Goal: Task Accomplishment & Management: Complete application form

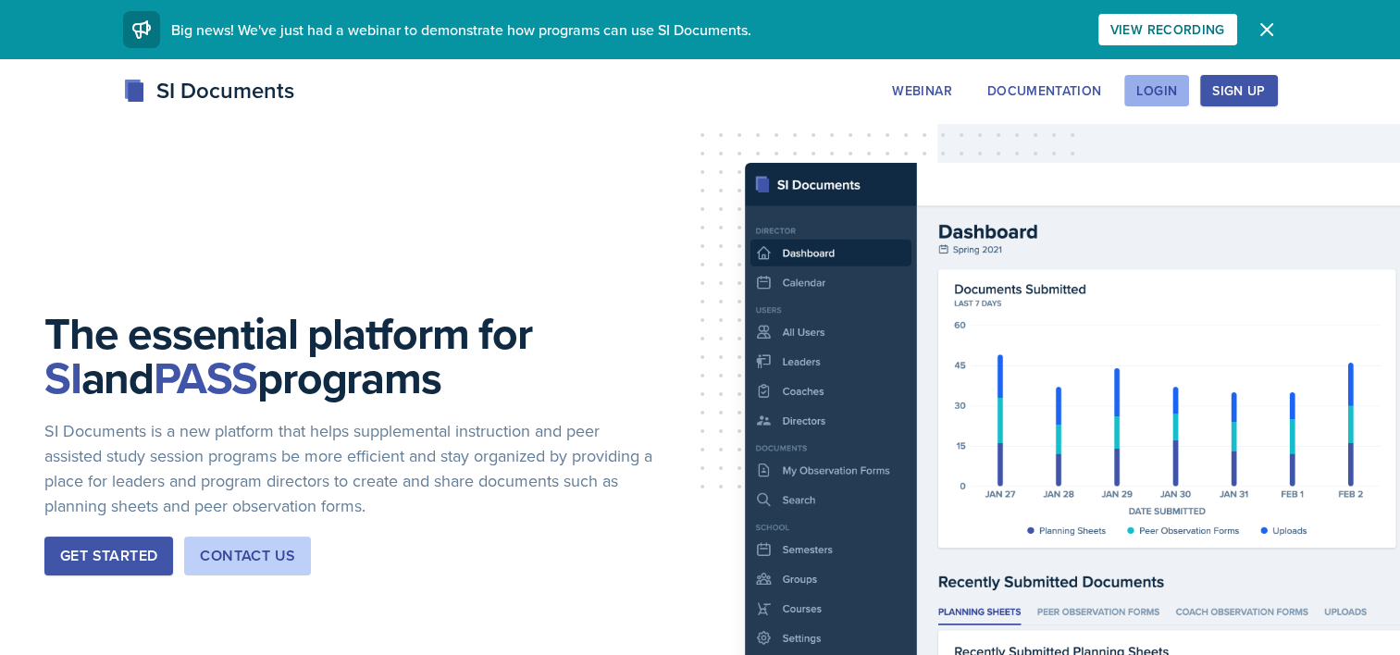
click at [1149, 84] on div "Login" at bounding box center [1156, 90] width 41 height 15
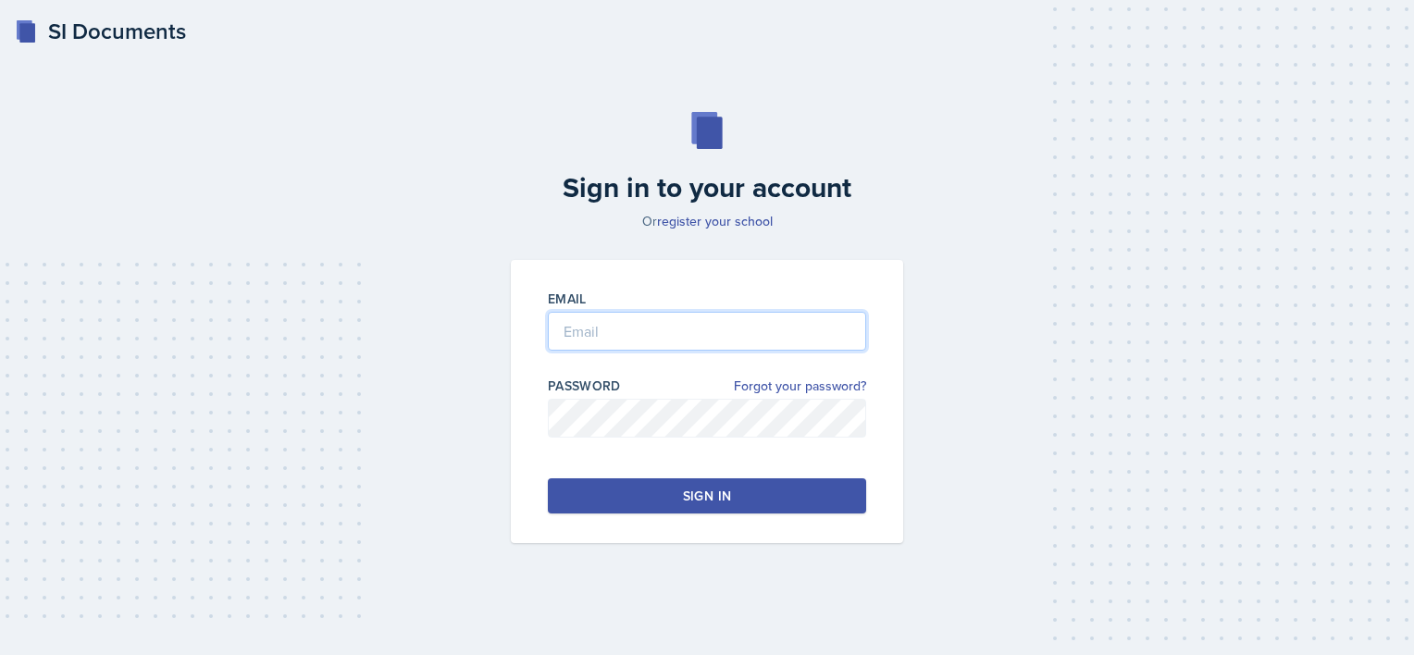
type input "[EMAIL_ADDRESS][DOMAIN_NAME]"
click at [640, 503] on button "Sign in" at bounding box center [707, 495] width 318 height 35
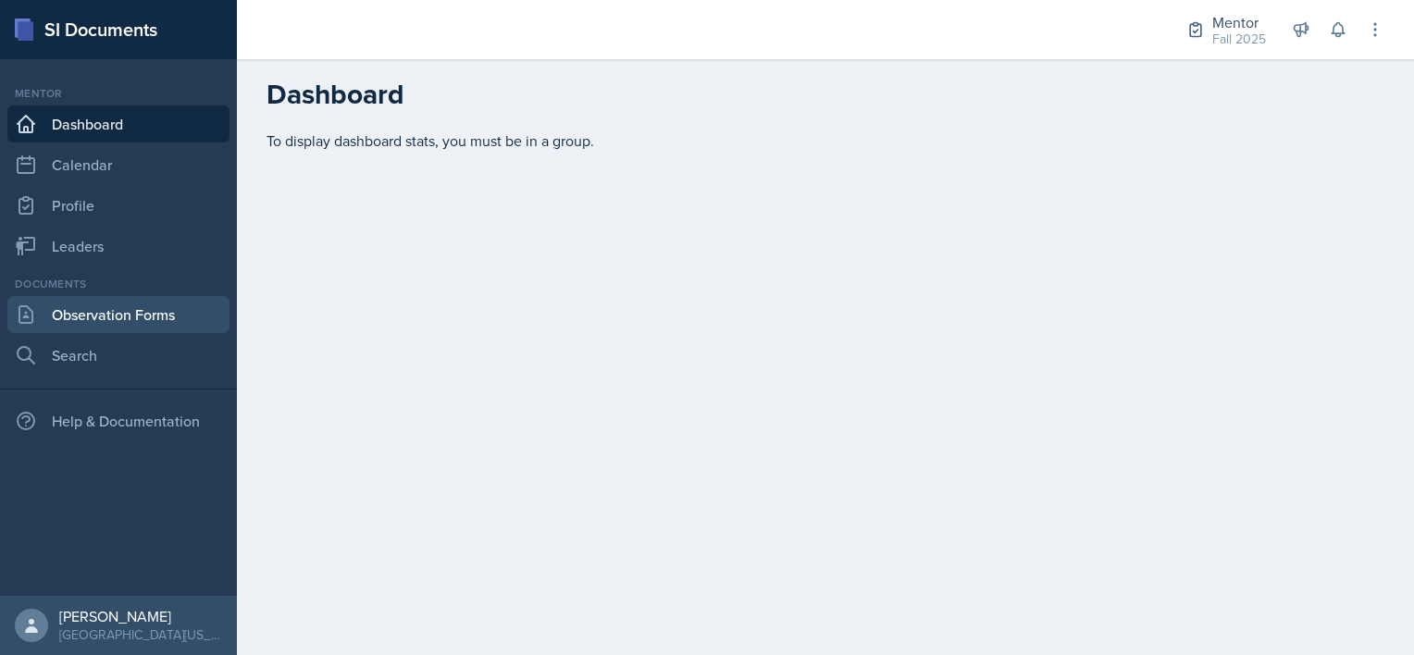
click at [98, 319] on link "Observation Forms" at bounding box center [118, 314] width 222 height 37
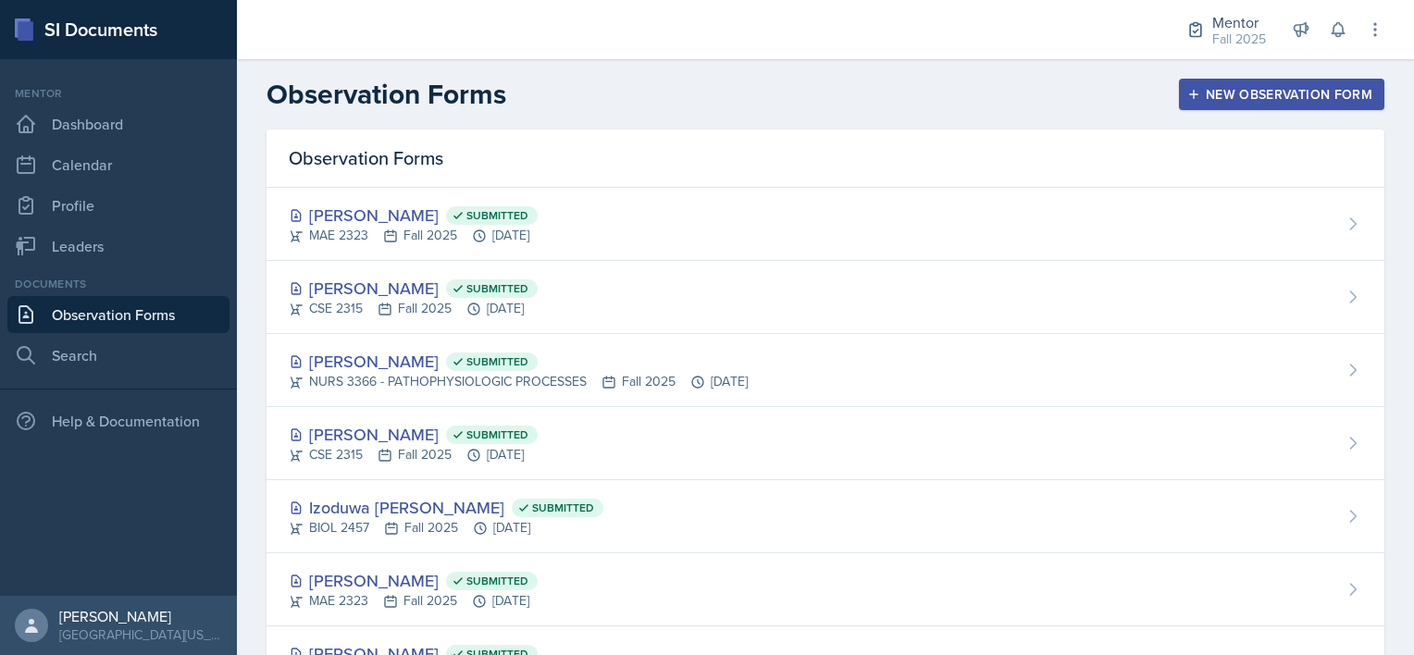
click at [1216, 101] on div "New Observation Form" at bounding box center [1281, 94] width 181 height 15
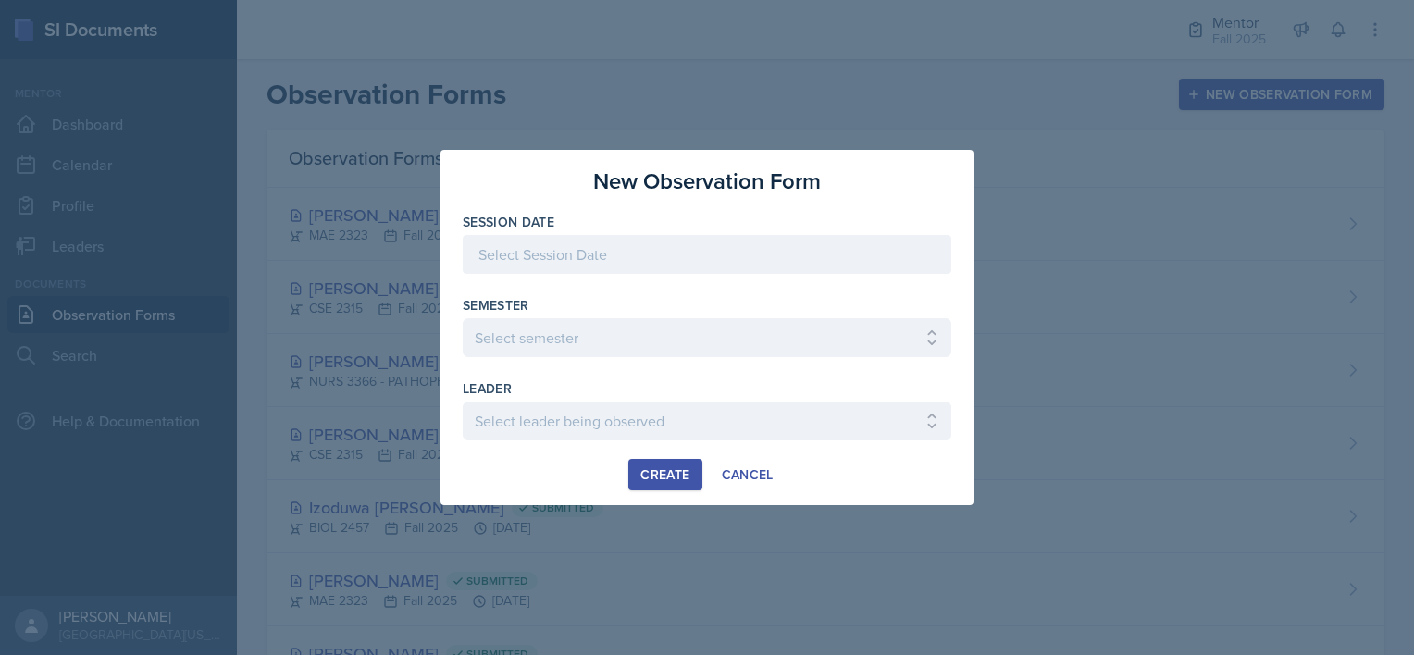
click at [671, 255] on div at bounding box center [707, 254] width 489 height 39
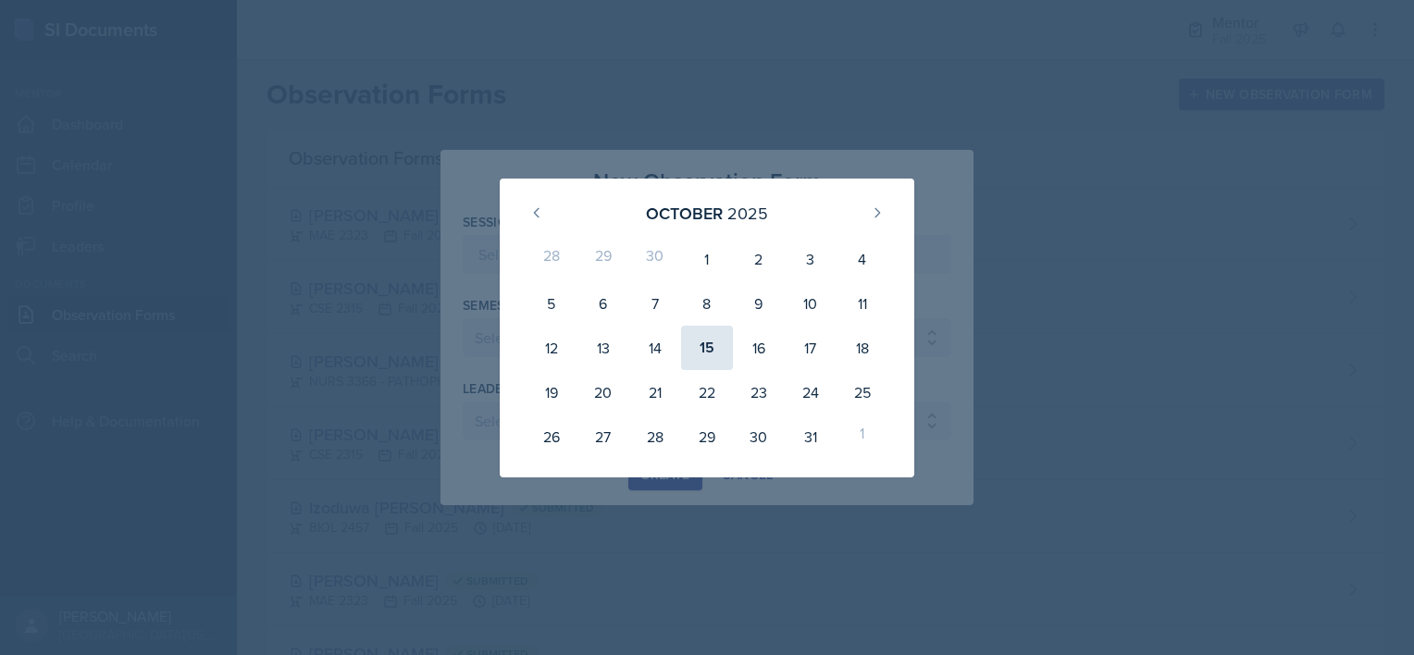
click at [697, 349] on div "15" at bounding box center [707, 348] width 52 height 44
type input "[DATE]"
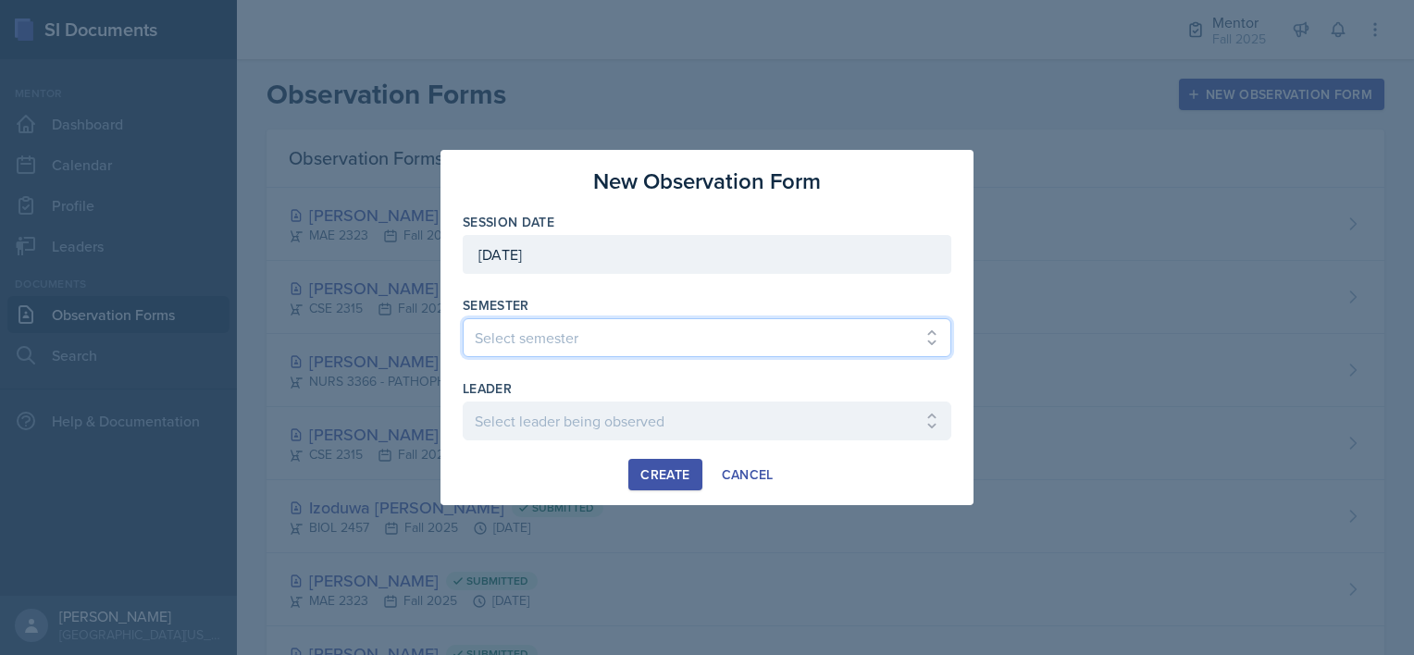
click at [617, 333] on select "Select semester All Fall 2024 Spring 2025 Fall 2025 Spring 2024 Fall 2023" at bounding box center [707, 337] width 489 height 39
select select "a8c40de0-d7eb-4f82-90ee-ac0c6ce45f71"
click at [463, 318] on select "Select semester All Fall 2024 Spring 2025 Fall 2025 Spring 2024 Fall 2023" at bounding box center [707, 337] width 489 height 39
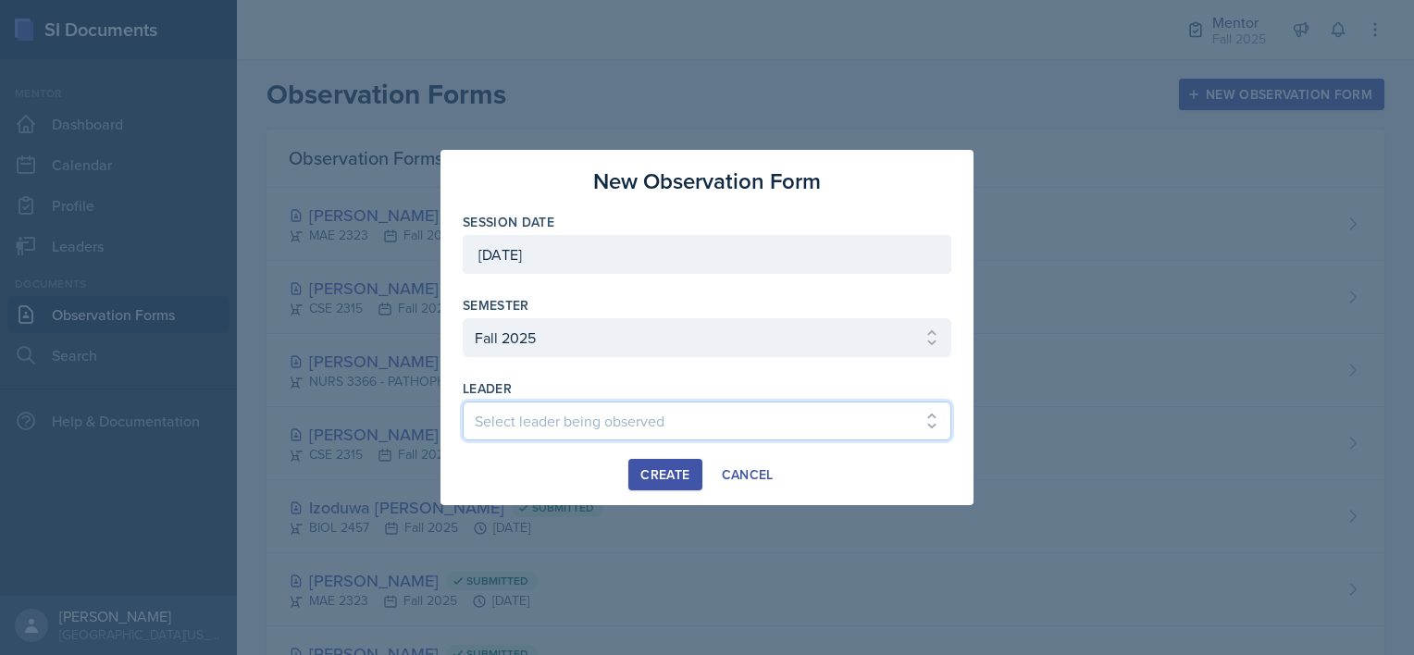
click at [565, 433] on select "Select leader being observed [PERSON_NAME] / BIOL 2458 / Gautam's Group [PERSON…" at bounding box center [707, 421] width 489 height 39
select select "ddd6e82e-199f-4b66-8935-c5b214cbc830"
click at [463, 402] on select "Select leader being observed [PERSON_NAME] / BIOL 2458 / Gautam's Group [PERSON…" at bounding box center [707, 421] width 489 height 39
click at [658, 467] on div "Create" at bounding box center [664, 474] width 49 height 15
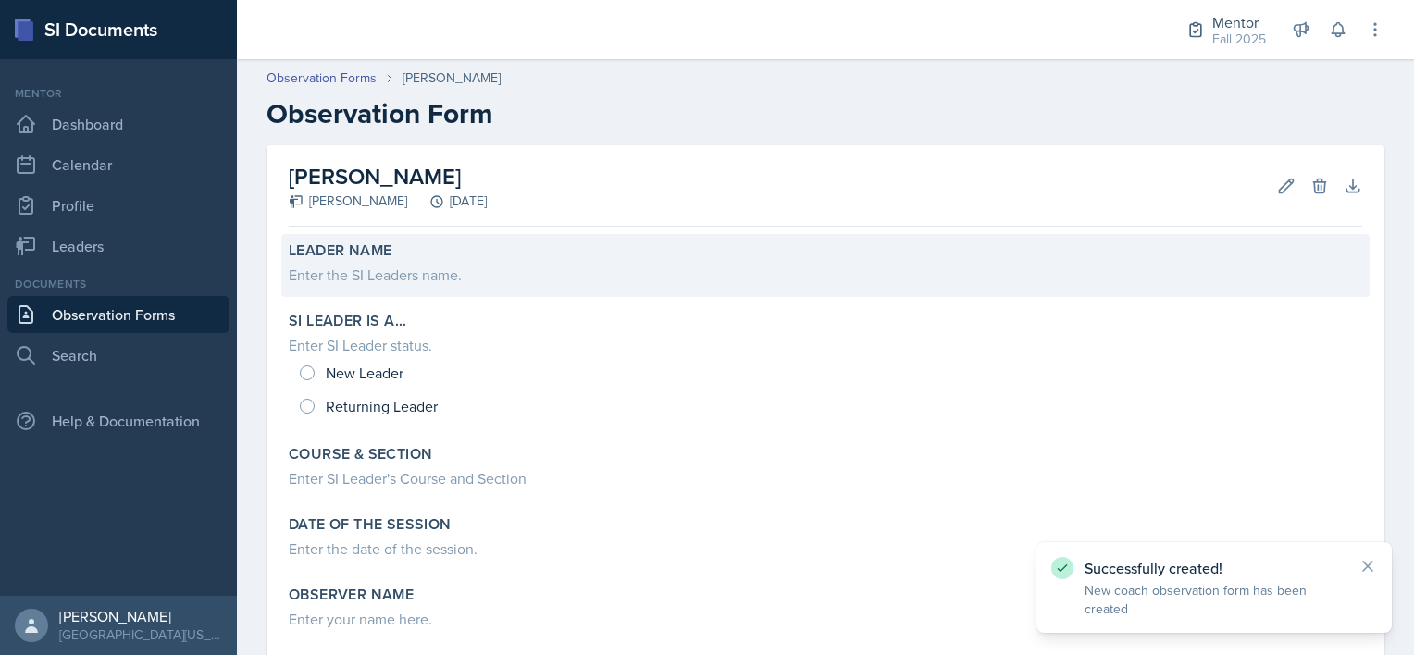
click at [450, 284] on div "Enter the SI Leaders name." at bounding box center [826, 275] width 1074 height 22
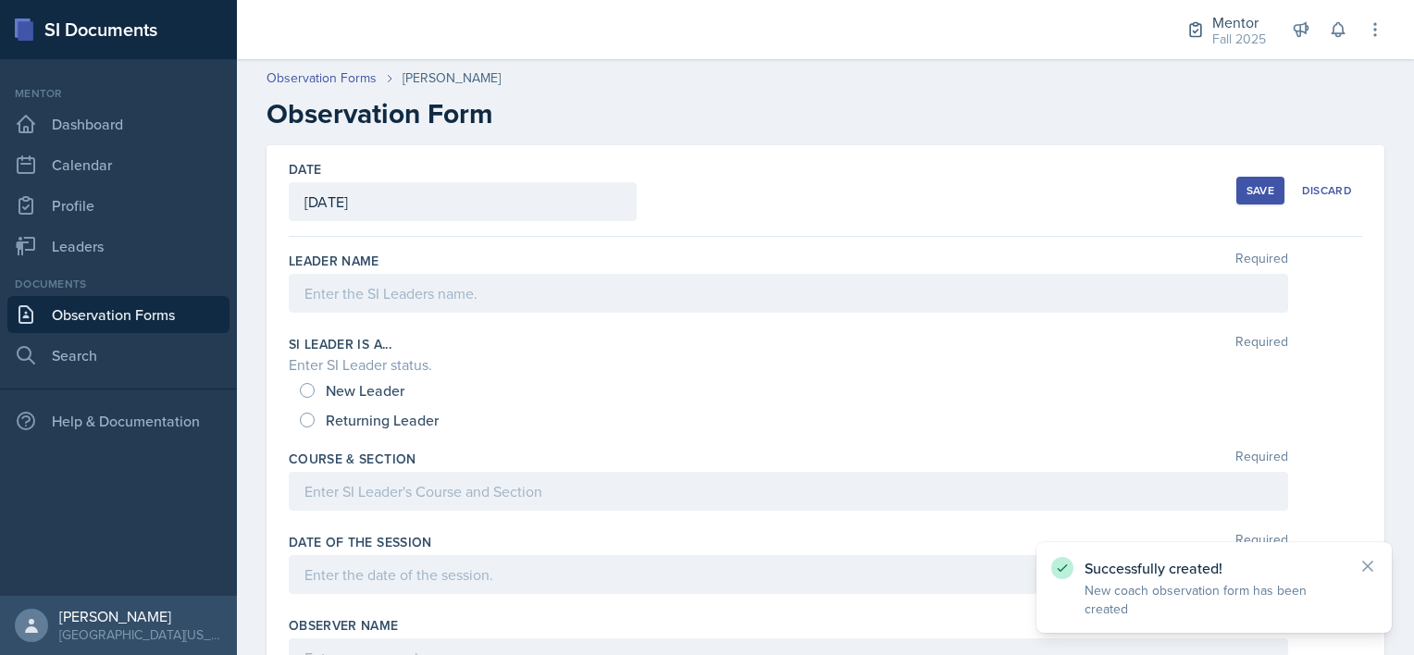
click at [392, 304] on div at bounding box center [789, 293] width 1000 height 39
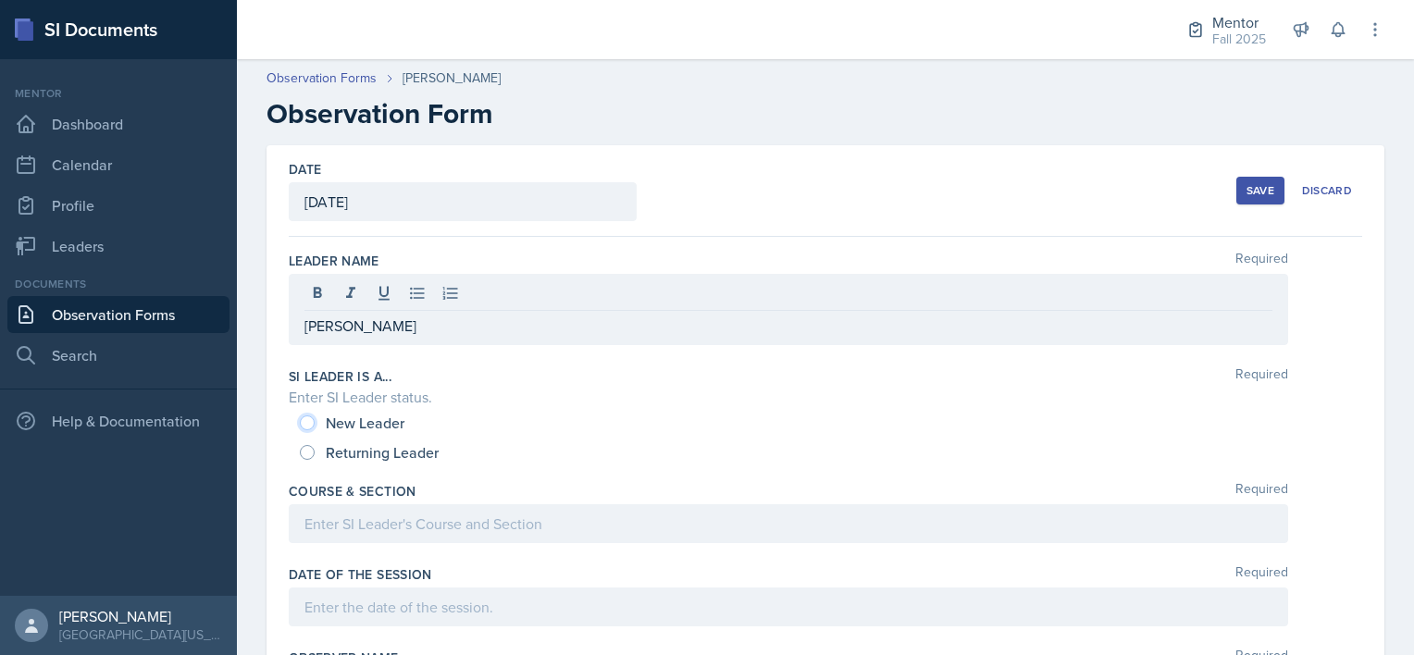
click at [311, 426] on input "New Leader" at bounding box center [307, 423] width 15 height 15
radio input "true"
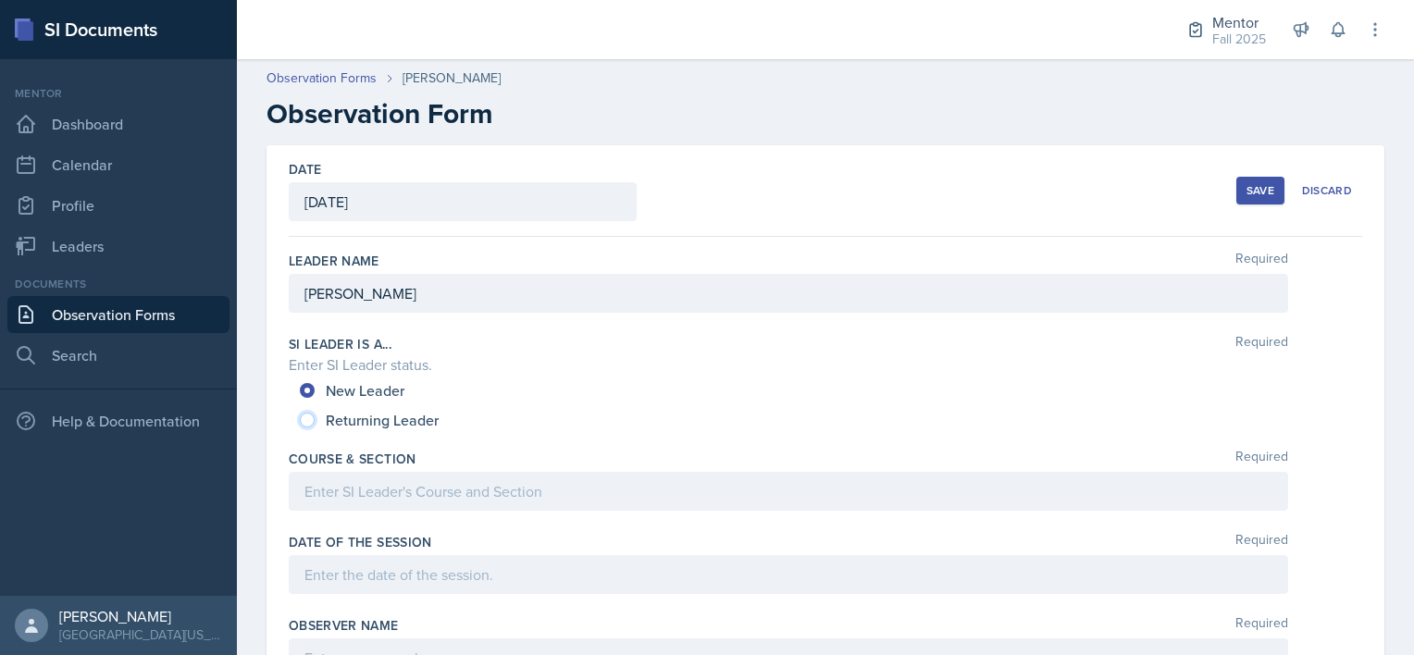
click at [308, 424] on input "Returning Leader" at bounding box center [307, 420] width 15 height 15
radio input "true"
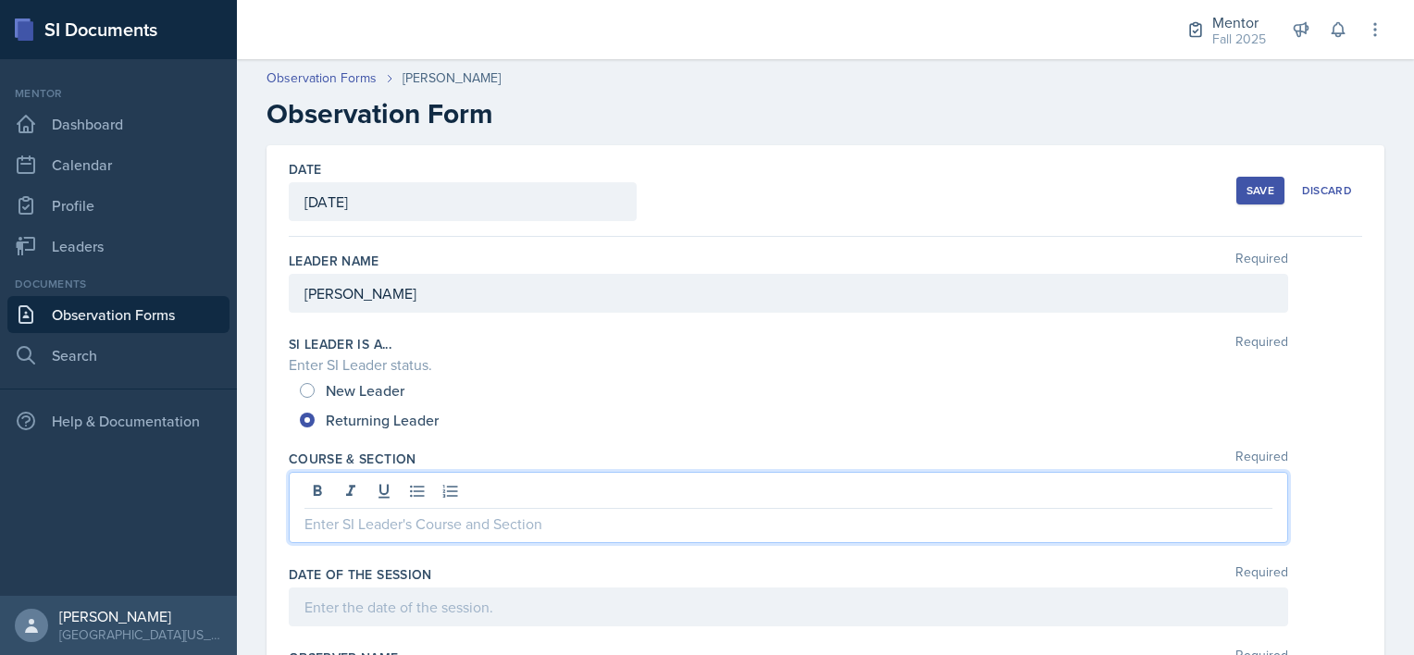
click at [308, 487] on div at bounding box center [789, 507] width 1000 height 71
click at [316, 608] on div at bounding box center [789, 607] width 1000 height 39
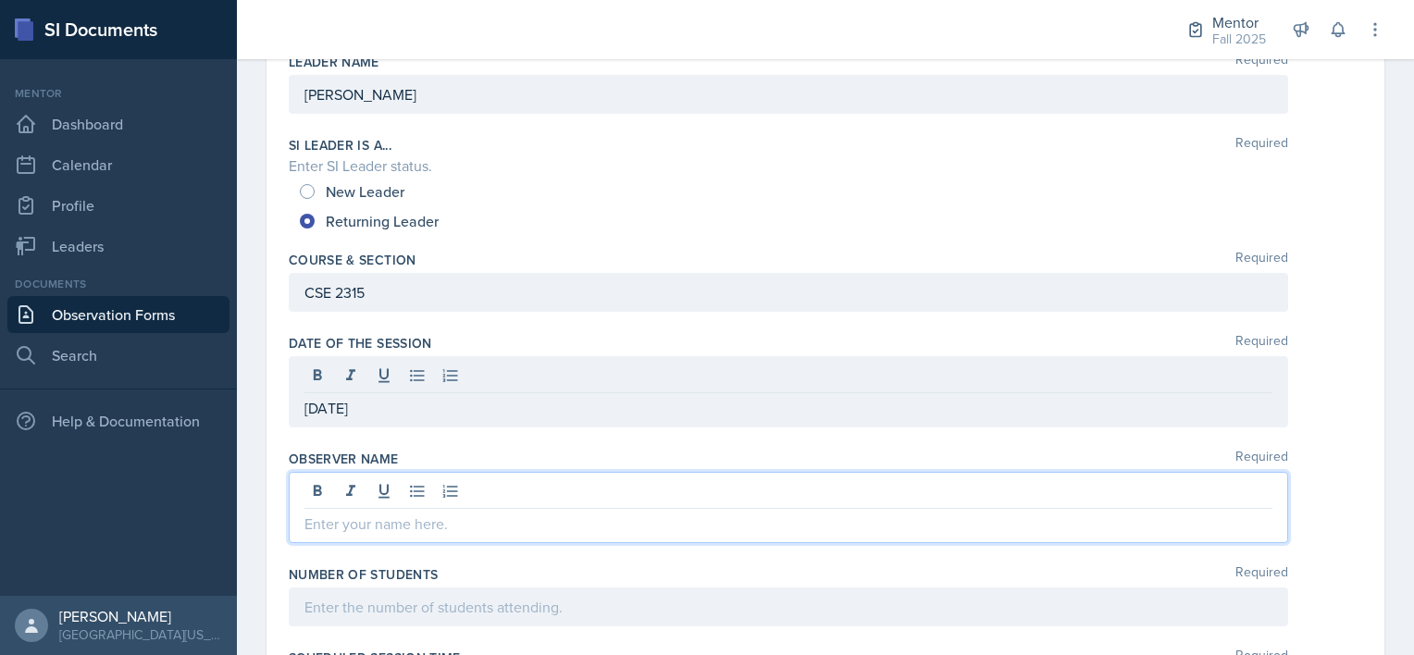
click at [326, 513] on p at bounding box center [788, 524] width 968 height 22
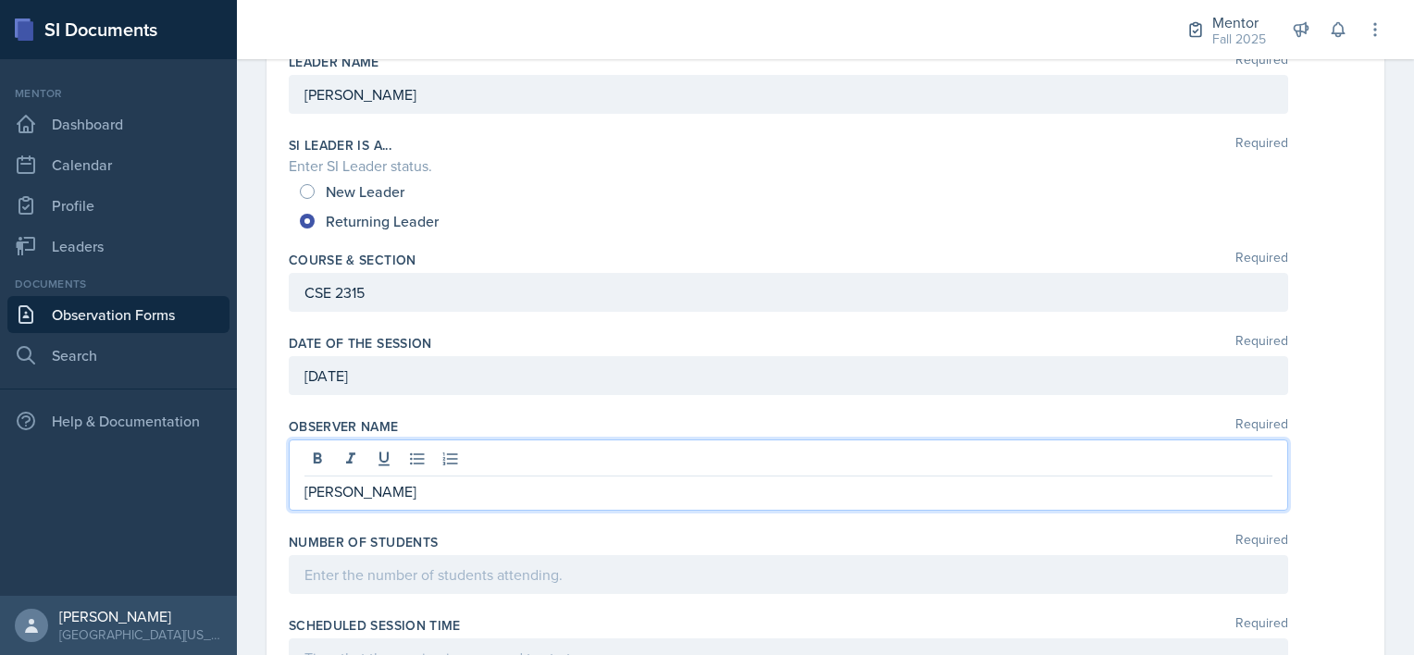
click at [318, 570] on div at bounding box center [789, 574] width 1000 height 39
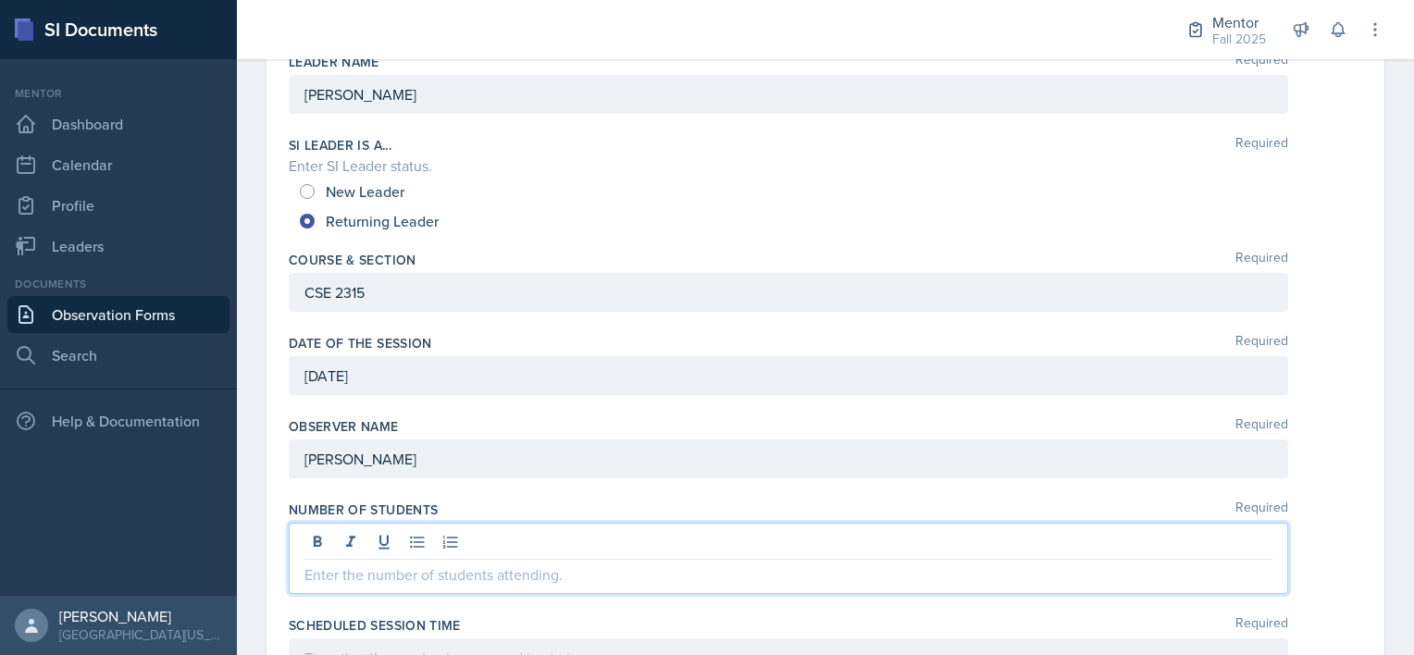
scroll to position [167, 0]
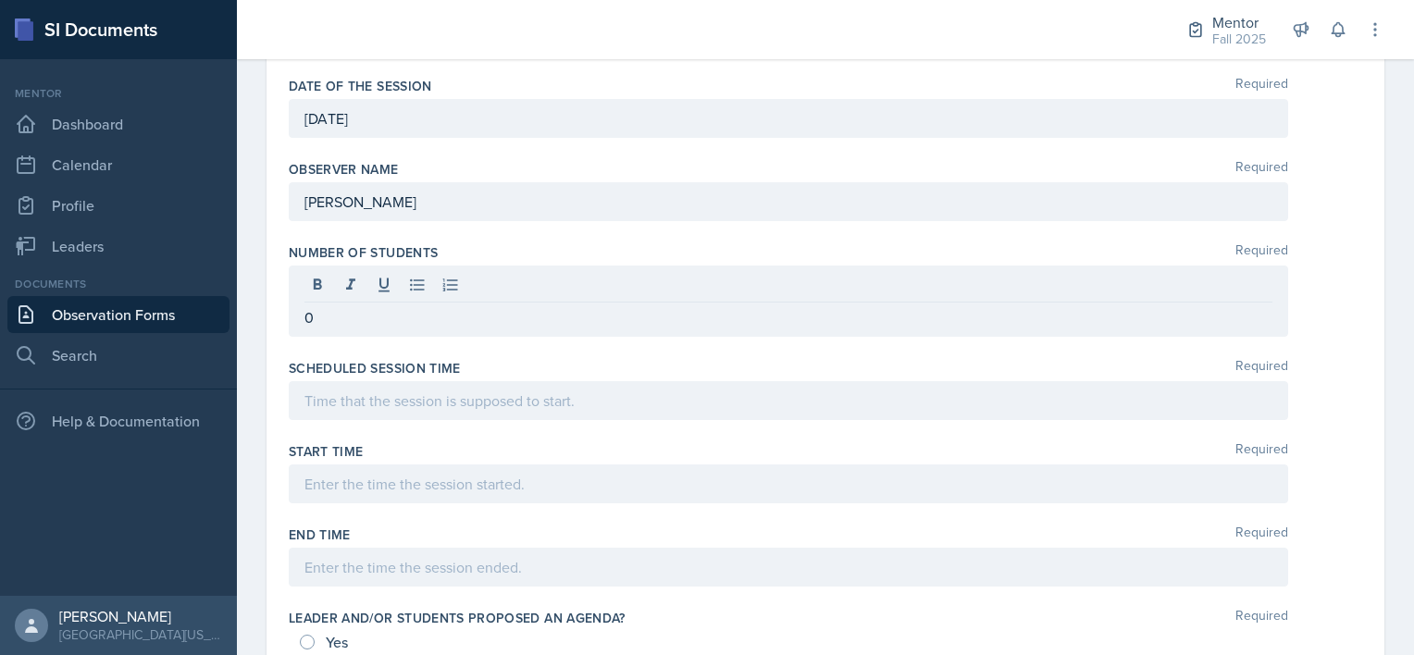
click at [340, 410] on div at bounding box center [789, 400] width 1000 height 39
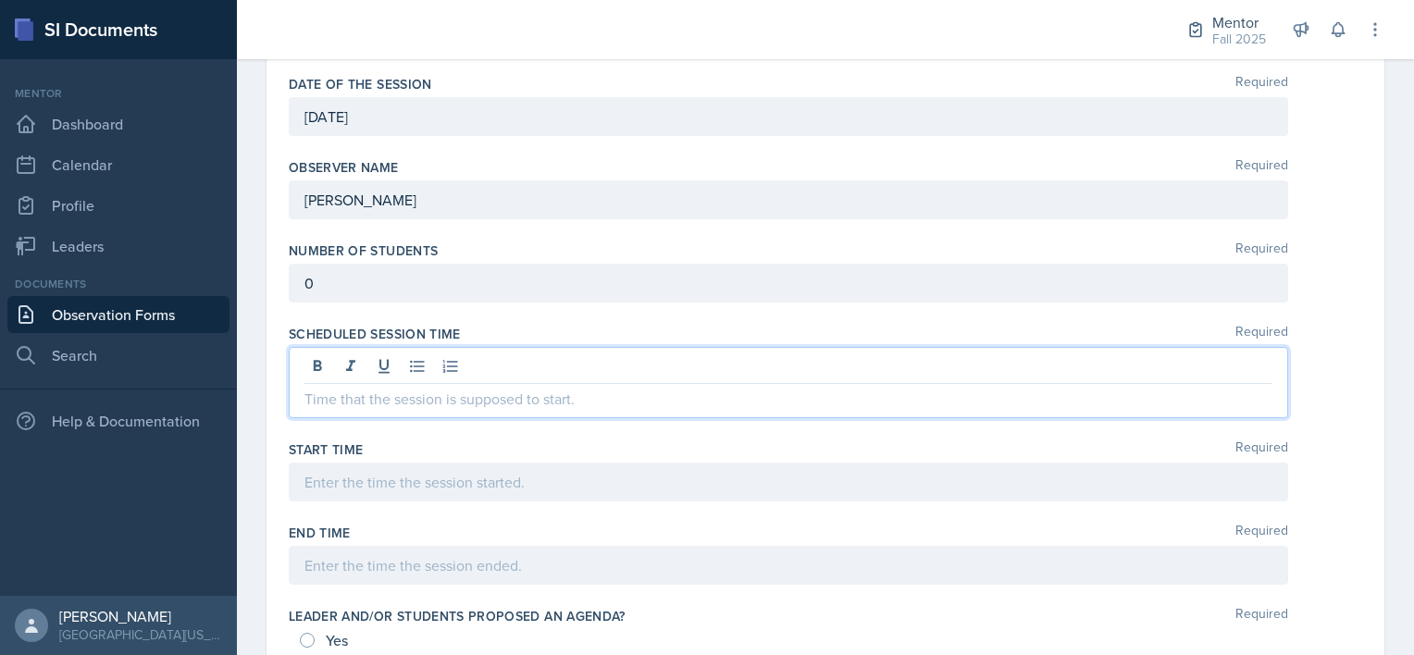
scroll to position [467, 0]
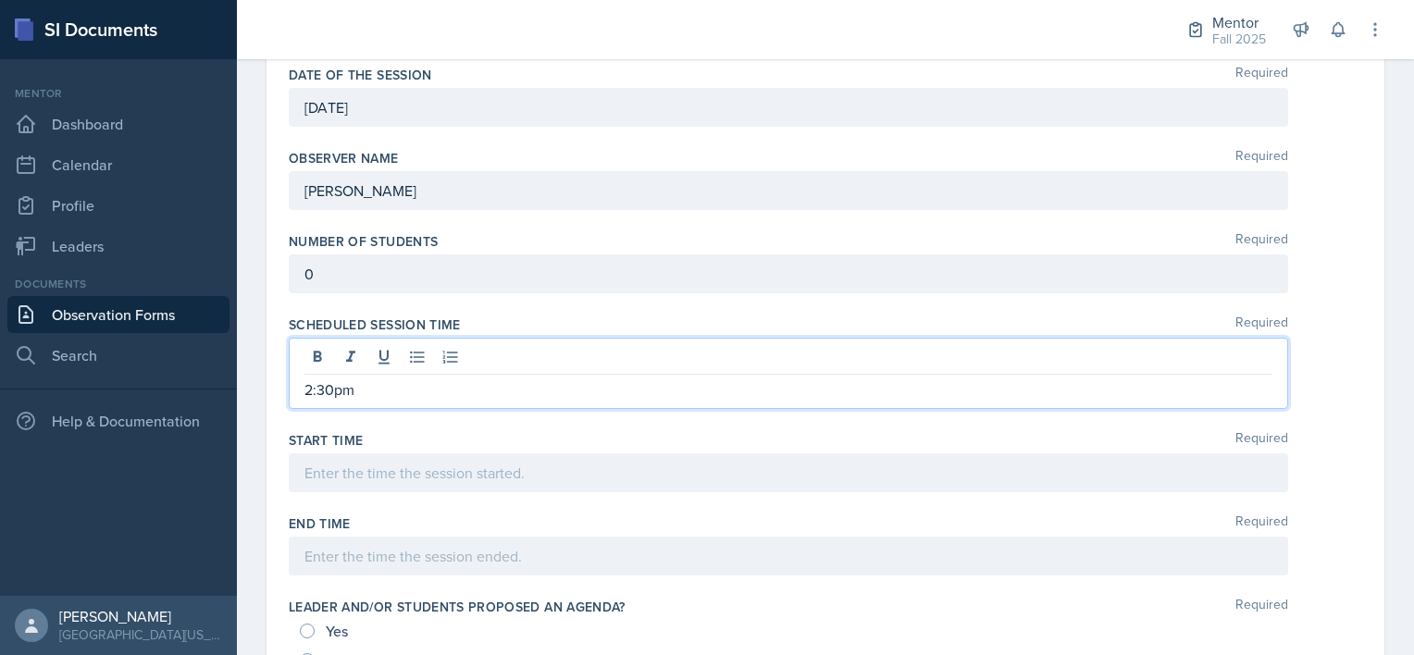
click at [329, 464] on div at bounding box center [789, 472] width 1000 height 39
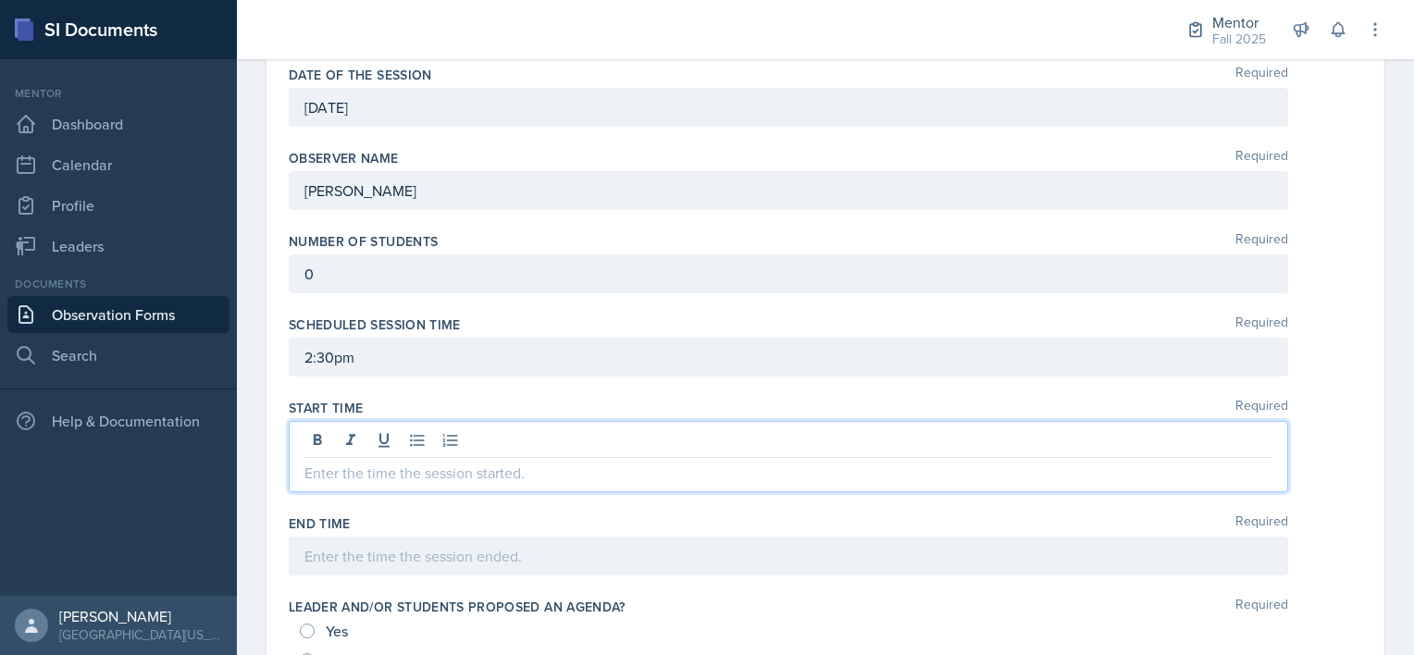
scroll to position [436, 0]
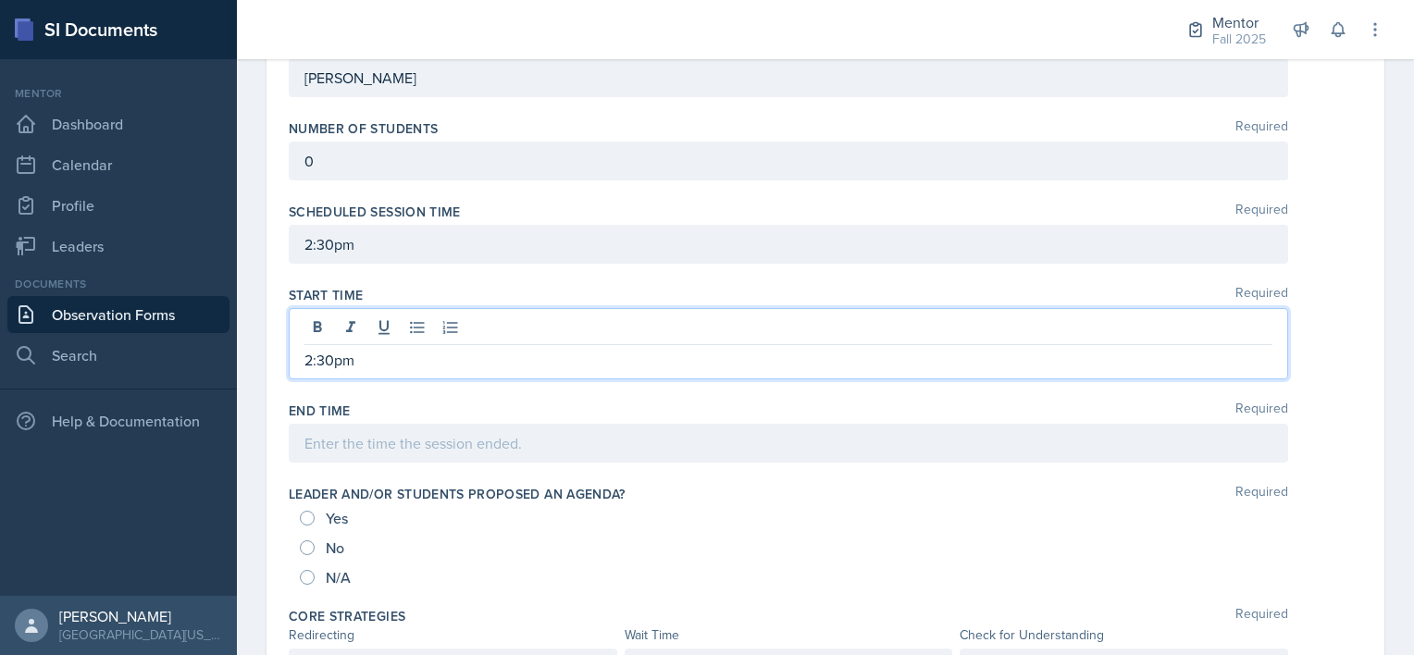
click at [327, 428] on div at bounding box center [789, 443] width 1000 height 39
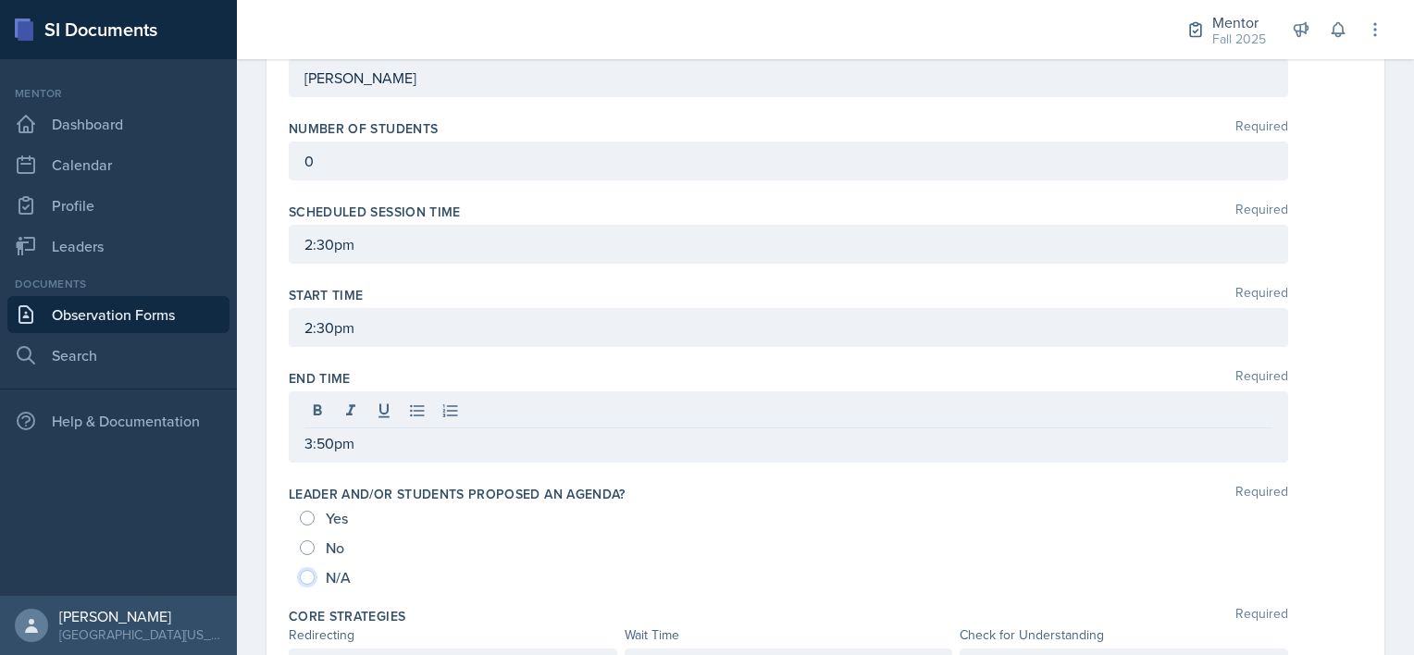
click at [313, 572] on input "N/A" at bounding box center [307, 577] width 15 height 15
radio input "true"
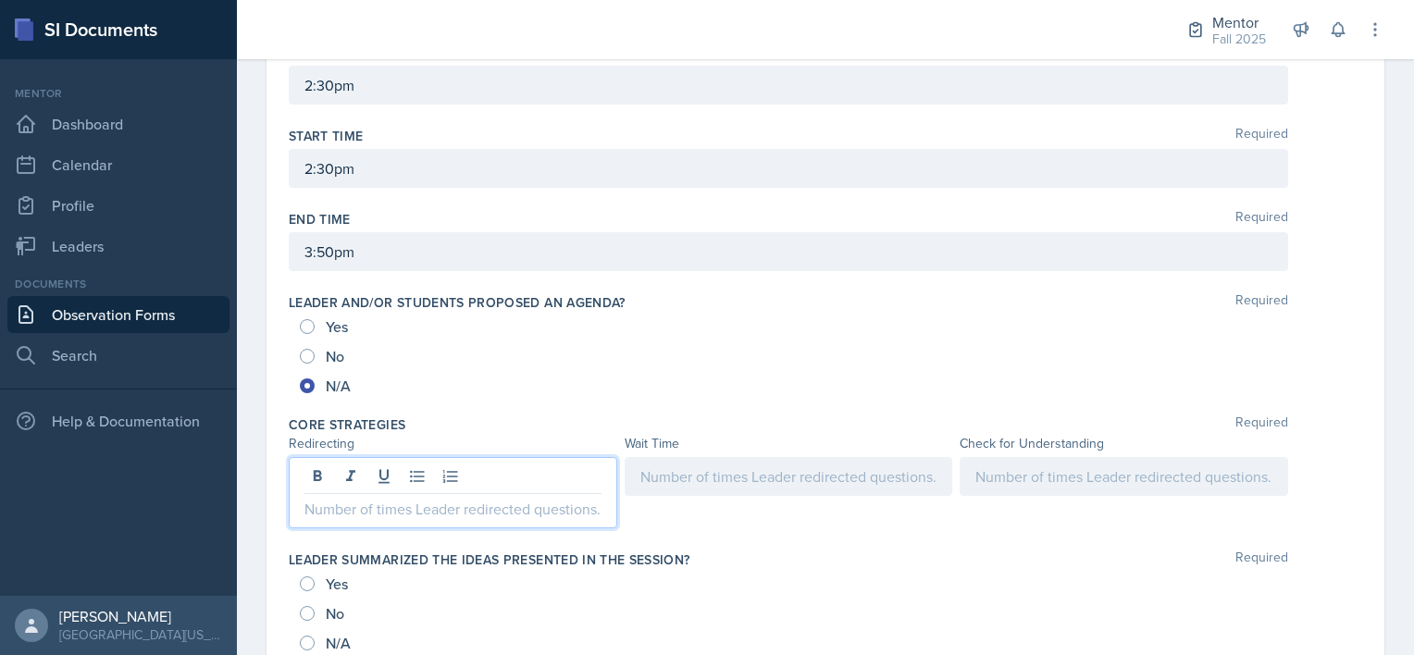
click at [348, 498] on p at bounding box center [452, 509] width 297 height 22
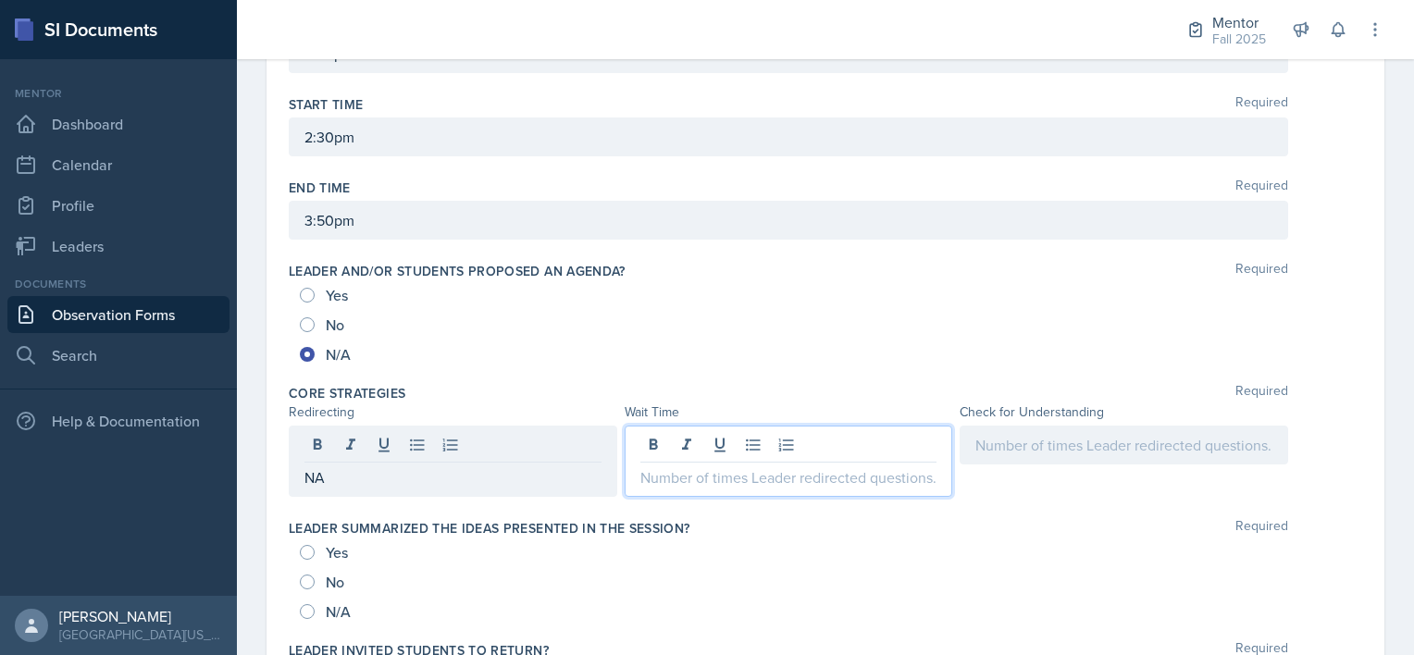
click at [663, 441] on div at bounding box center [789, 461] width 329 height 71
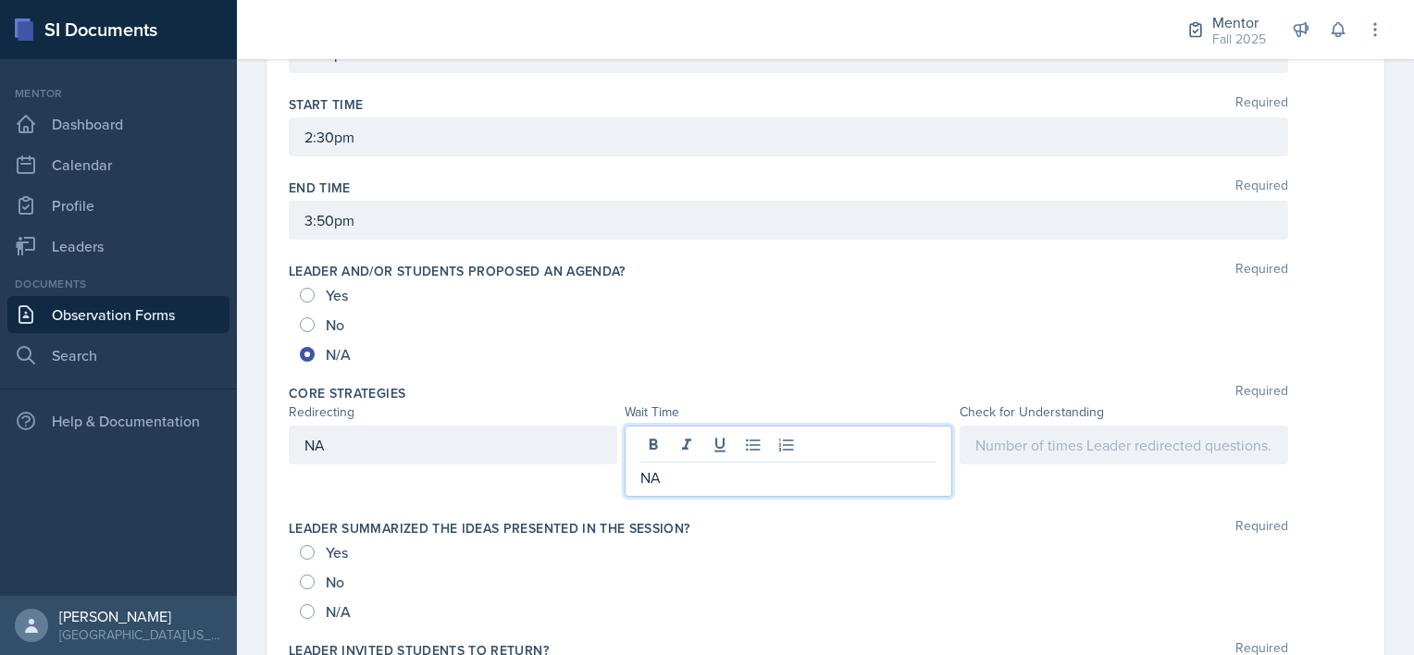
click at [1003, 435] on div at bounding box center [1124, 445] width 329 height 39
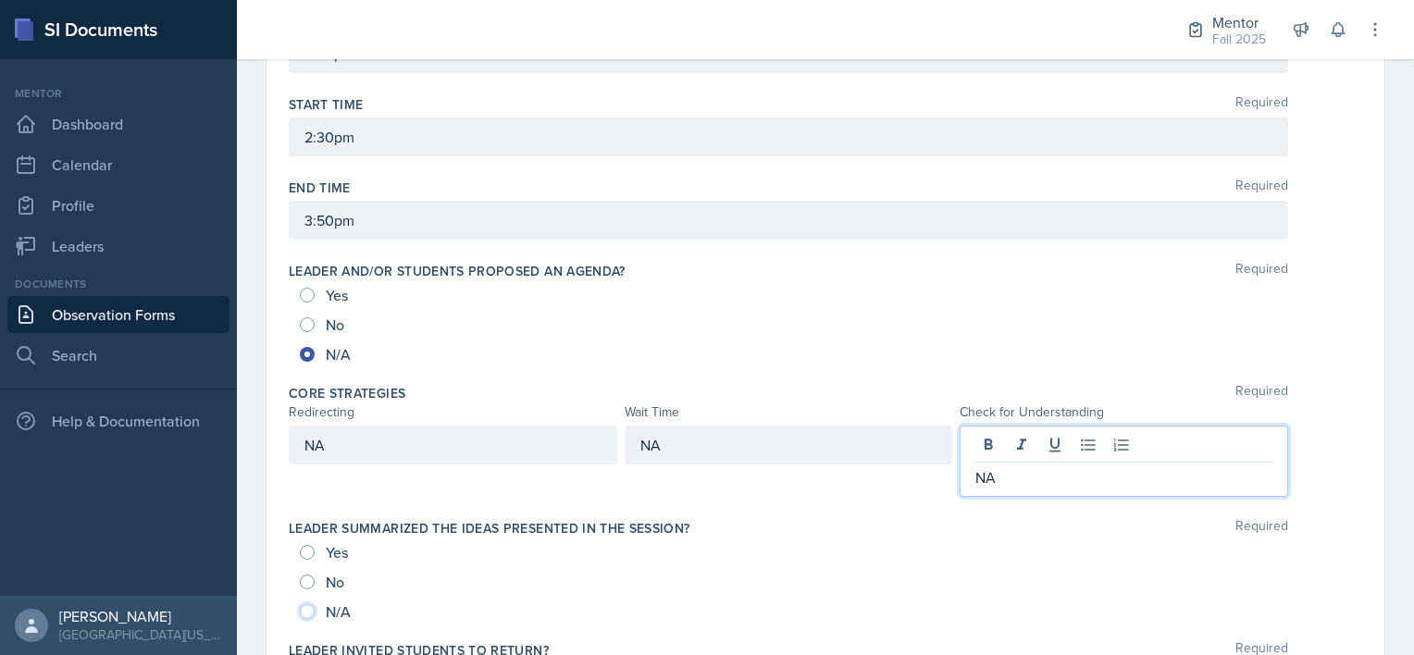
click at [300, 605] on input "N/A" at bounding box center [307, 611] width 15 height 15
radio input "true"
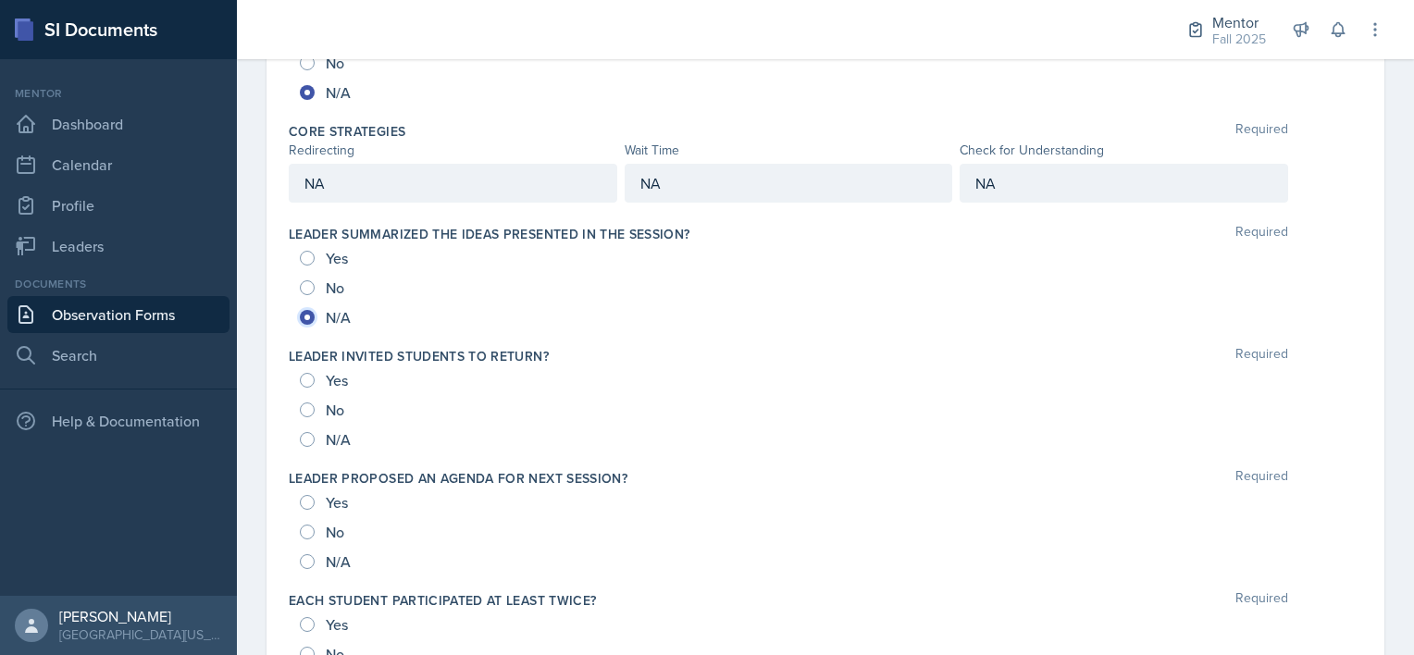
scroll to position [1034, 0]
click at [314, 429] on div "N/A" at bounding box center [327, 439] width 55 height 30
click at [311, 562] on input "N/A" at bounding box center [307, 560] width 15 height 15
radio input "true"
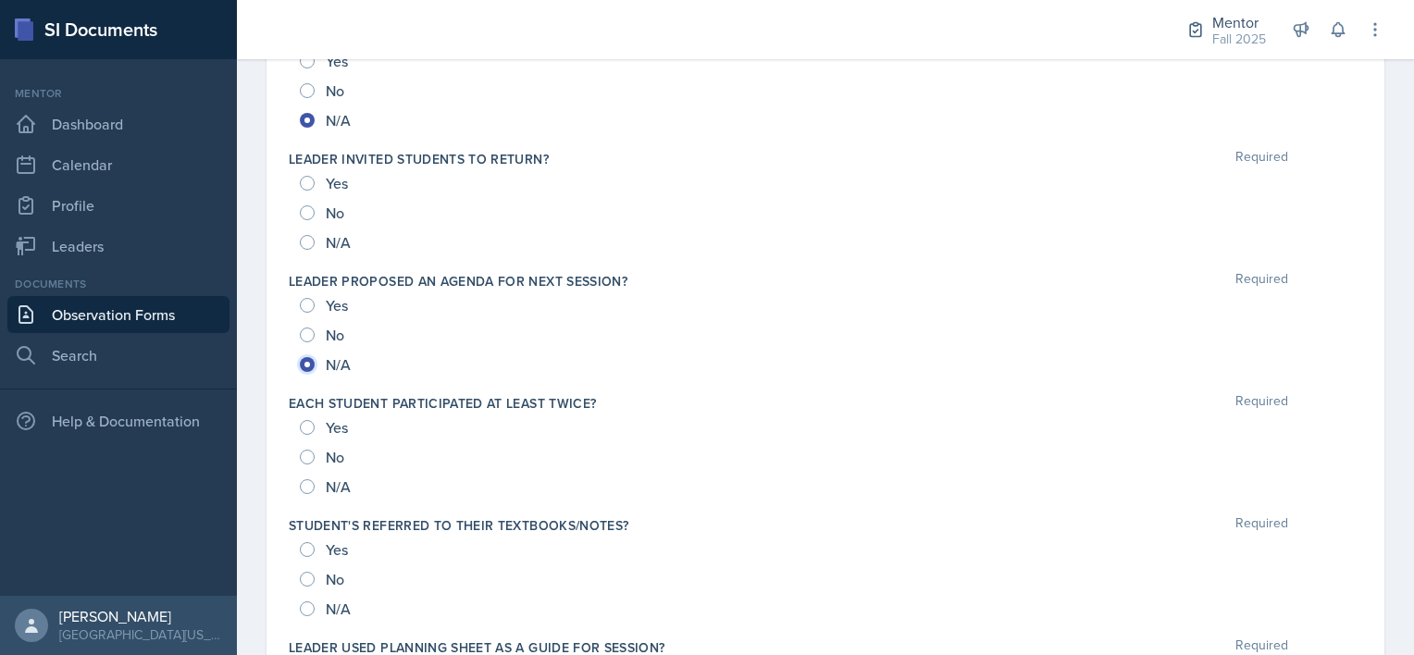
scroll to position [1231, 0]
click at [304, 491] on div "N/A" at bounding box center [327, 486] width 55 height 30
click at [310, 234] on input "N/A" at bounding box center [307, 241] width 15 height 15
radio input "true"
click at [309, 481] on input "N/A" at bounding box center [307, 485] width 15 height 15
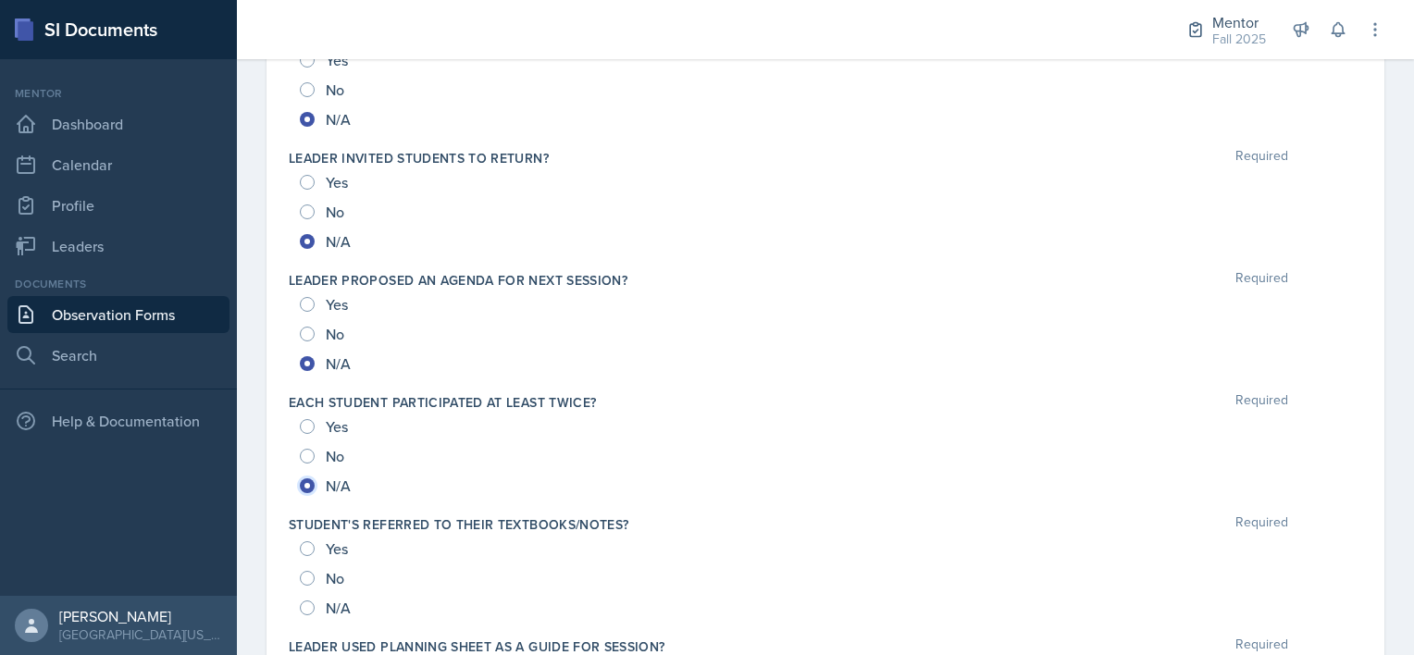
radio input "true"
click at [307, 607] on input "N/A" at bounding box center [307, 608] width 15 height 15
radio input "true"
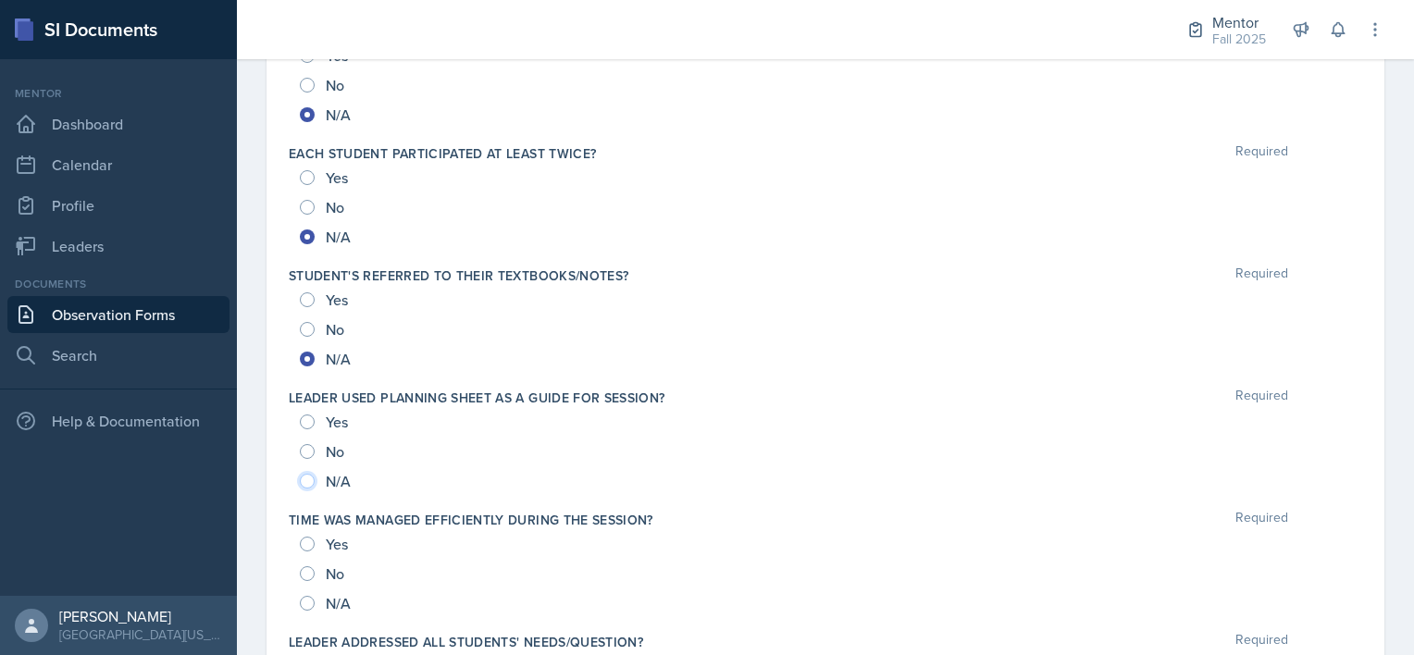
click at [304, 474] on input "N/A" at bounding box center [307, 481] width 15 height 15
radio input "true"
click at [307, 597] on input "N/A" at bounding box center [307, 603] width 15 height 15
radio input "true"
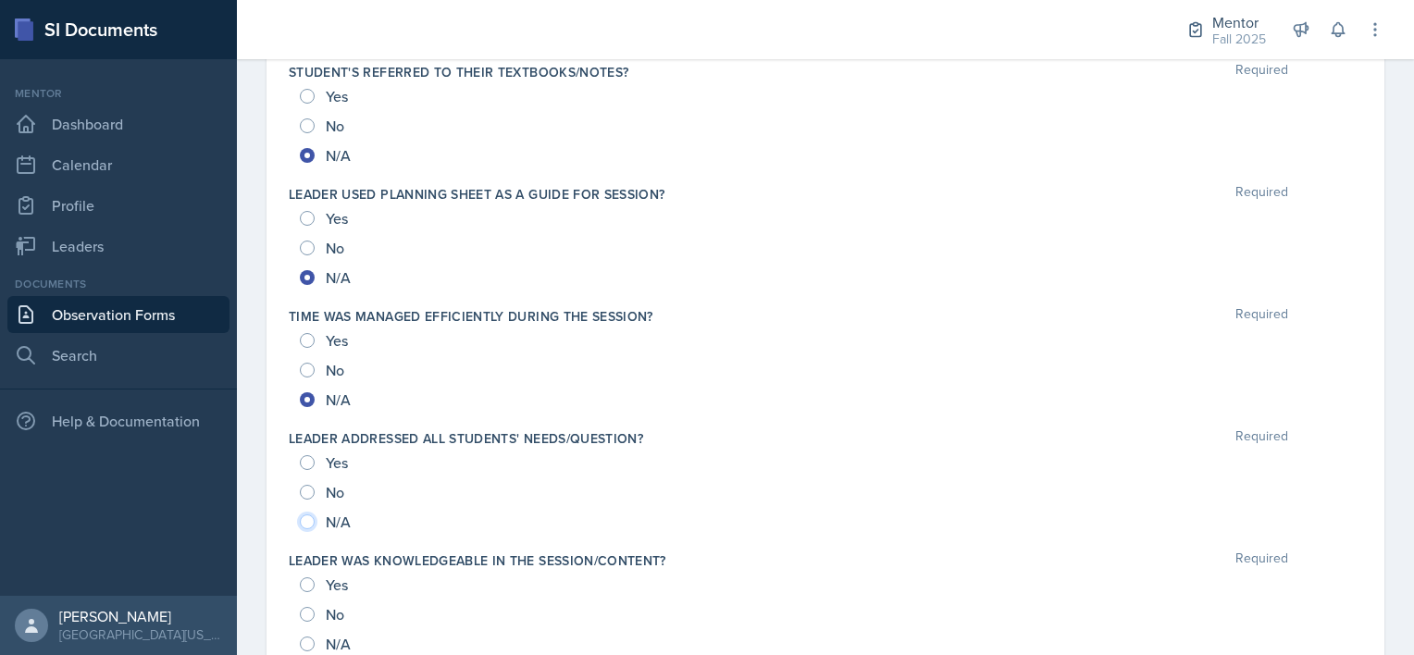
click at [307, 524] on input "N/A" at bounding box center [307, 522] width 15 height 15
radio input "true"
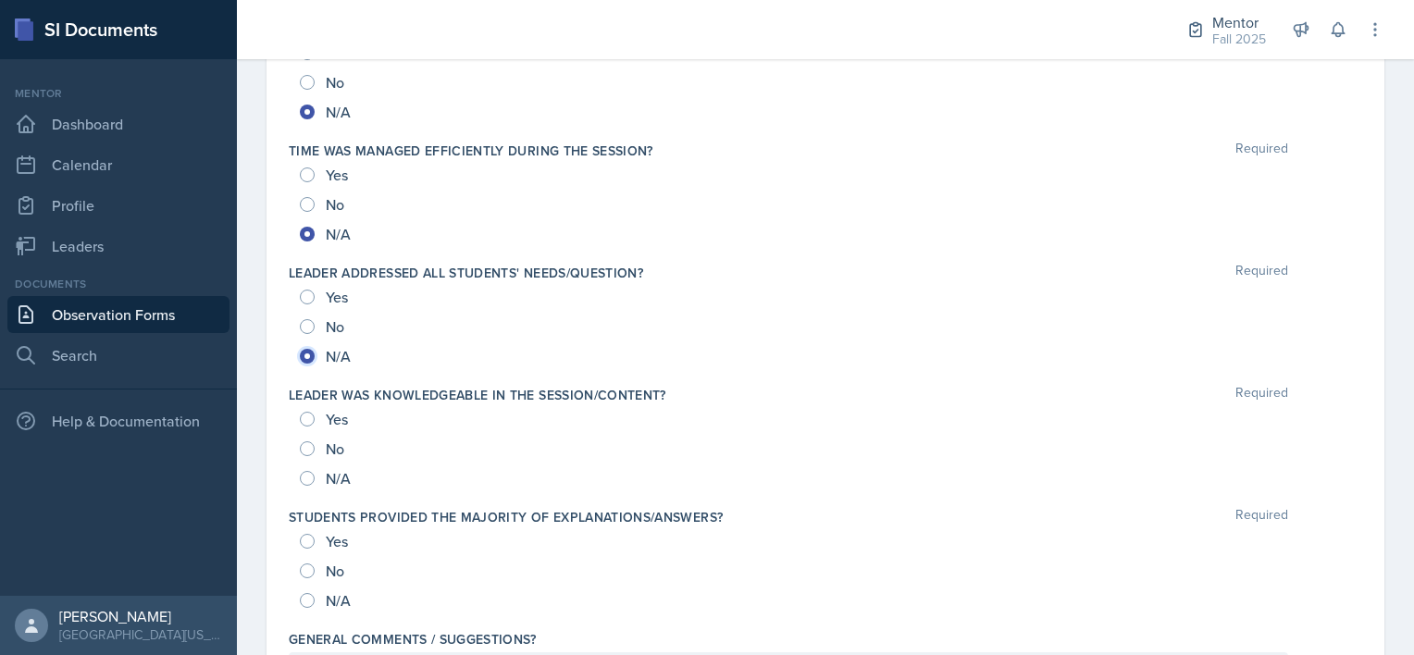
scroll to position [1851, 0]
click at [311, 462] on div "N/A" at bounding box center [327, 477] width 55 height 30
click at [308, 473] on input "N/A" at bounding box center [307, 476] width 15 height 15
radio input "true"
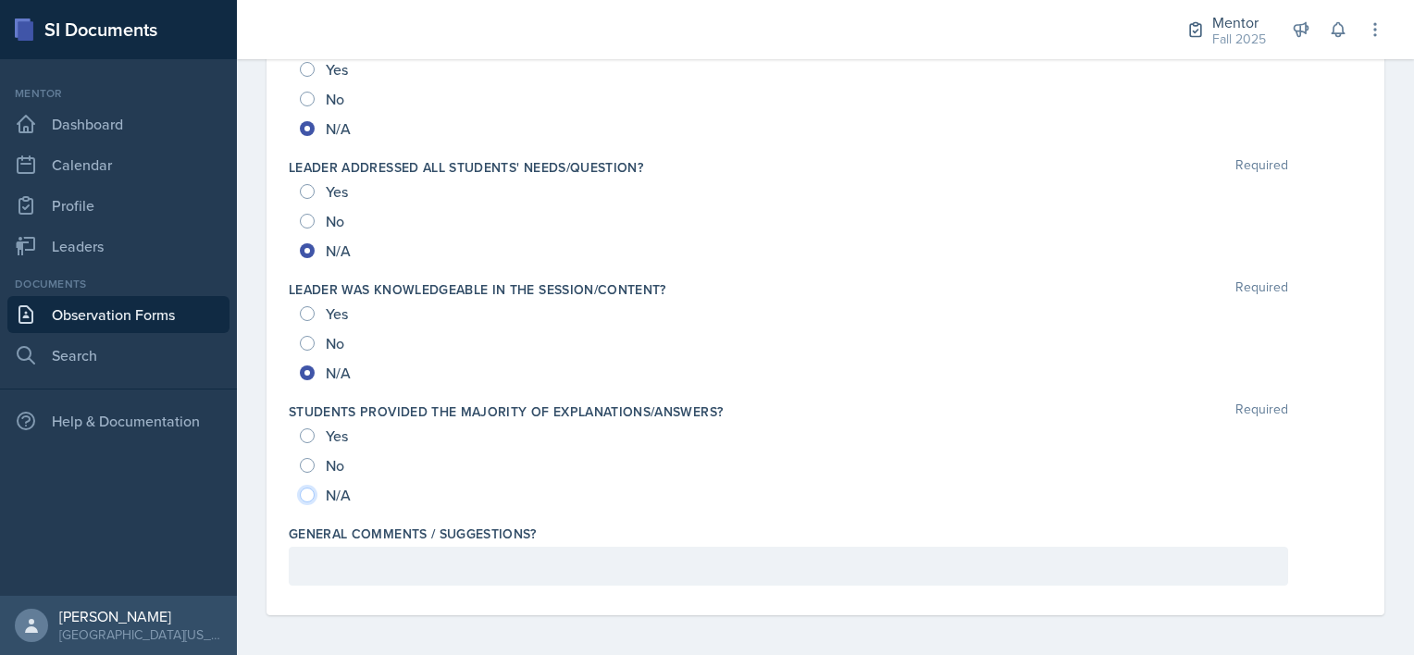
click at [305, 492] on input "N/A" at bounding box center [307, 495] width 15 height 15
radio input "true"
click at [318, 568] on p at bounding box center [788, 566] width 968 height 22
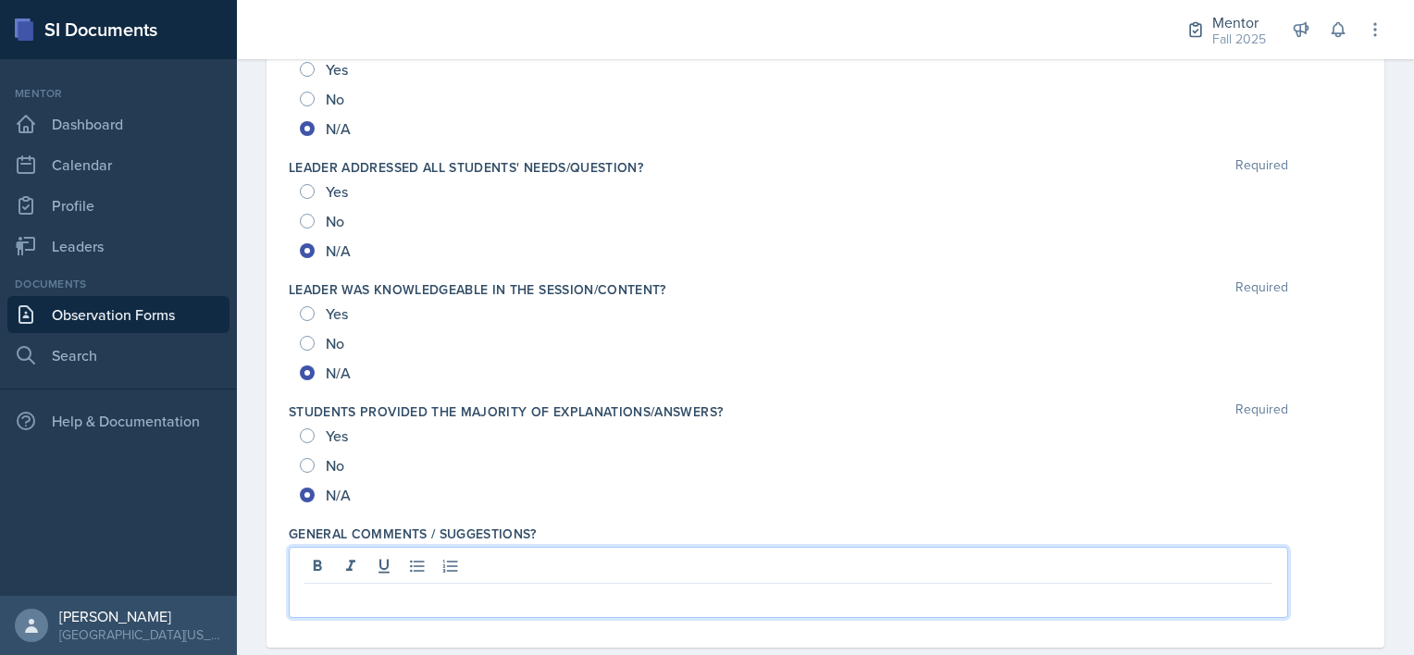
scroll to position [1987, 0]
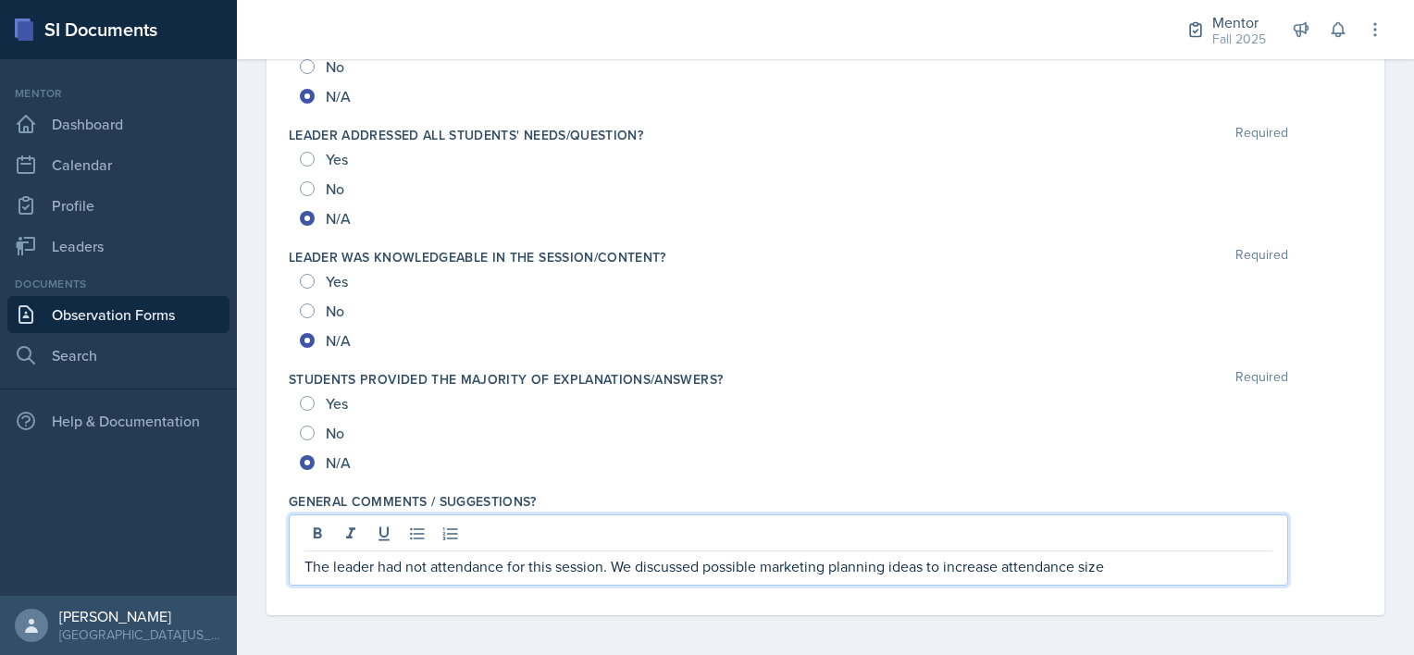
click at [615, 559] on p "The leader had not attendance for this session. We discussed possible marketing…" at bounding box center [788, 566] width 968 height 22
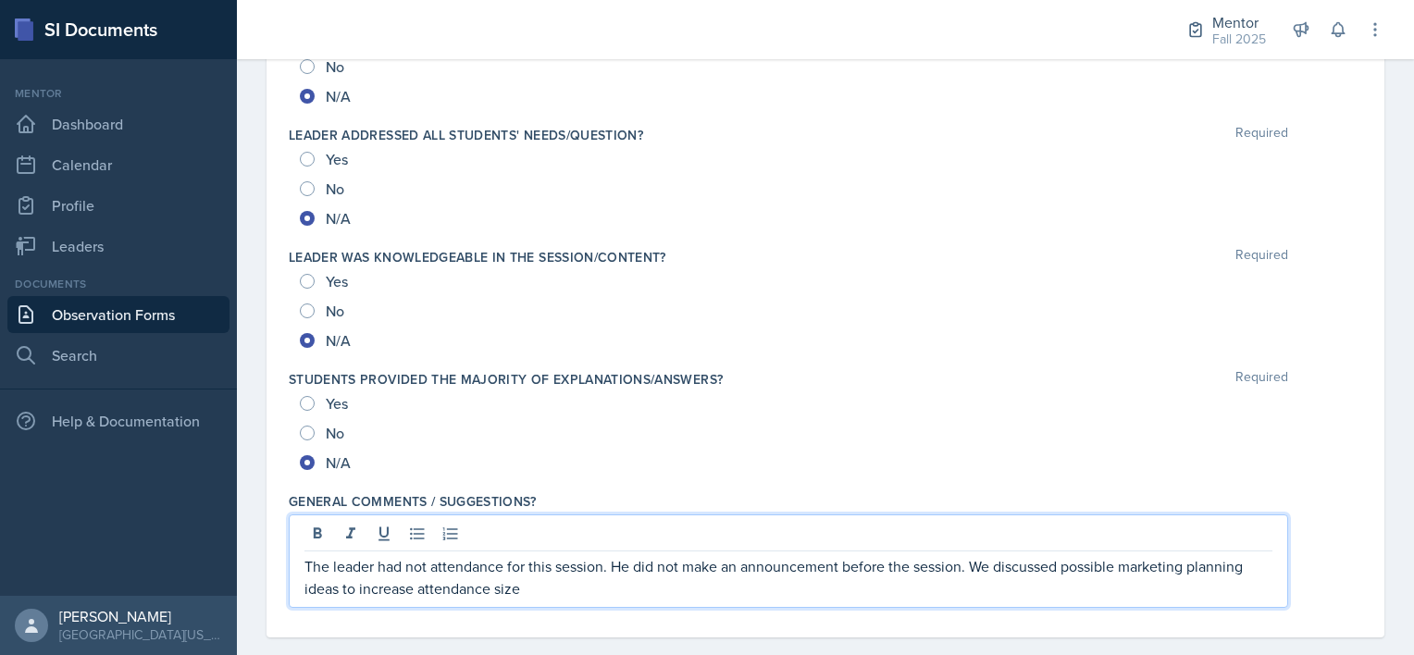
click at [528, 583] on p "The leader had not attendance for this session. He did not make an announcement…" at bounding box center [788, 577] width 968 height 44
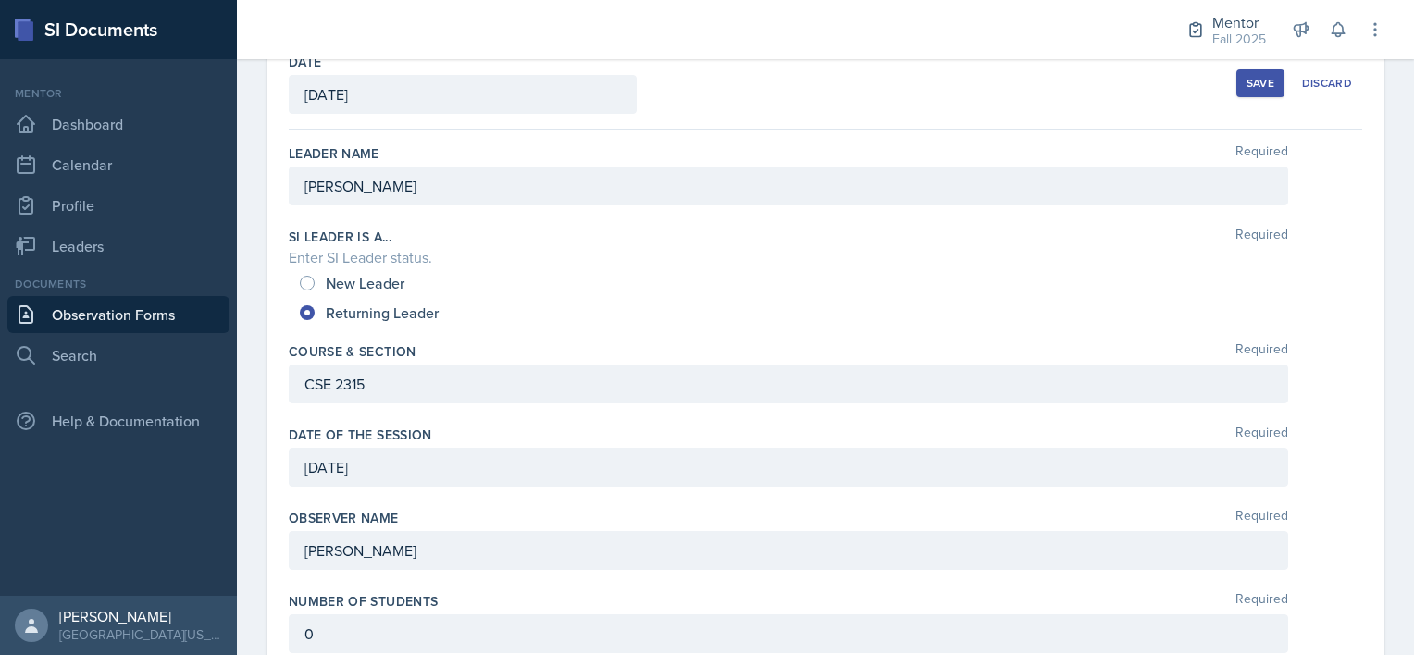
scroll to position [140, 0]
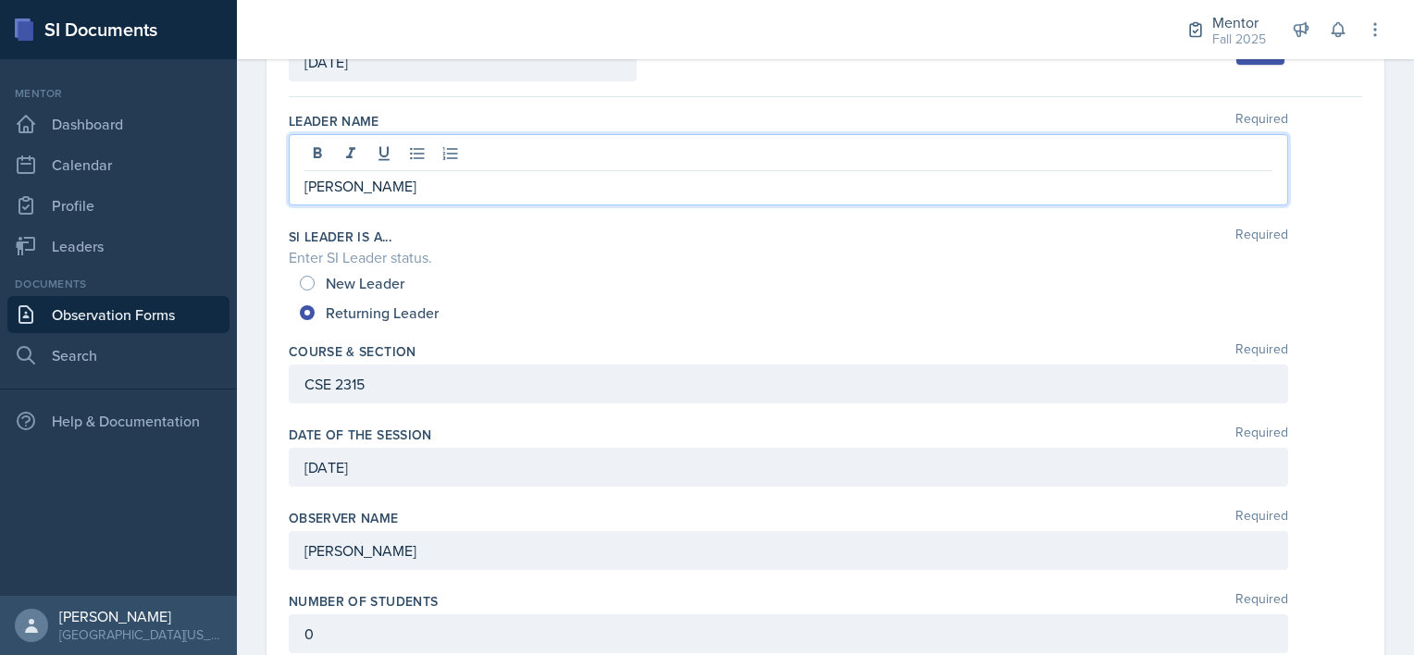
click at [289, 216] on div "Leader Name Required [PERSON_NAME]" at bounding box center [826, 163] width 1074 height 116
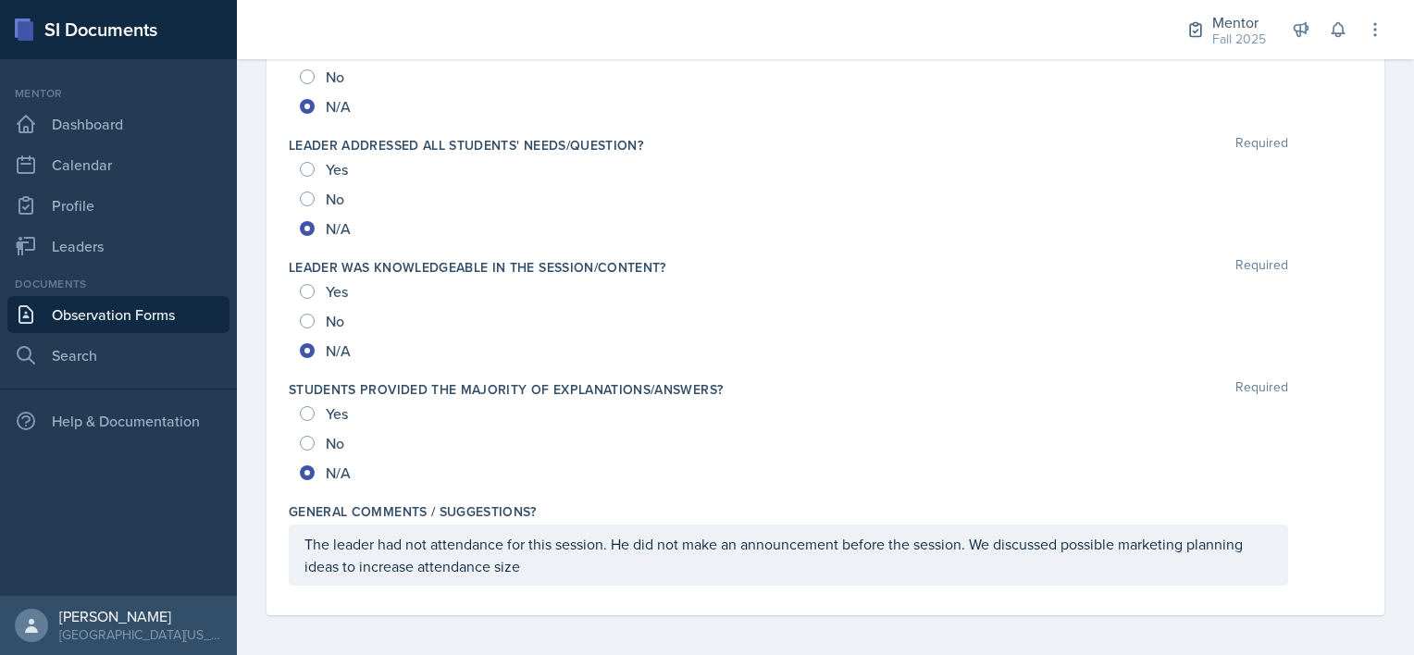
scroll to position [2009, 0]
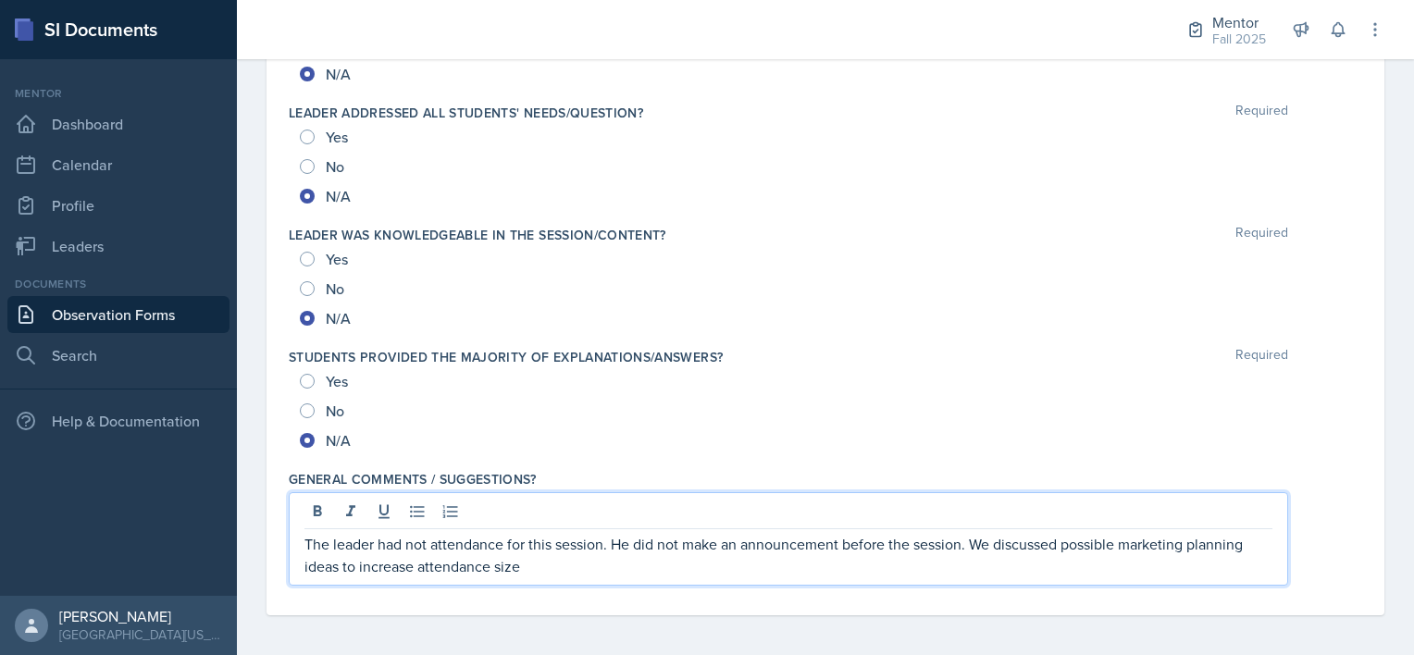
click at [540, 557] on p "The leader had not attendance for this session. He did not make an announcement…" at bounding box center [788, 555] width 968 height 44
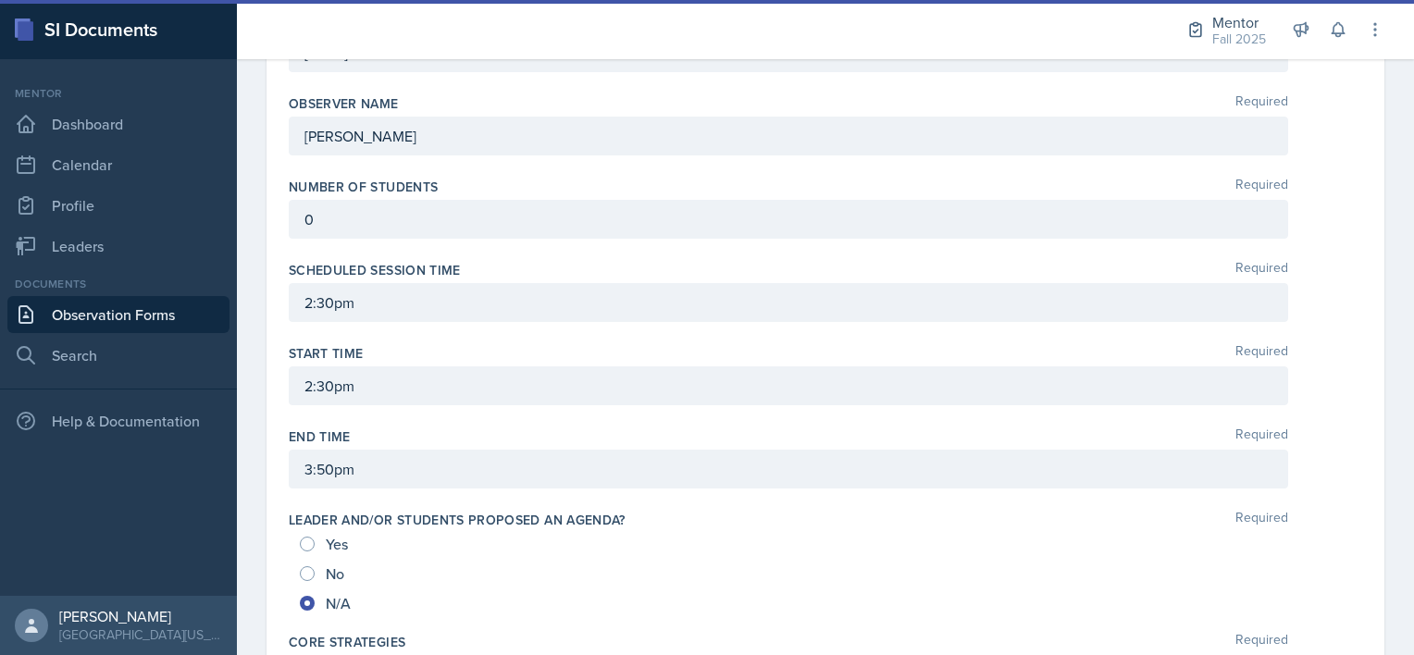
scroll to position [0, 0]
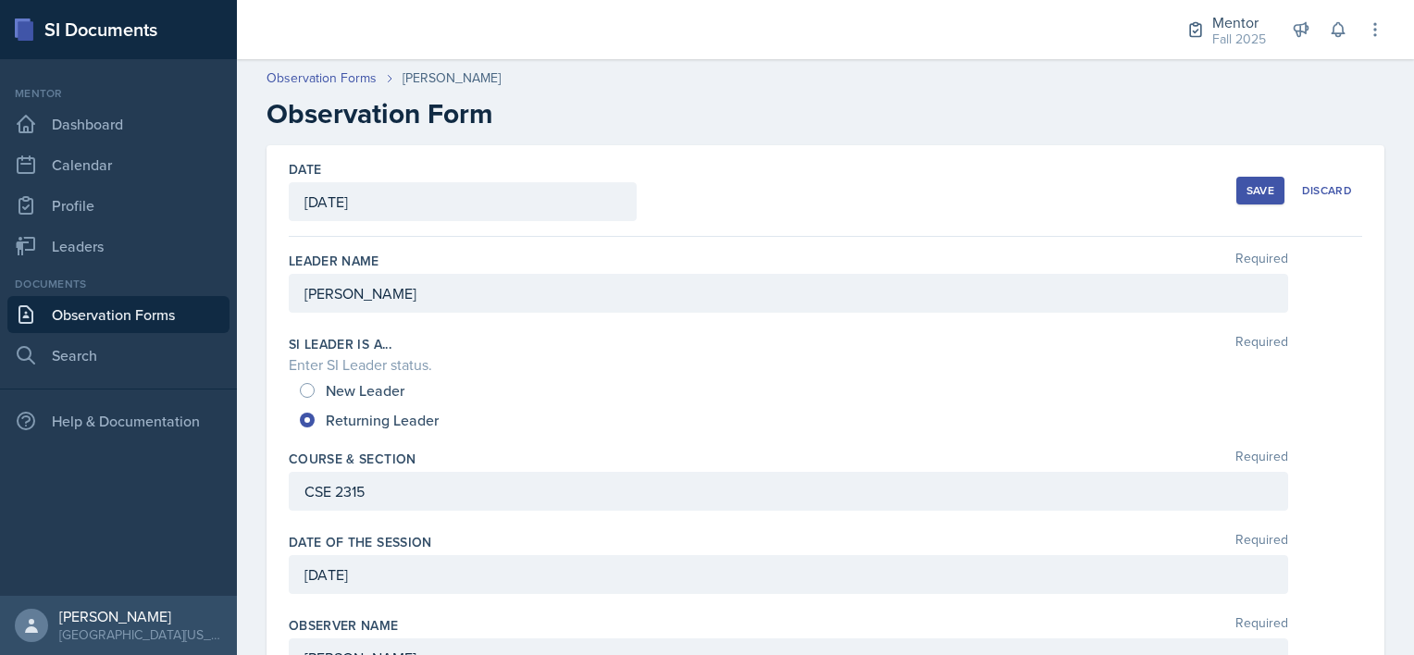
click at [348, 292] on div "[PERSON_NAME]" at bounding box center [789, 293] width 1000 height 39
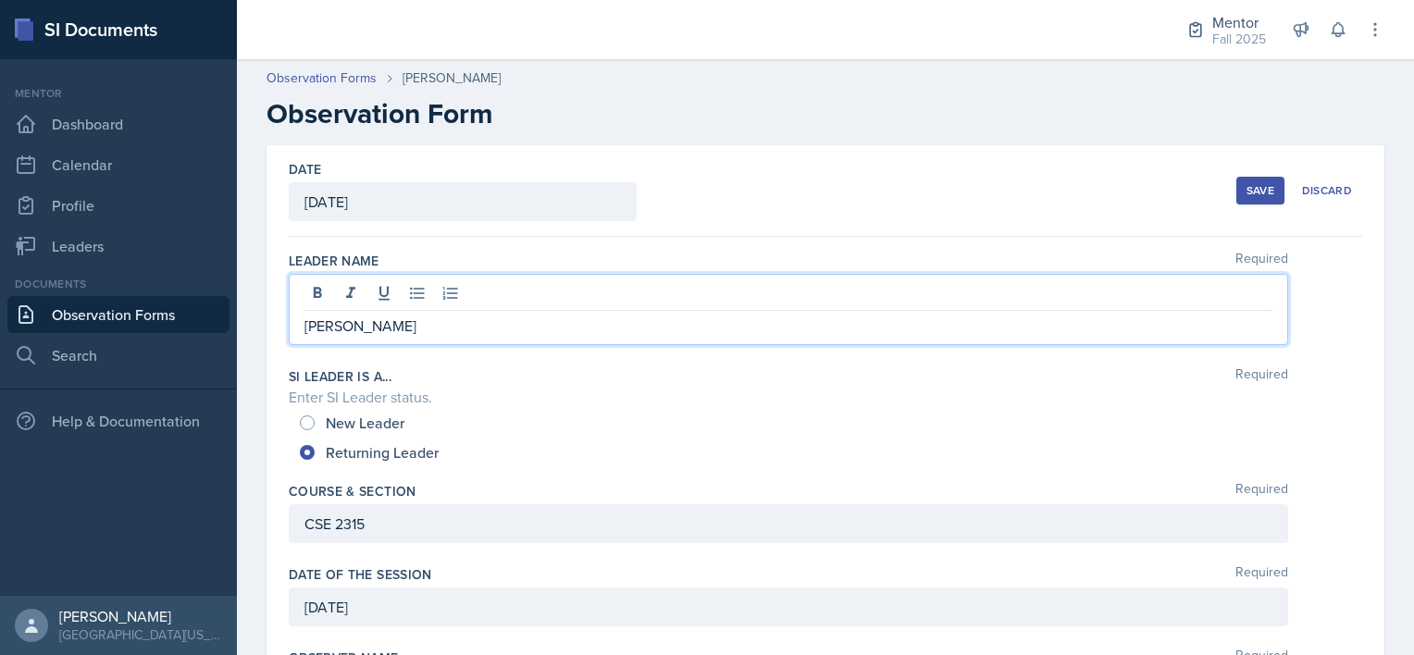
click at [1254, 184] on div "Save" at bounding box center [1261, 190] width 28 height 15
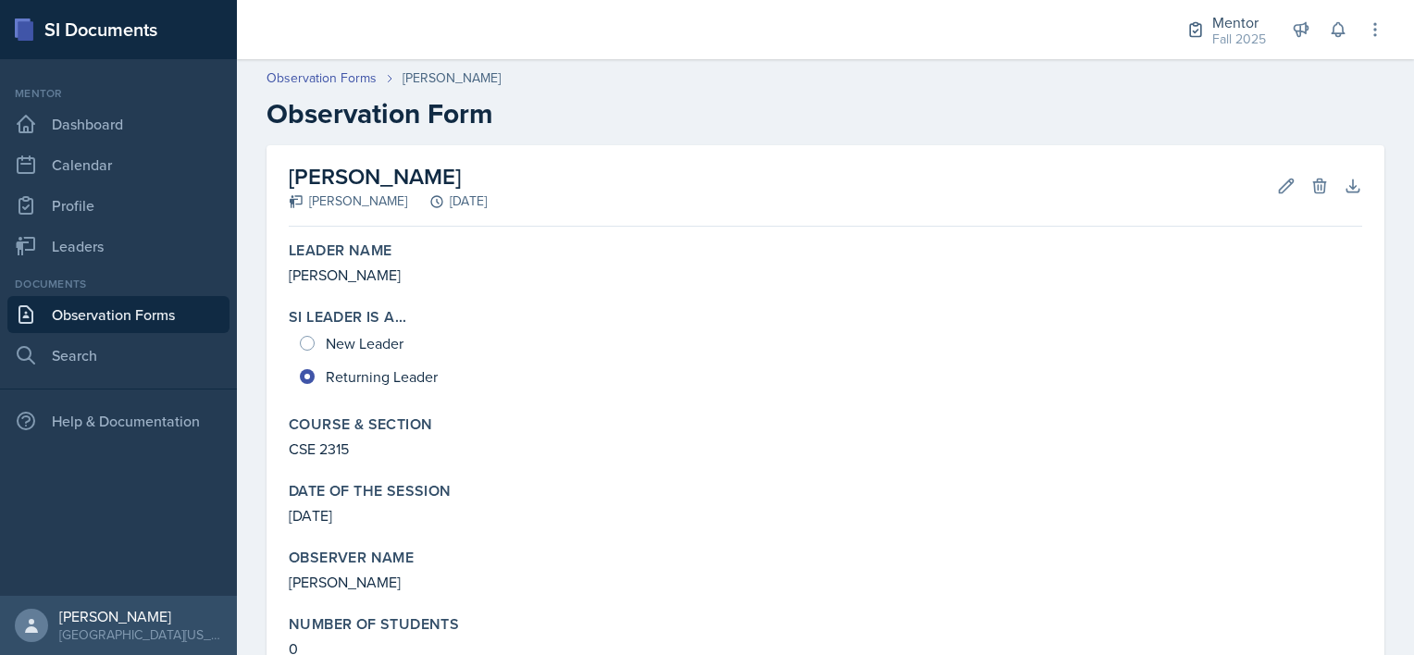
click at [599, 105] on h2 "Observation Form" at bounding box center [826, 113] width 1118 height 33
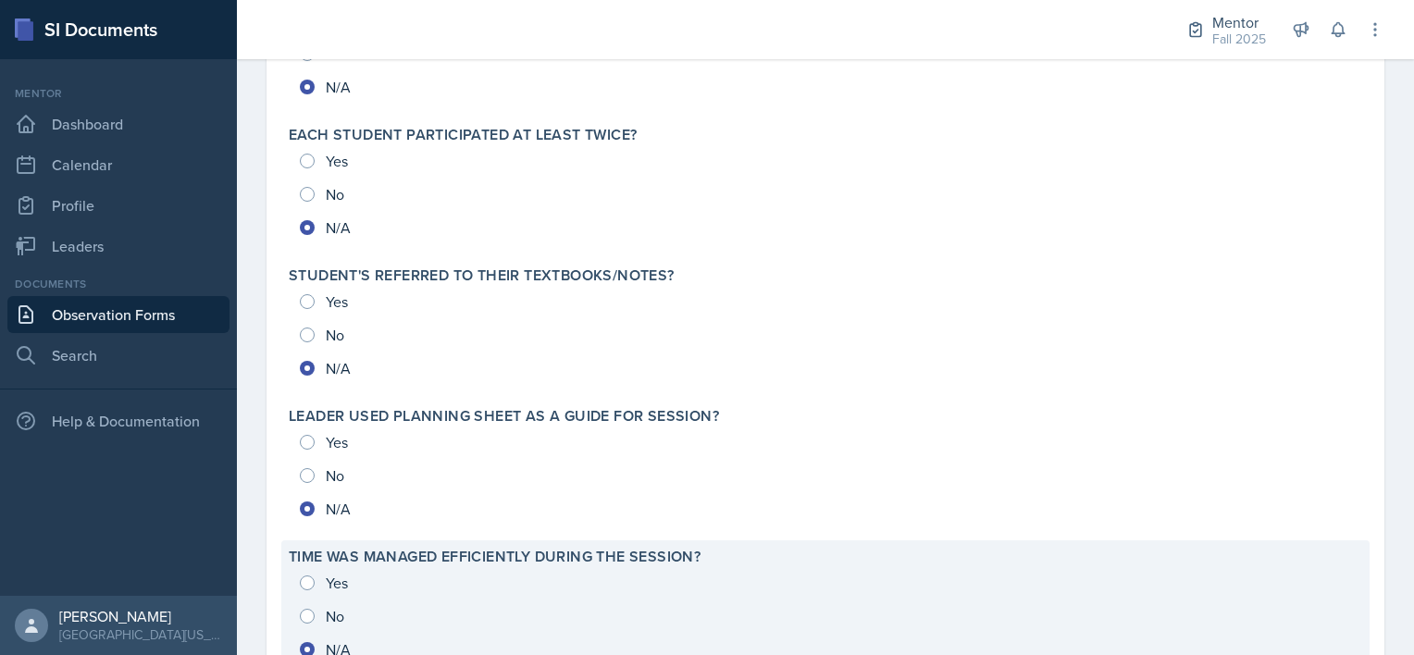
scroll to position [2054, 0]
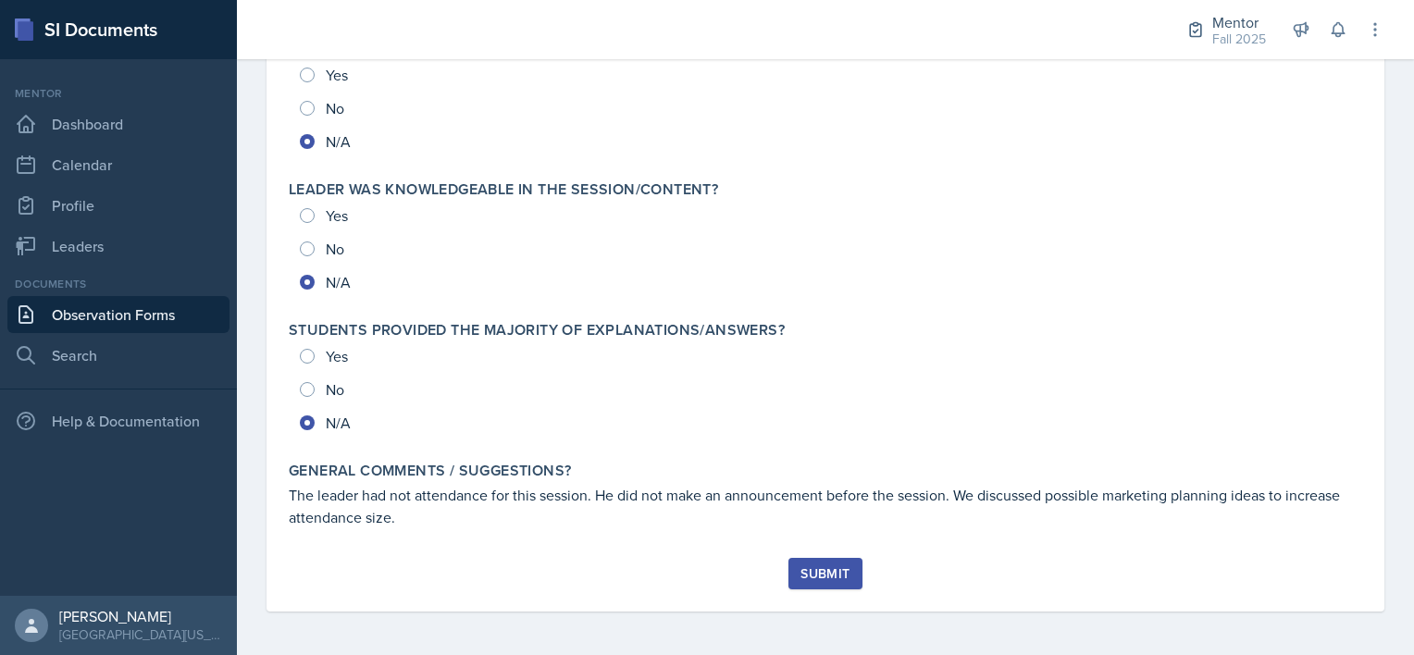
drag, startPoint x: 802, startPoint y: 578, endPoint x: 791, endPoint y: 574, distance: 12.0
click at [791, 574] on button "Submit" at bounding box center [825, 573] width 73 height 31
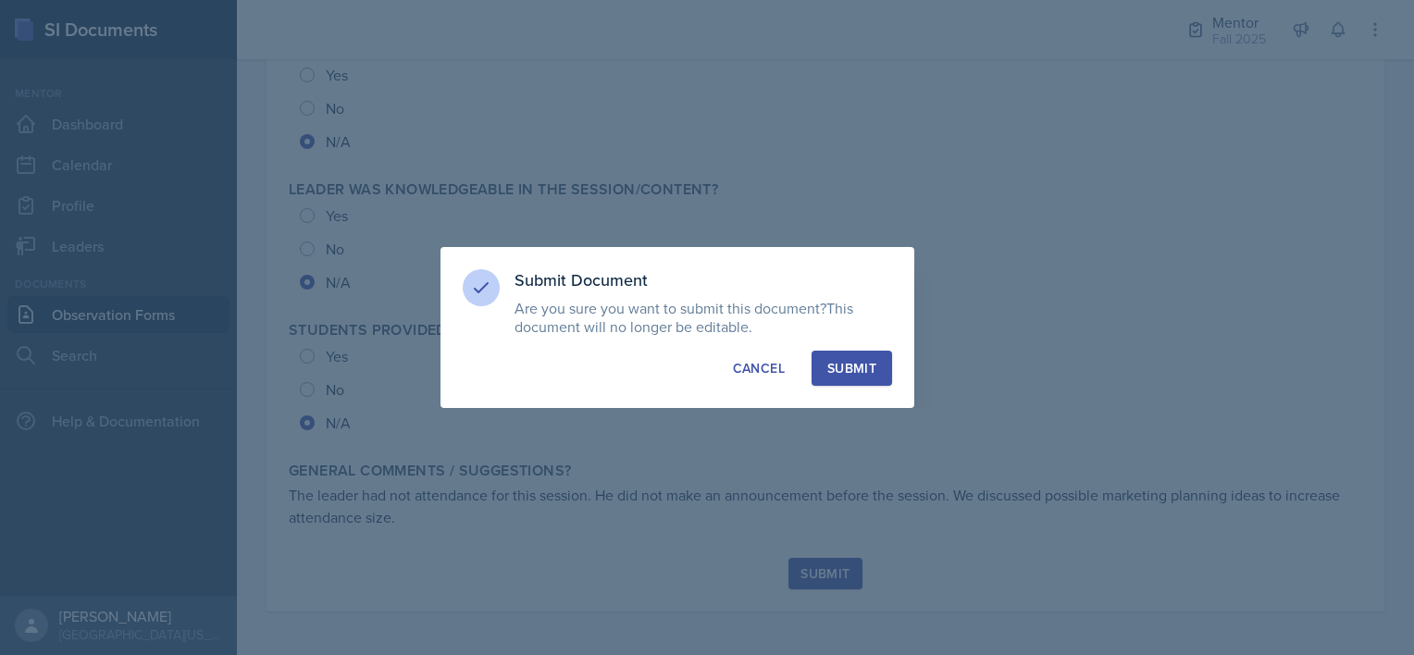
click at [851, 369] on div "Submit" at bounding box center [851, 368] width 49 height 19
radio input "true"
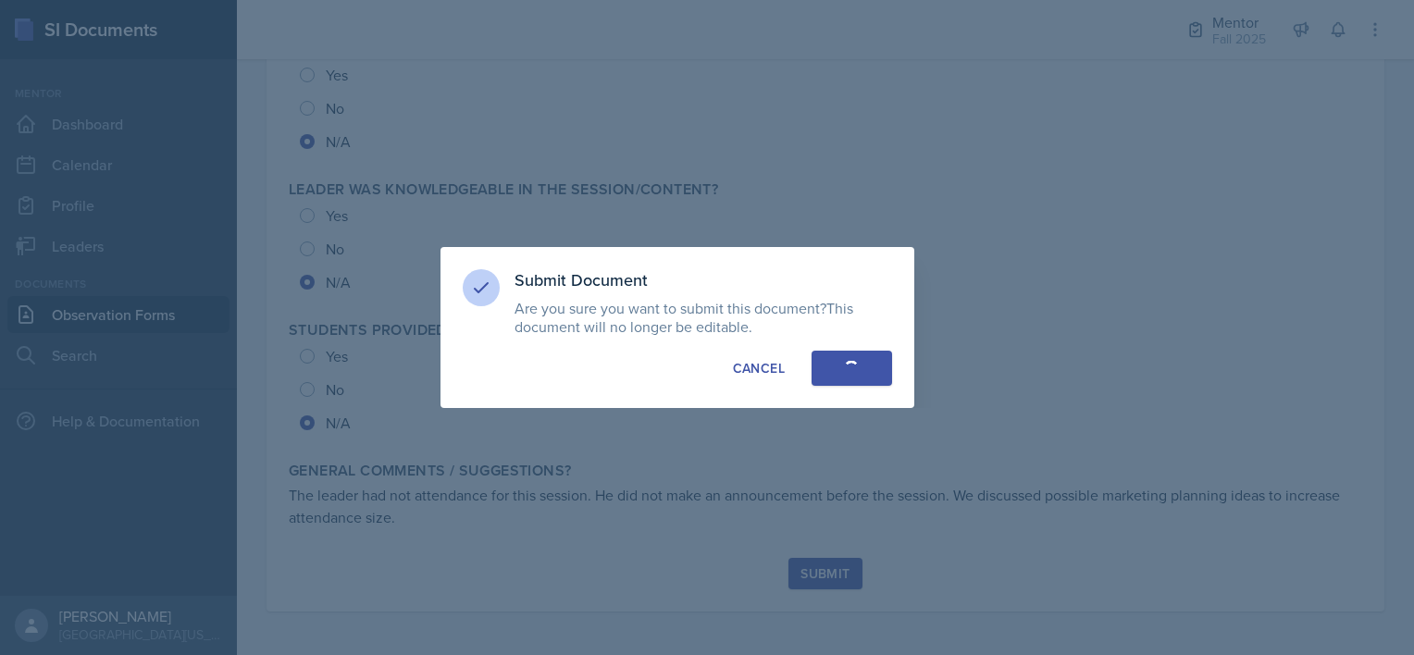
radio input "true"
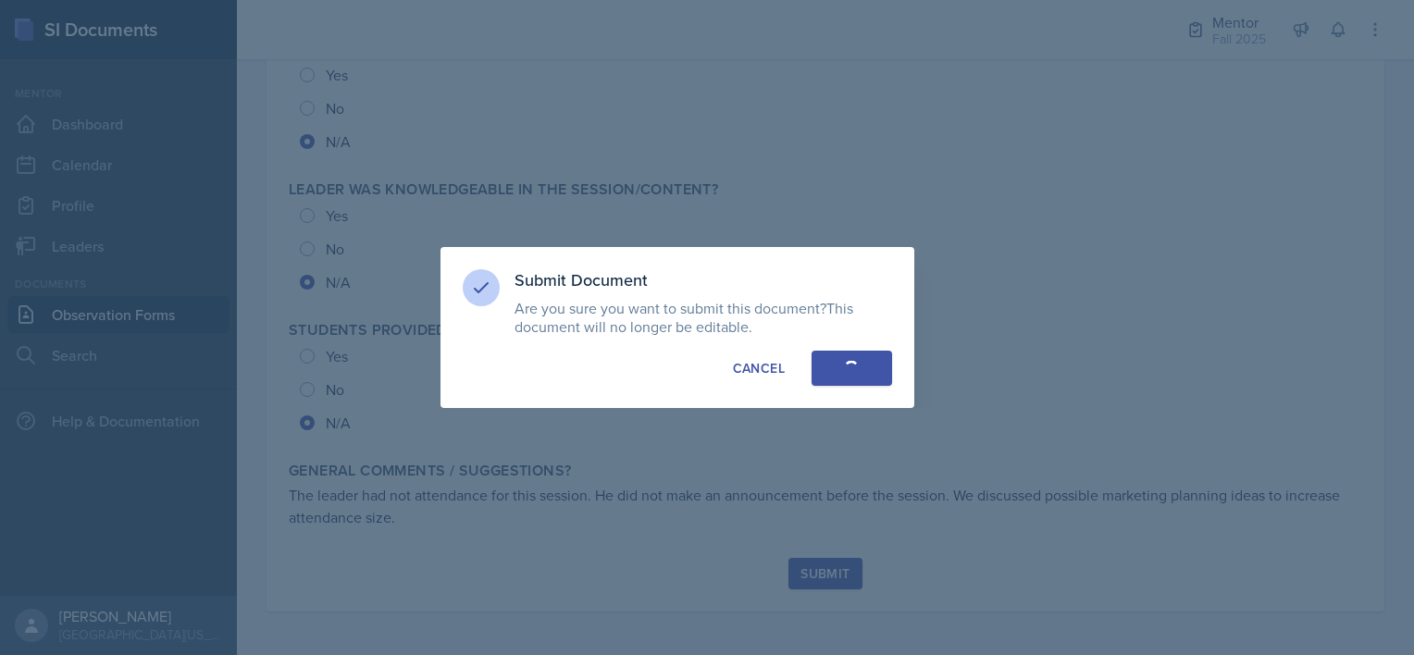
radio input "true"
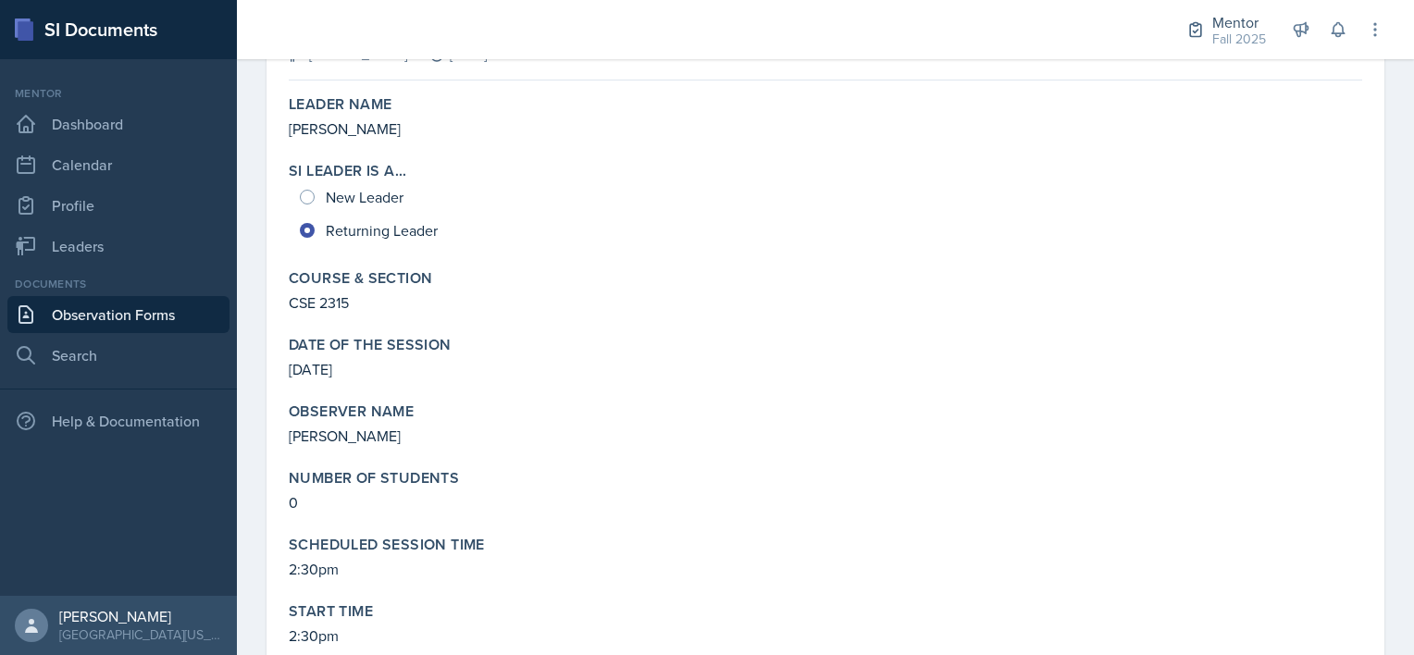
scroll to position [0, 0]
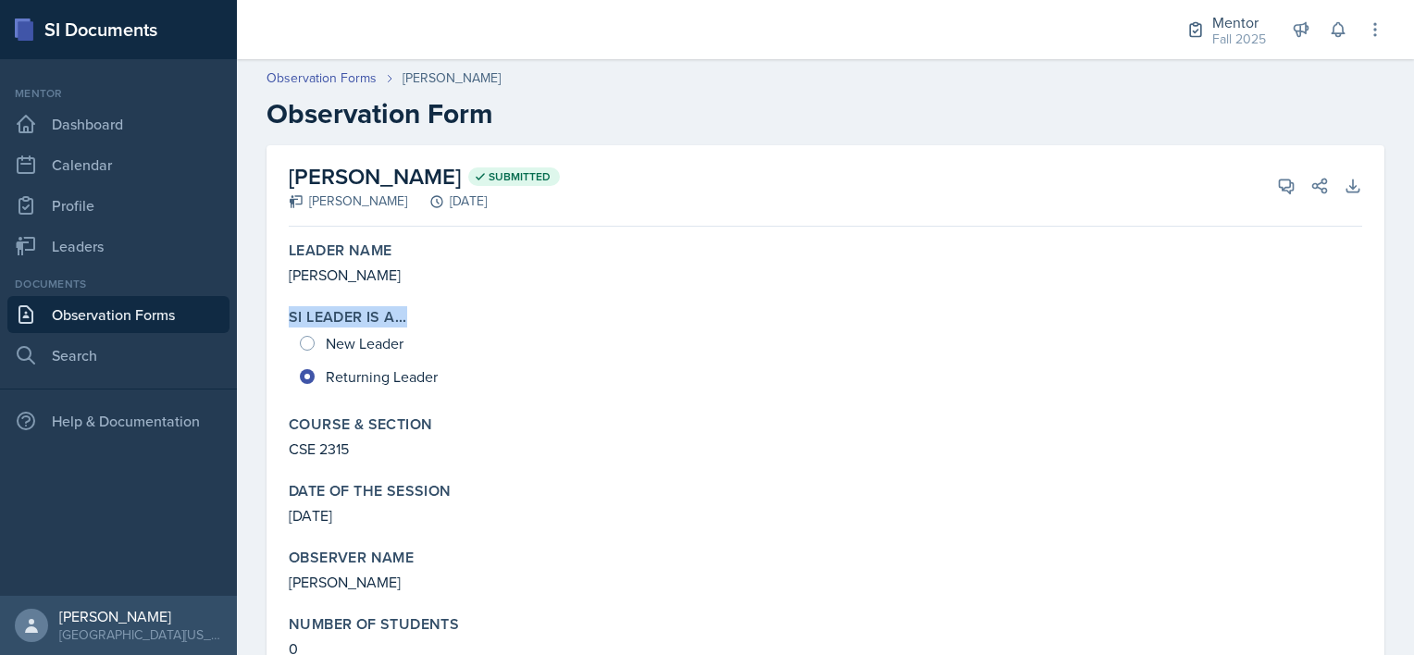
drag, startPoint x: 296, startPoint y: 331, endPoint x: 241, endPoint y: 320, distance: 56.6
drag, startPoint x: 241, startPoint y: 320, endPoint x: 255, endPoint y: 322, distance: 14.9
click at [559, 130] on header "Observation Forms [PERSON_NAME] Observation Form" at bounding box center [825, 99] width 1177 height 99
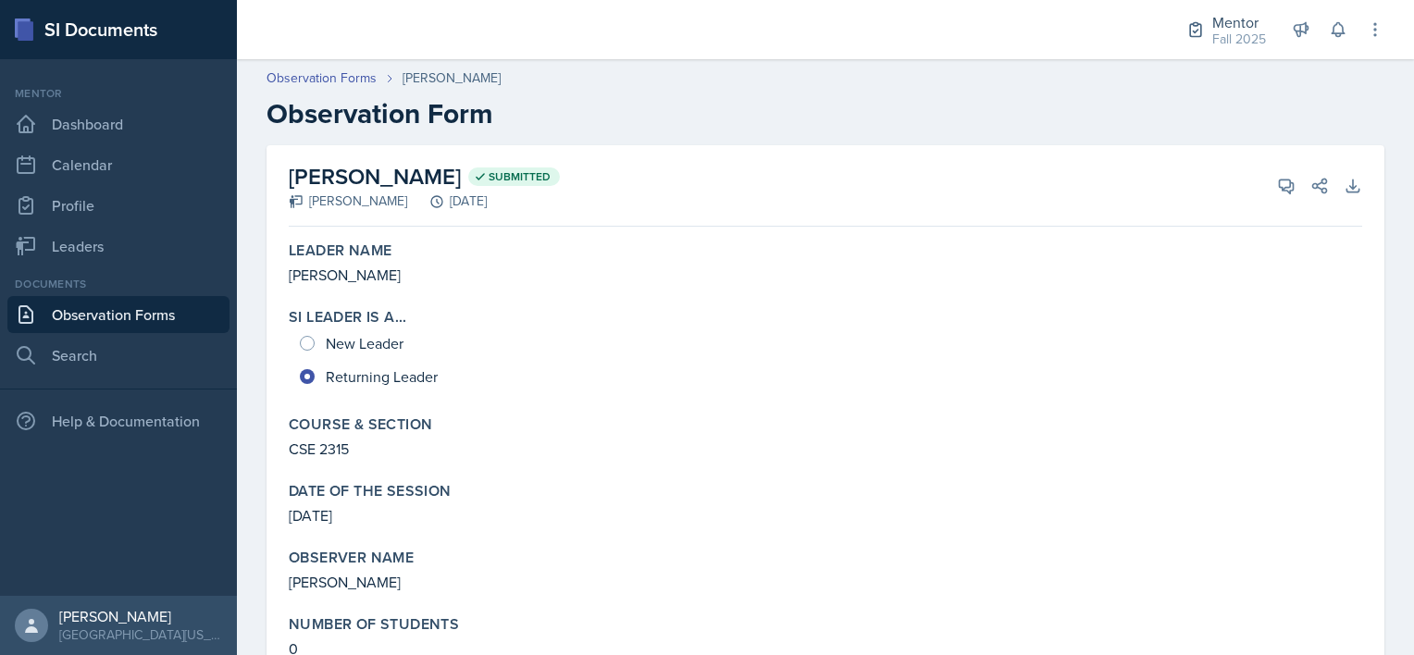
click at [97, 317] on link "Observation Forms" at bounding box center [118, 314] width 222 height 37
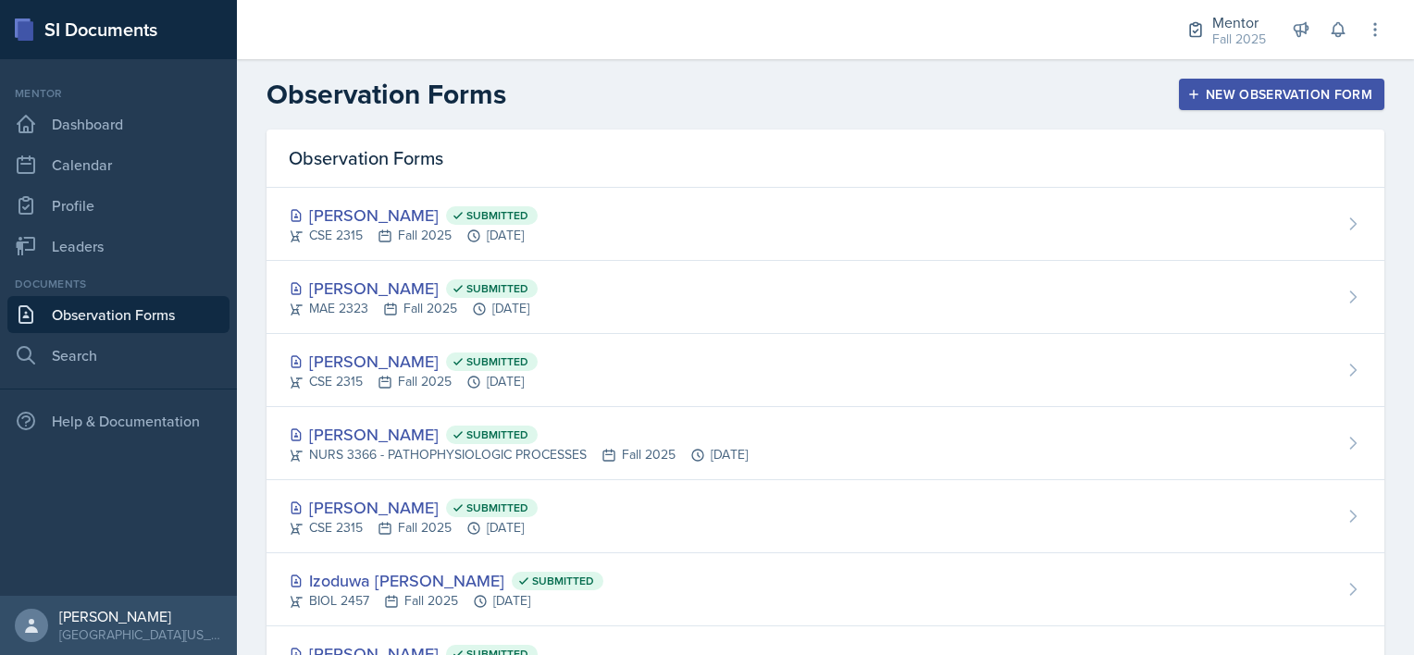
click at [1201, 106] on button "New Observation Form" at bounding box center [1281, 94] width 205 height 31
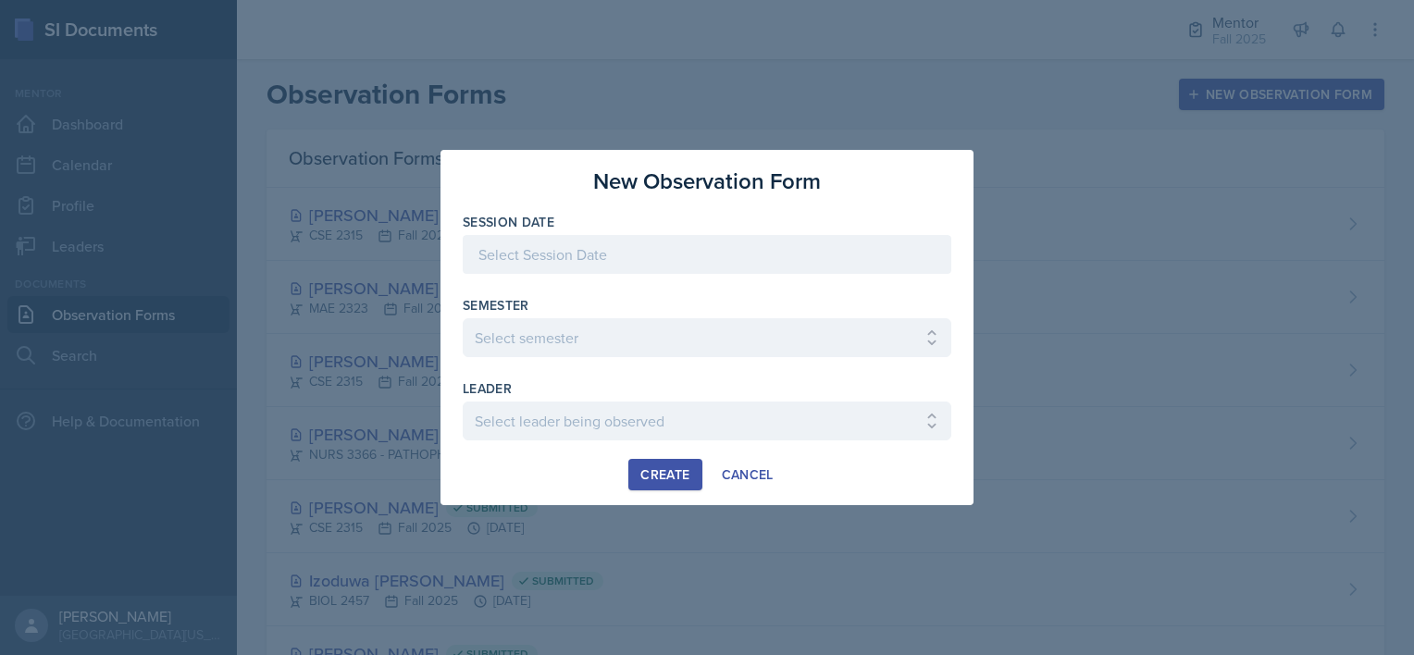
click at [548, 263] on div at bounding box center [707, 254] width 489 height 39
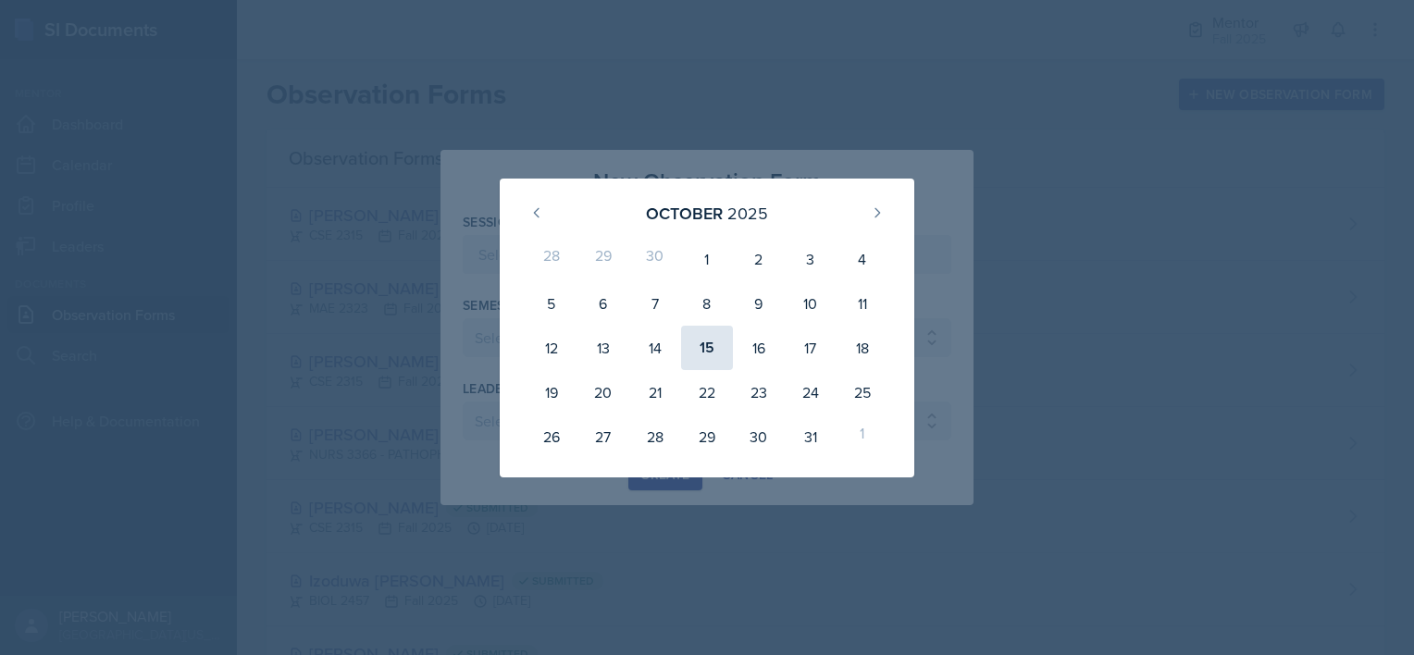
click at [714, 336] on div "15" at bounding box center [707, 348] width 52 height 44
type input "[DATE]"
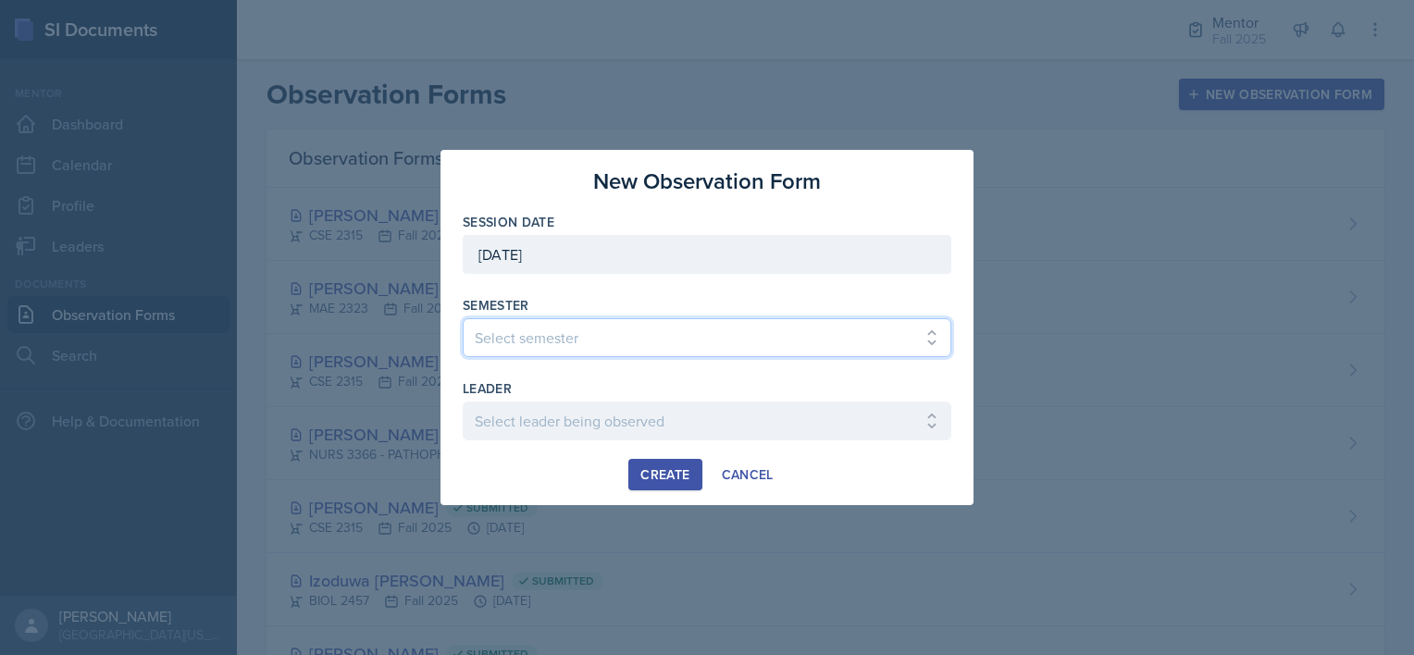
click at [520, 338] on select "Select semester All Fall 2024 Spring 2025 Fall 2025 Spring 2024 Fall 2023" at bounding box center [707, 337] width 489 height 39
select select "a8c40de0-d7eb-4f82-90ee-ac0c6ce45f71"
click at [463, 318] on select "Select semester All Fall 2024 Spring 2025 Fall 2025 Spring 2024 Fall 2023" at bounding box center [707, 337] width 489 height 39
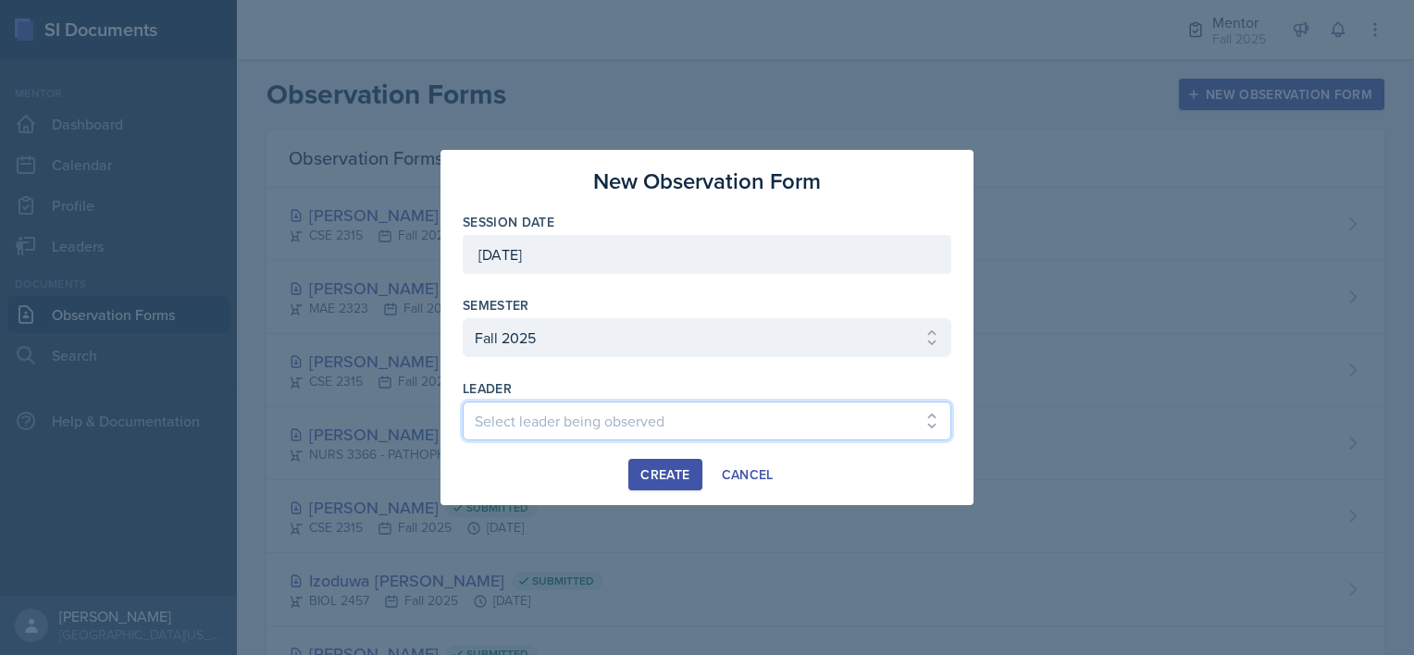
click at [527, 419] on select "Select leader being observed [PERSON_NAME] / BIOL 2458 / Gautam's Group [PERSON…" at bounding box center [707, 421] width 489 height 39
select select "eed3197b-b8c4-448d-a5fe-3978e4a9127e"
click at [463, 402] on select "Select leader being observed [PERSON_NAME] / BIOL 2458 / Gautam's Group [PERSON…" at bounding box center [707, 421] width 489 height 39
click at [648, 481] on div "Create" at bounding box center [664, 474] width 49 height 15
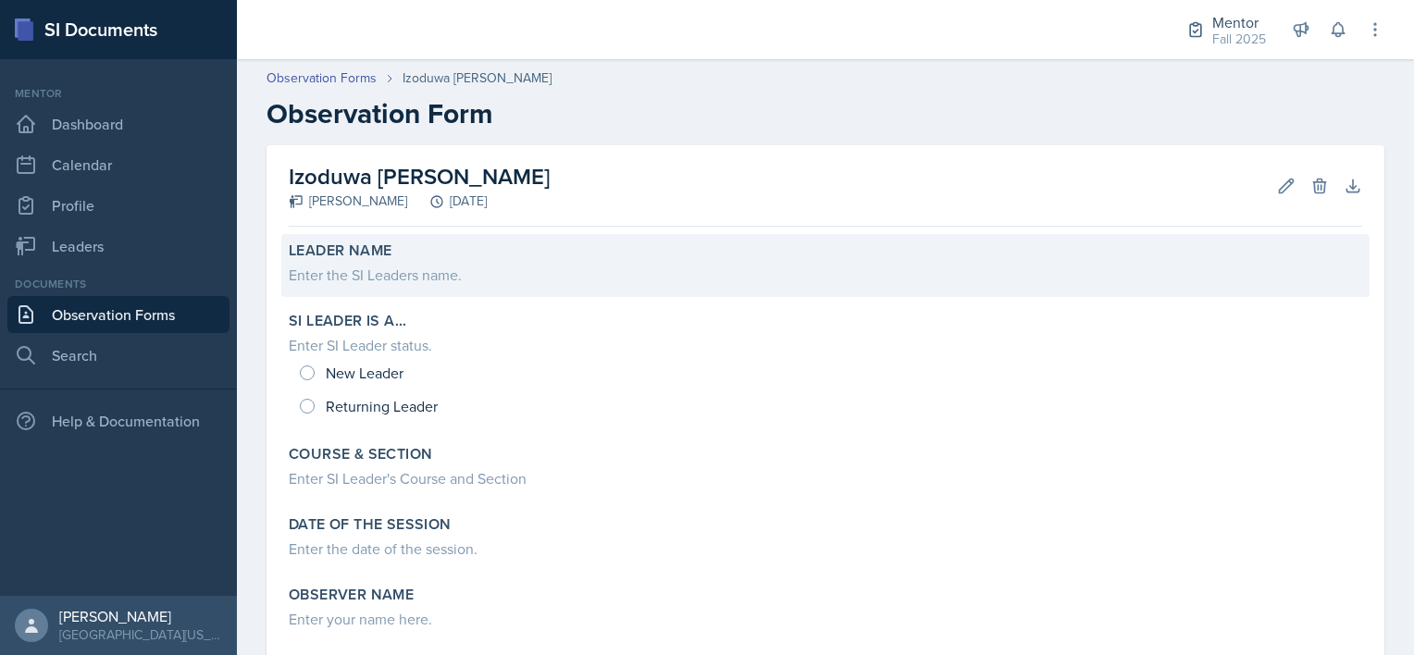
click at [319, 266] on div "Enter the SI Leaders name." at bounding box center [826, 275] width 1074 height 22
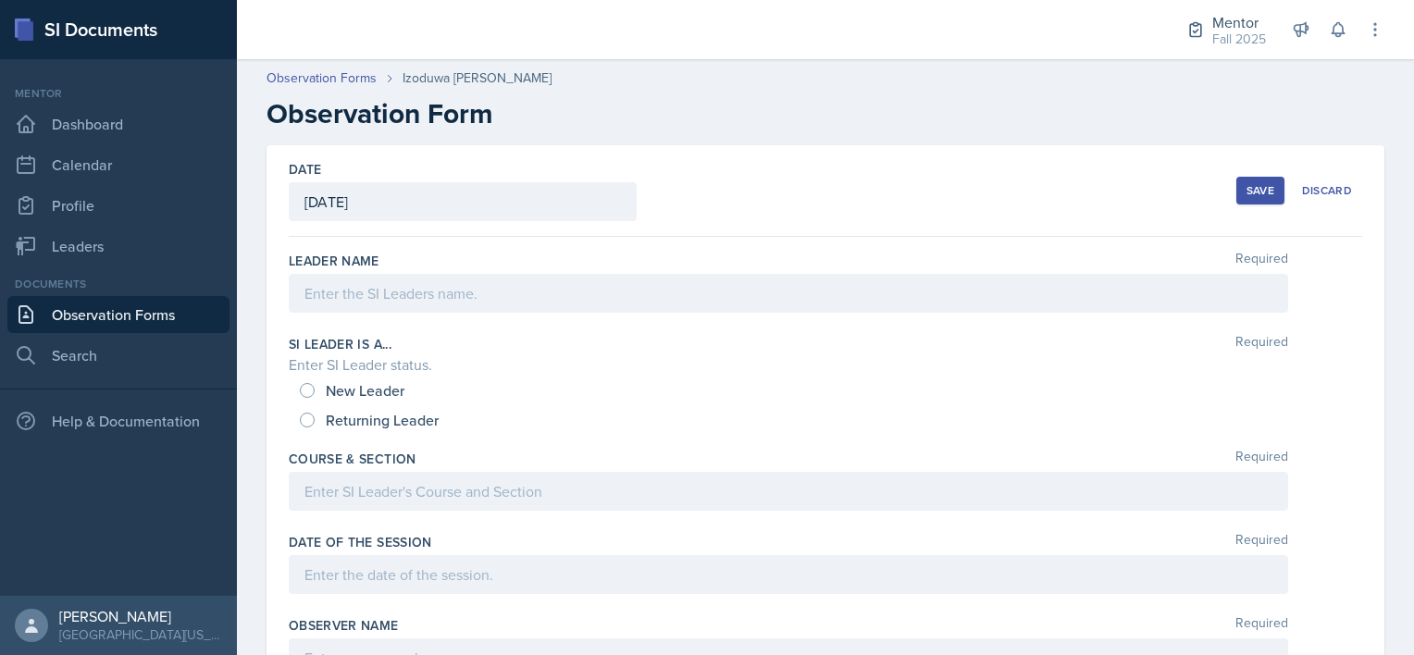
click at [330, 300] on div at bounding box center [789, 293] width 1000 height 39
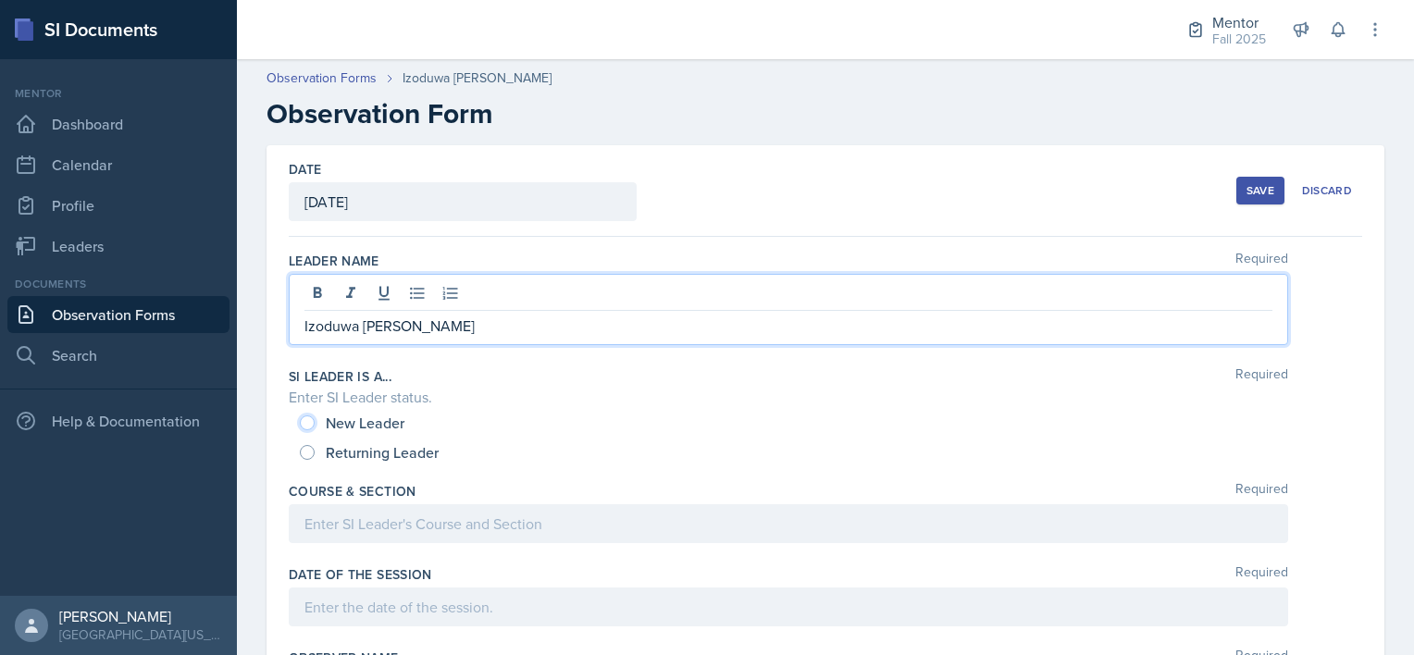
click at [307, 416] on input "New Leader" at bounding box center [307, 423] width 15 height 15
radio input "true"
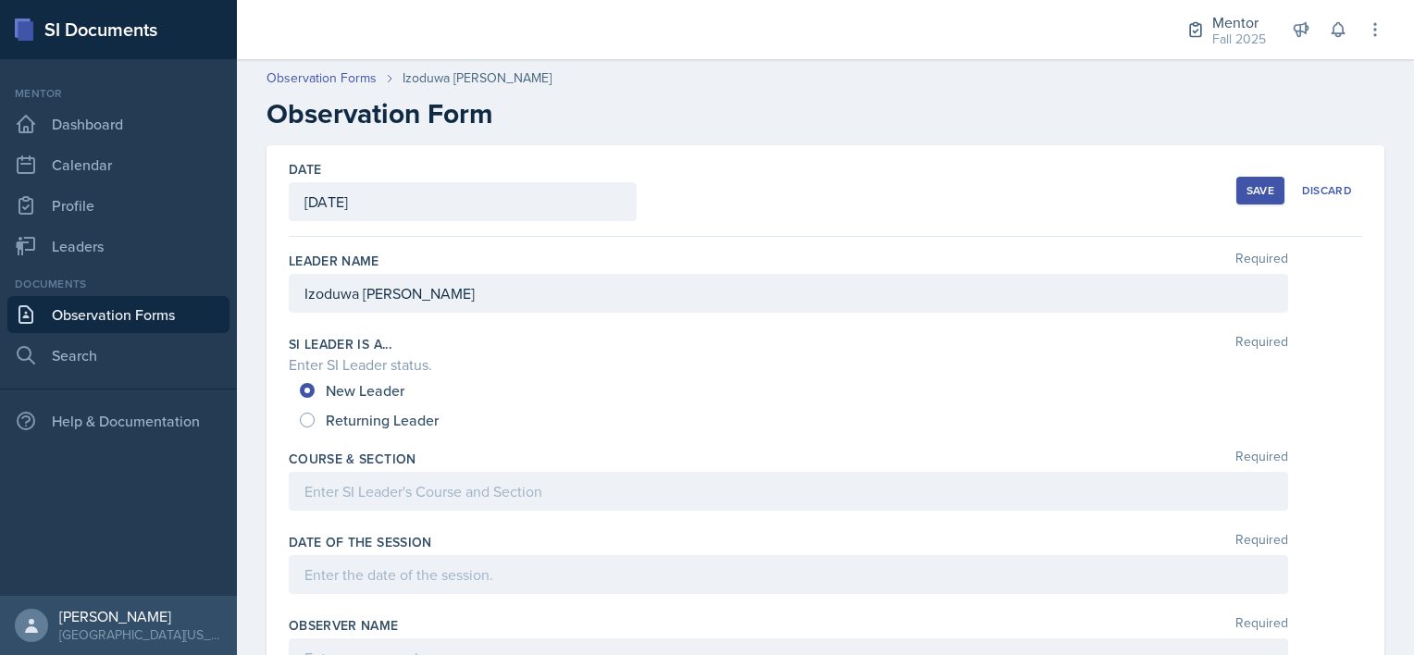
click at [317, 487] on div at bounding box center [789, 491] width 1000 height 39
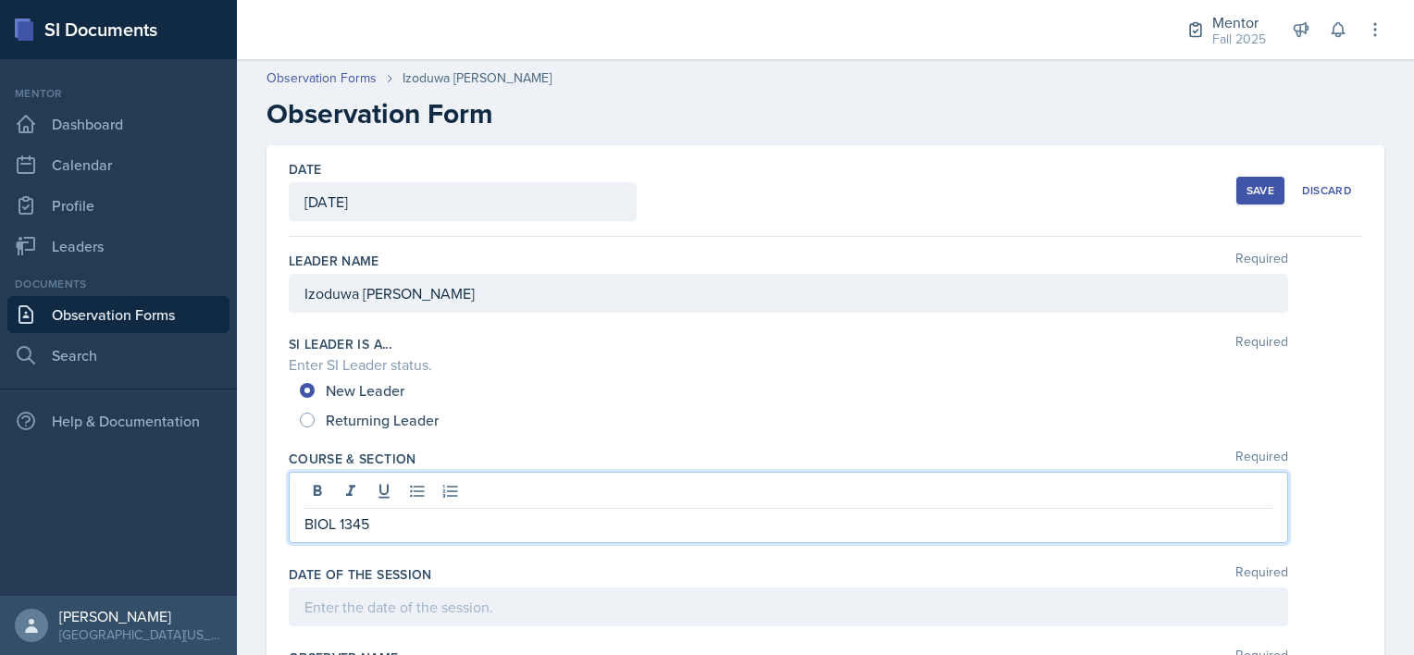
click at [325, 596] on div at bounding box center [789, 607] width 1000 height 39
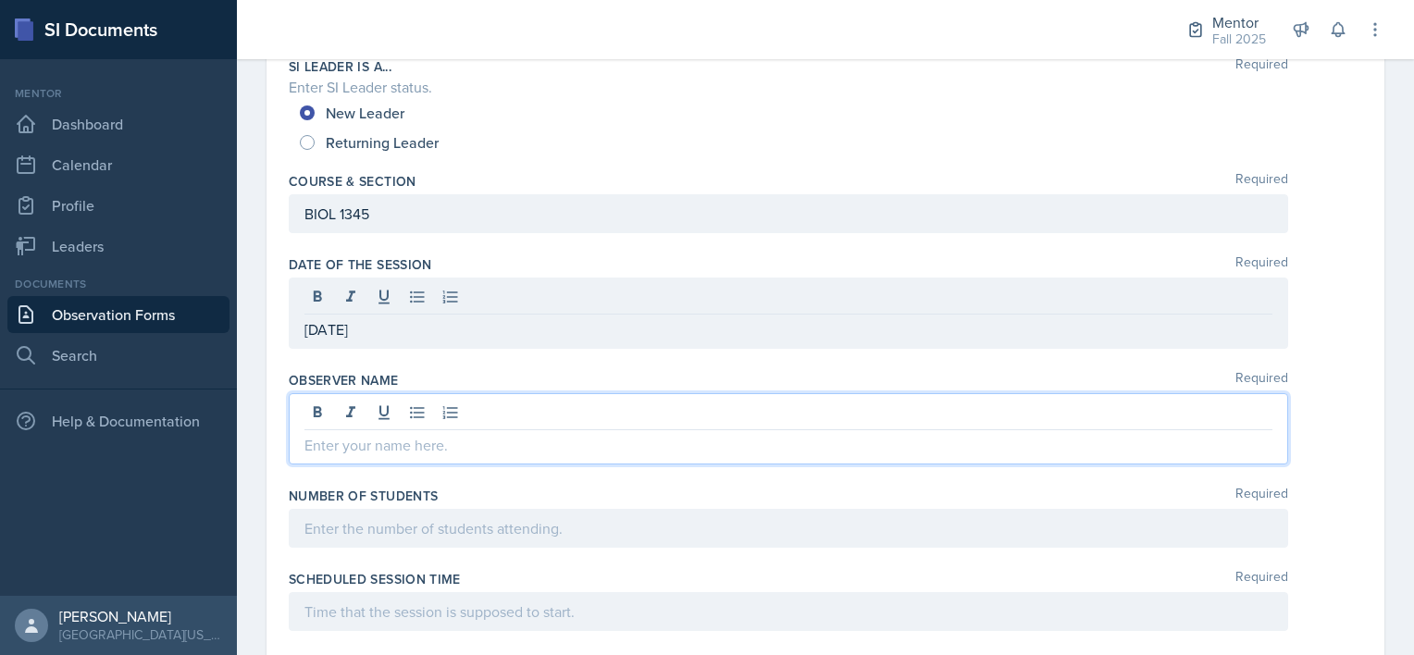
click at [315, 434] on p at bounding box center [788, 445] width 968 height 22
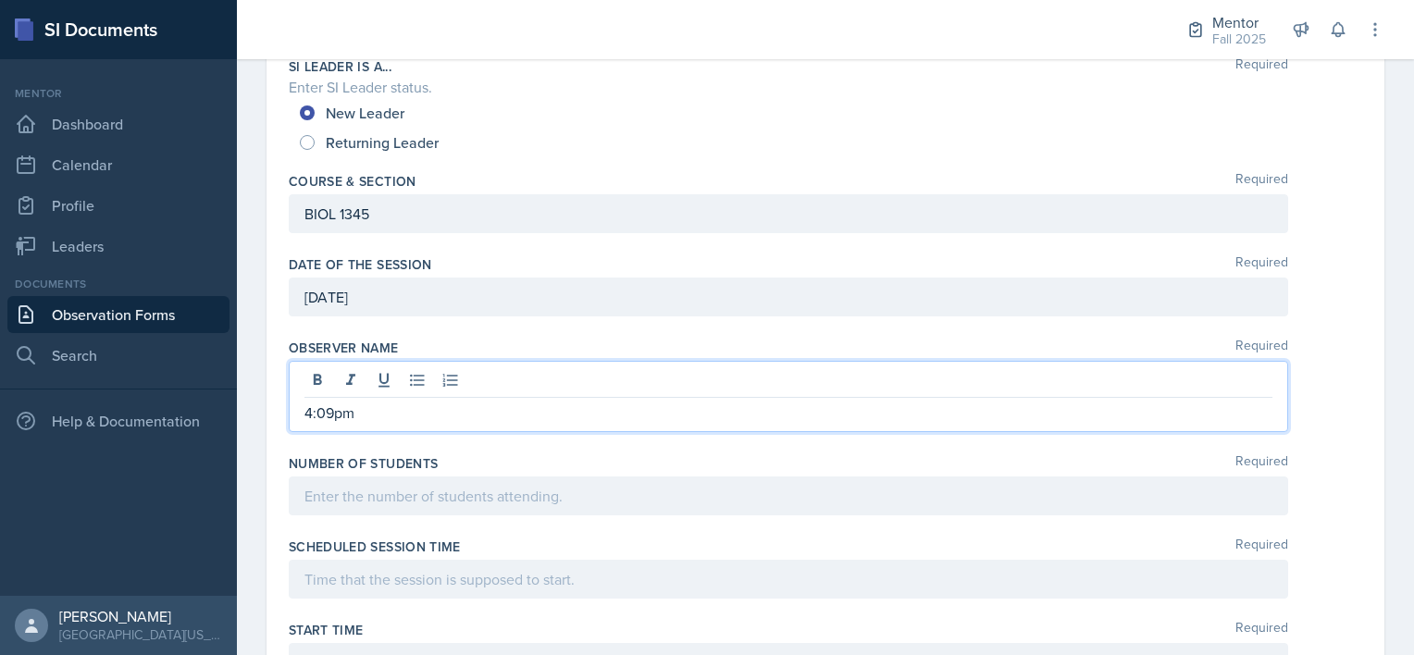
click at [318, 490] on div at bounding box center [789, 496] width 1000 height 39
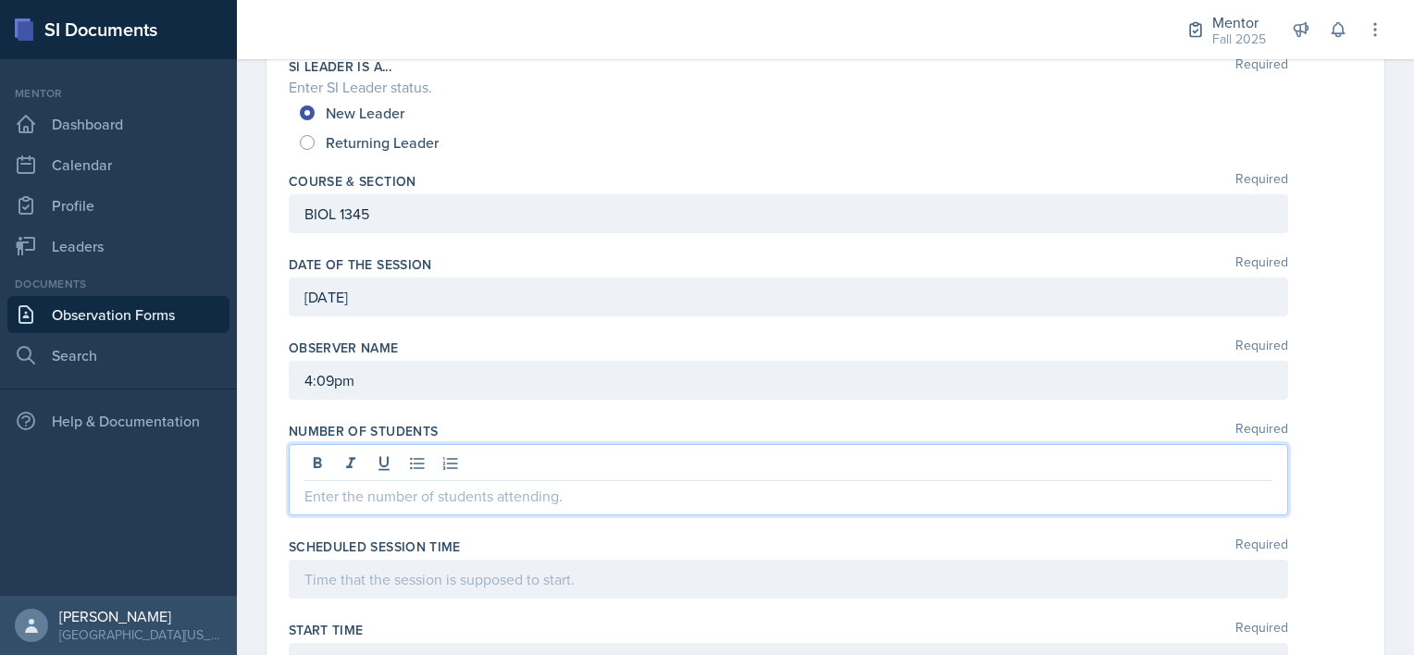
scroll to position [245, 0]
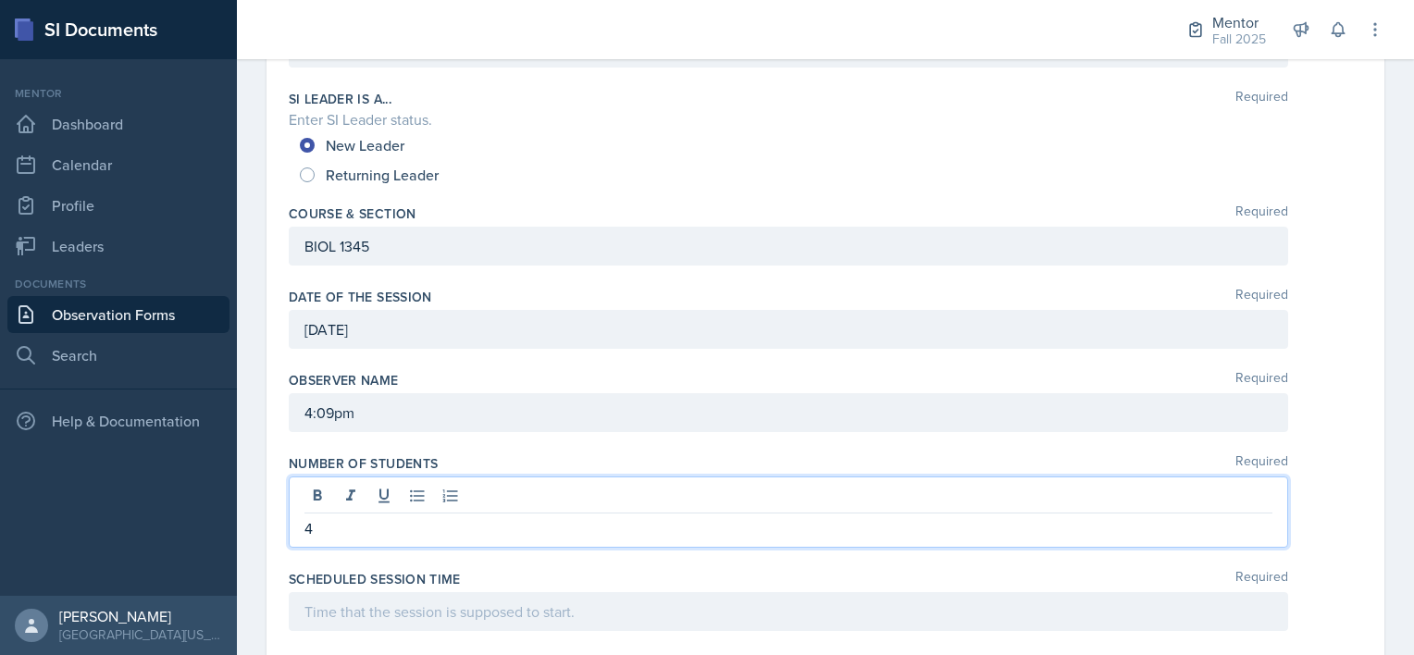
click at [378, 607] on div at bounding box center [789, 611] width 1000 height 39
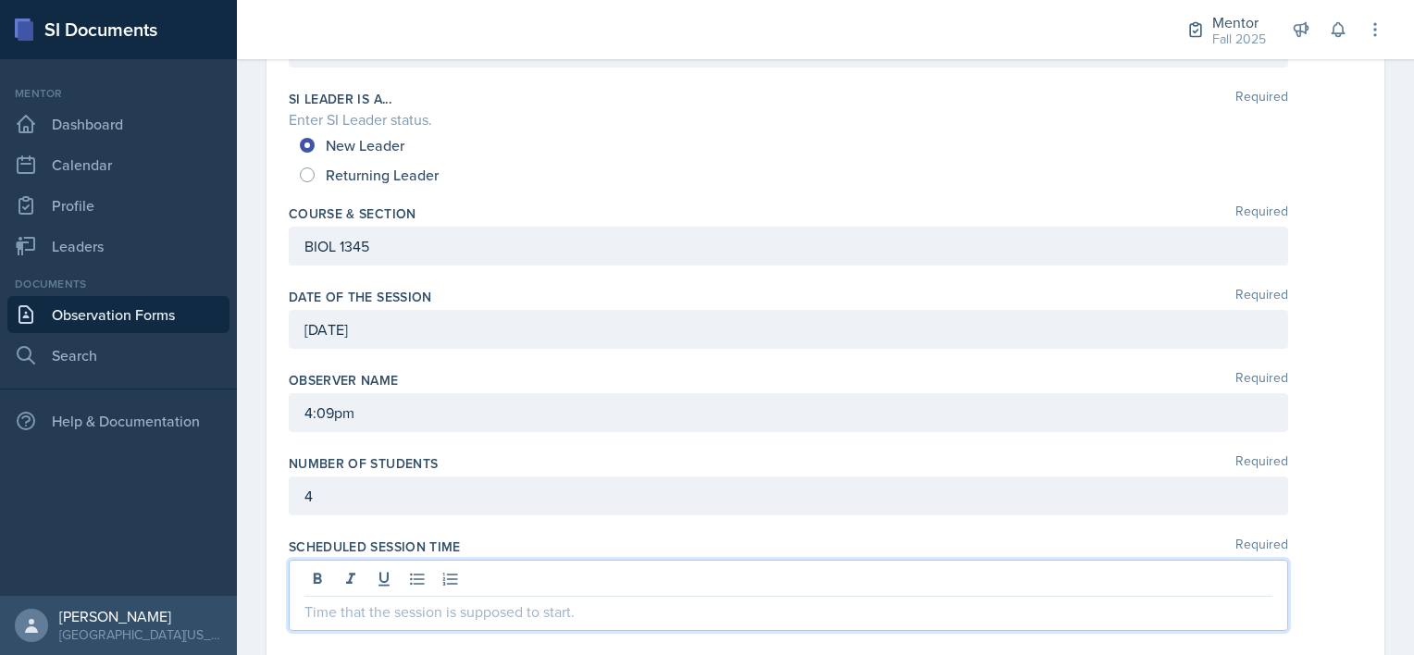
scroll to position [214, 0]
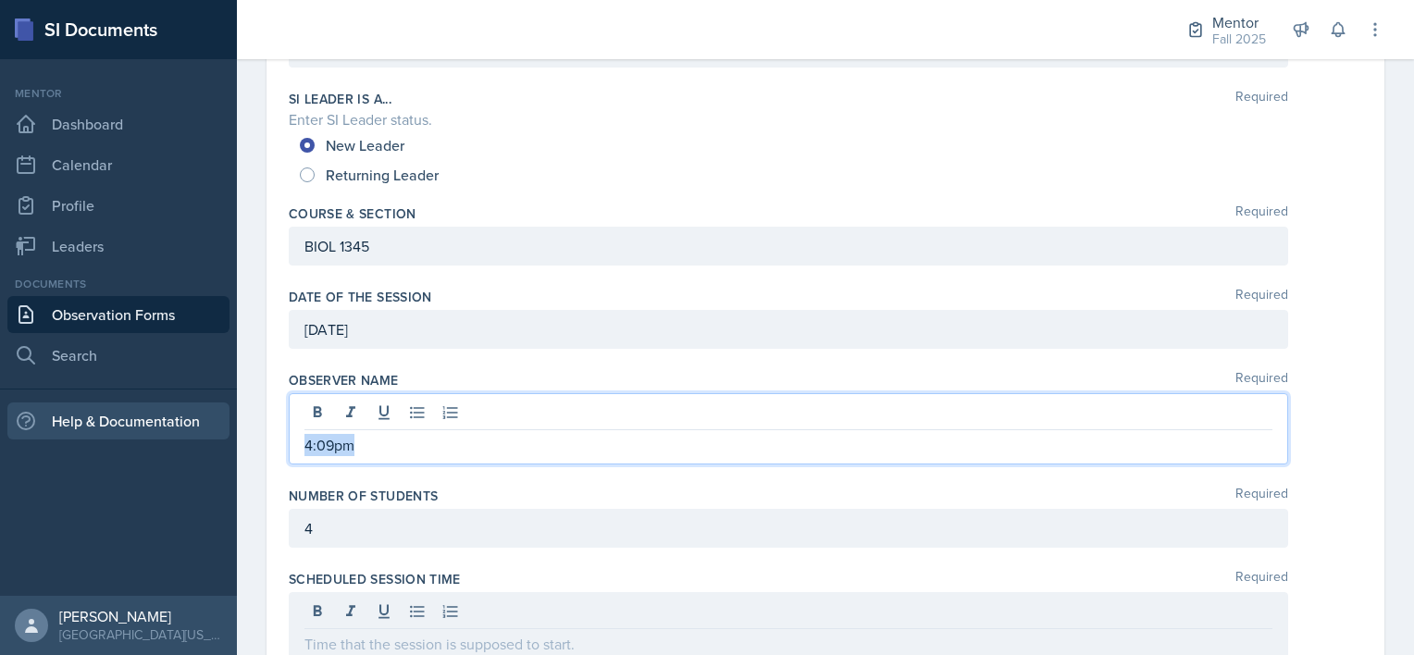
drag, startPoint x: 359, startPoint y: 449, endPoint x: 161, endPoint y: 418, distance: 200.4
click at [161, 418] on div "SI Documents Mentor Dashboard Calendar Profile Leaders Documents Observation Fo…" at bounding box center [707, 327] width 1414 height 655
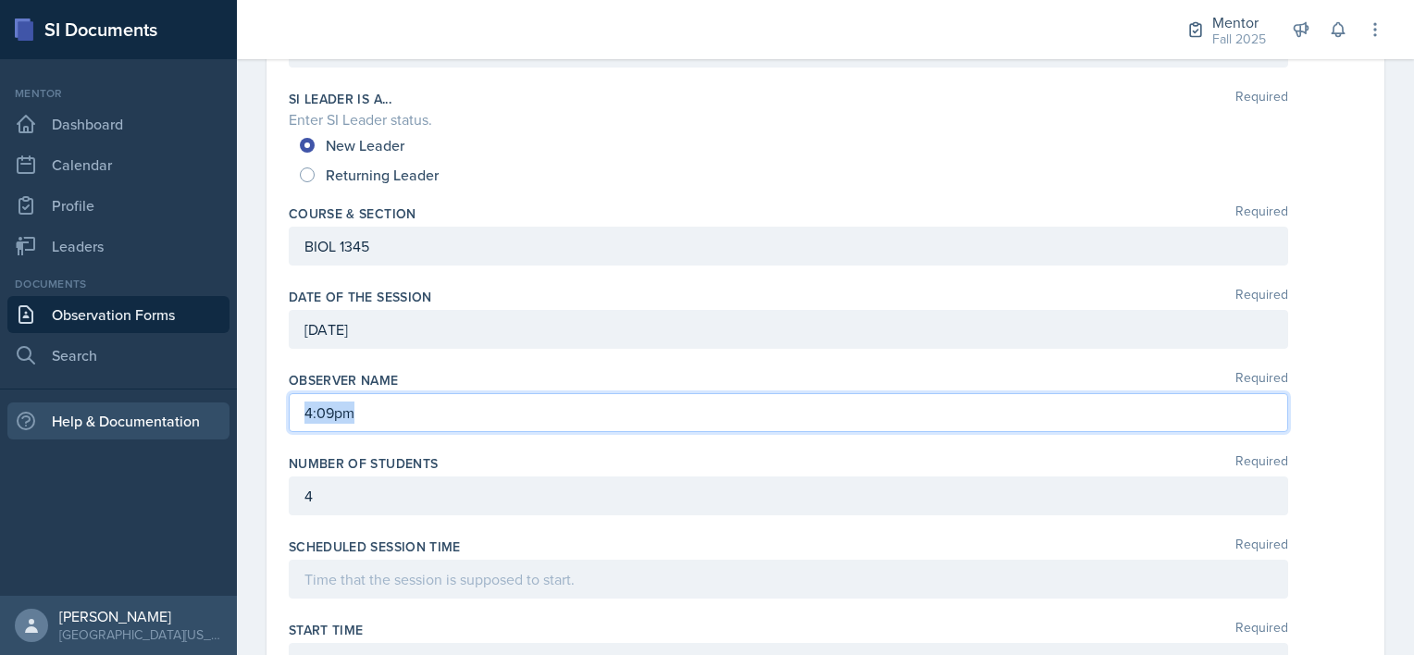
scroll to position [213, 0]
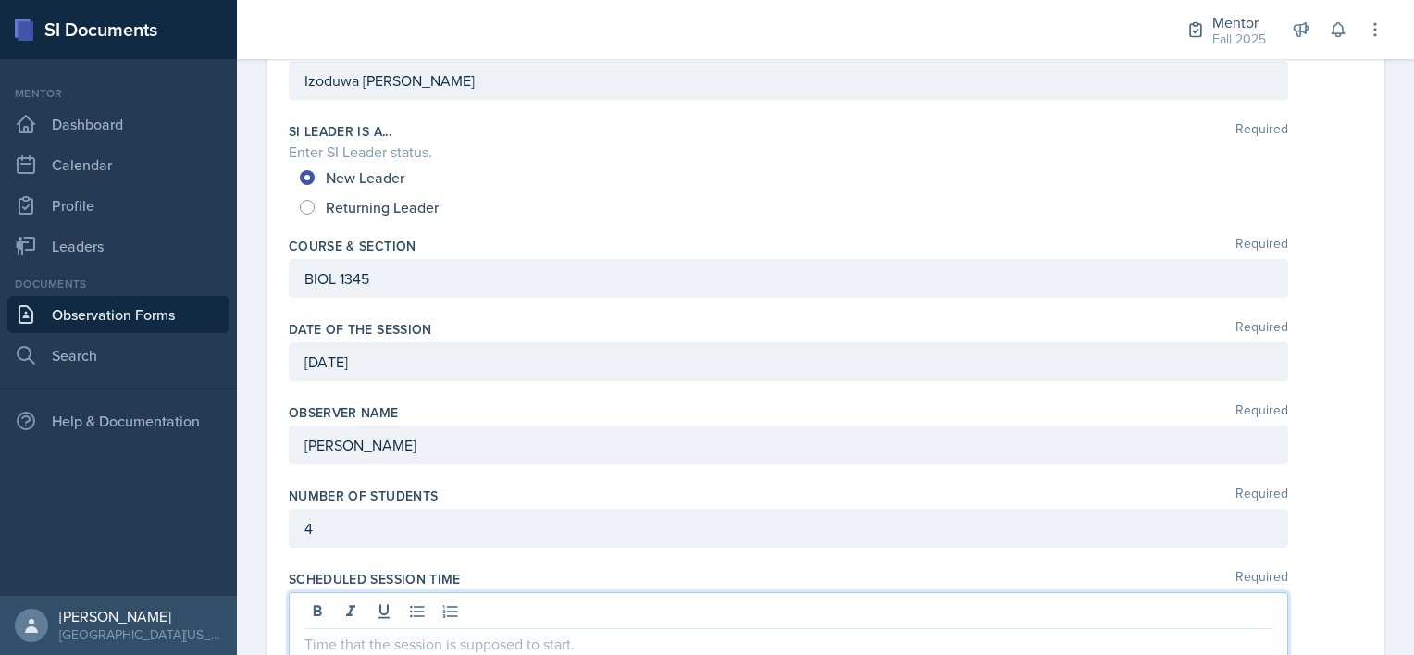
click at [328, 615] on div at bounding box center [789, 627] width 1000 height 71
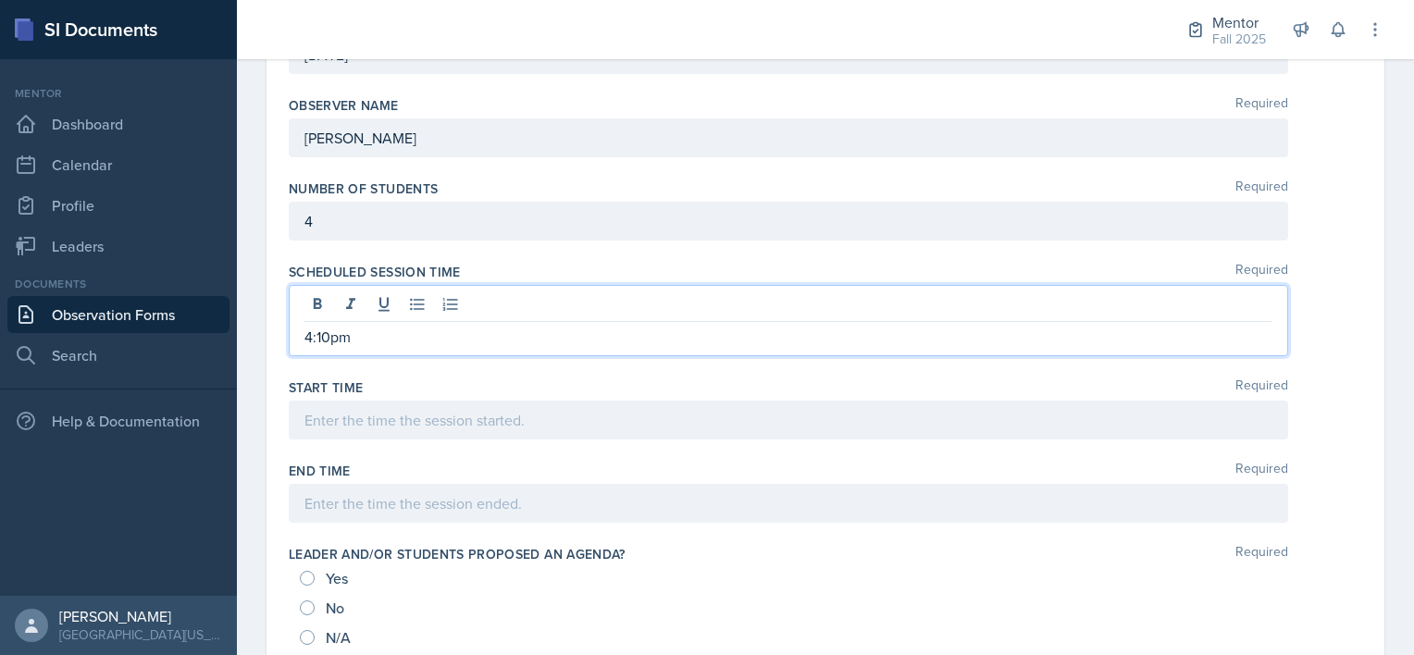
click at [339, 428] on div at bounding box center [789, 420] width 1000 height 39
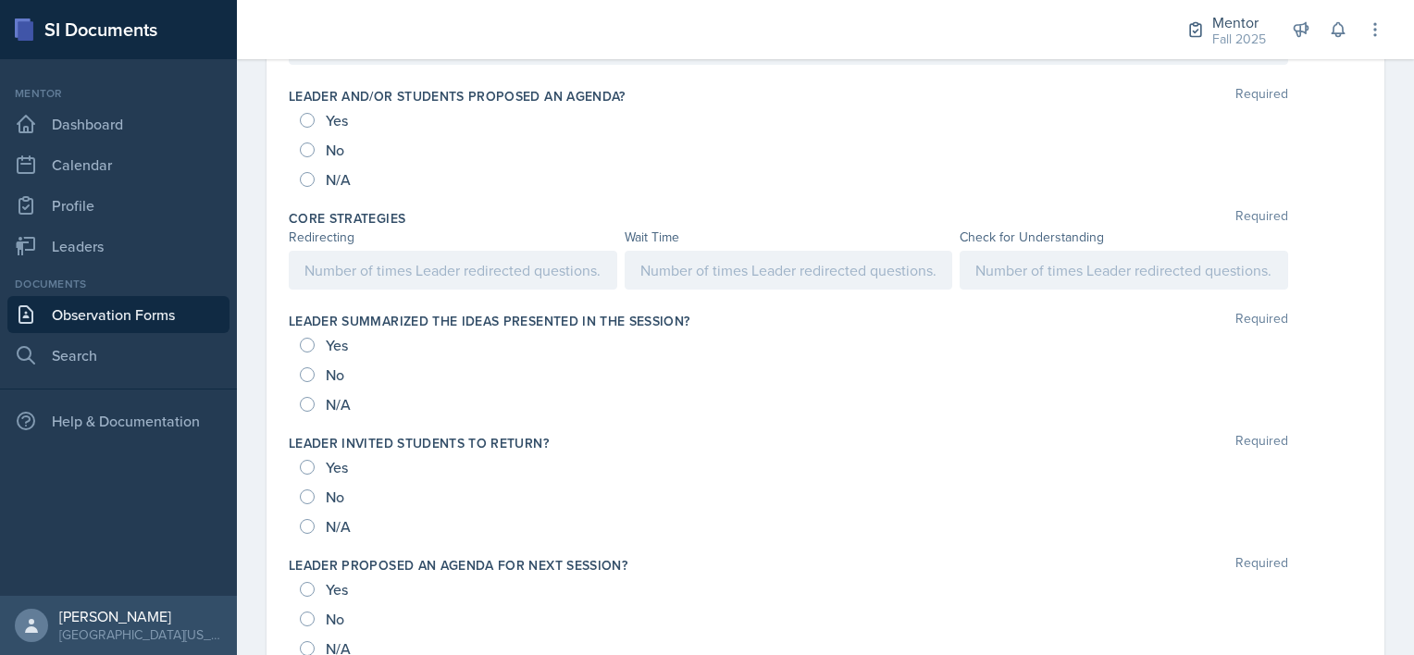
scroll to position [918, 0]
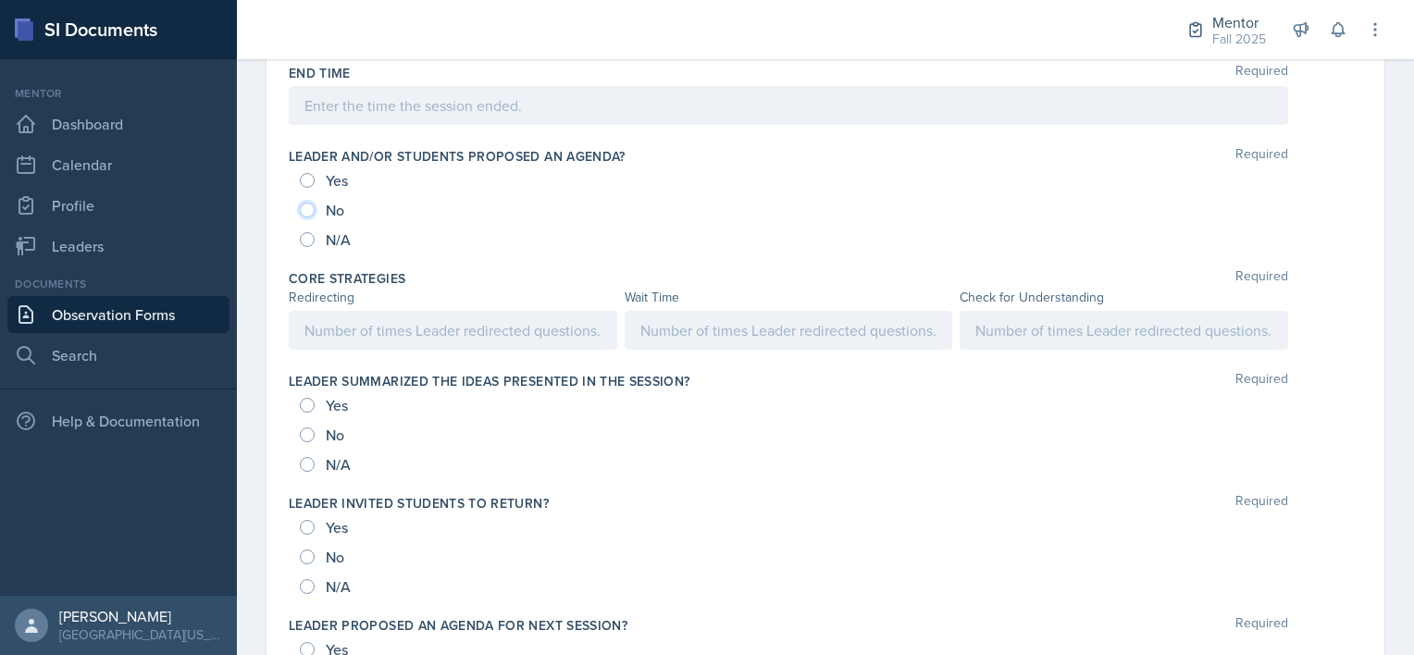
click at [308, 205] on input "No" at bounding box center [307, 210] width 15 height 15
radio input "true"
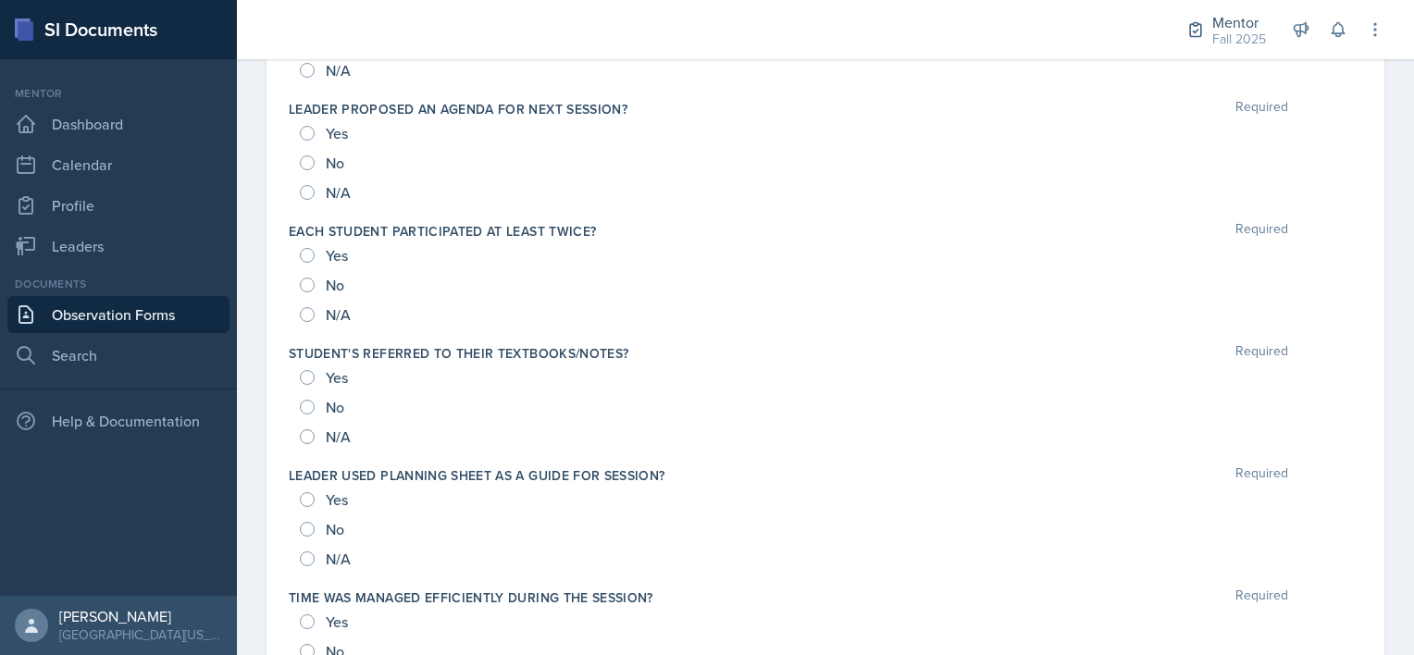
scroll to position [1406, 0]
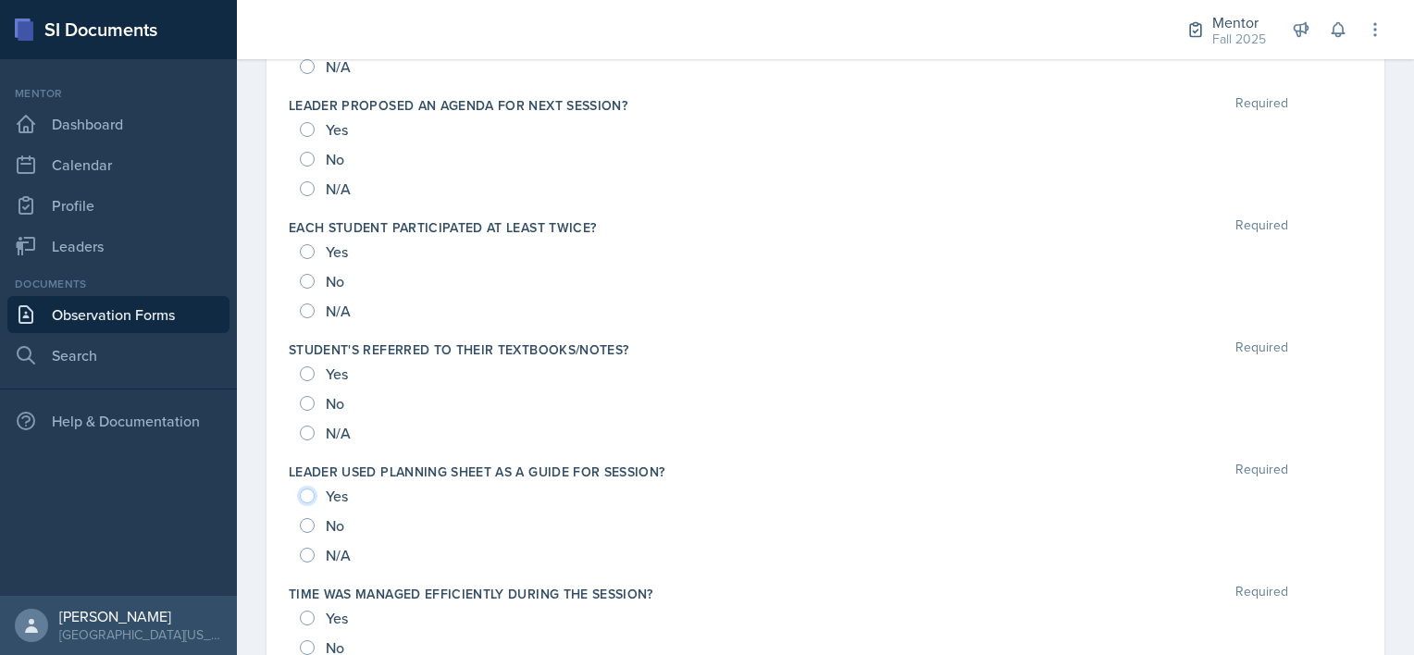
click at [304, 489] on input "Yes" at bounding box center [307, 496] width 15 height 15
radio input "true"
